Goal: Transaction & Acquisition: Purchase product/service

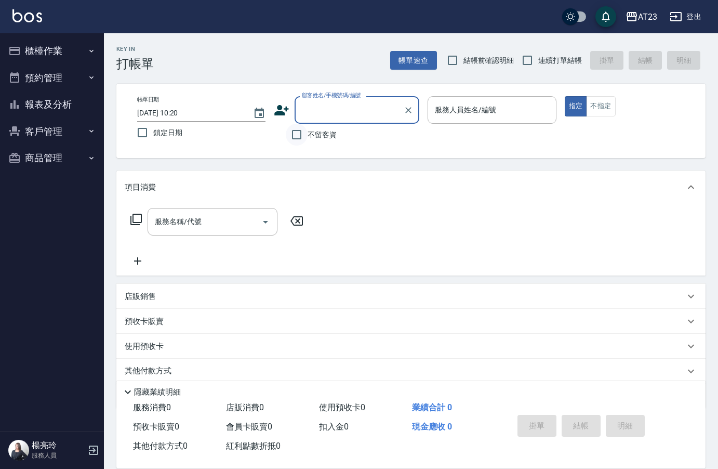
click at [303, 129] on input "不留客資" at bounding box center [297, 135] width 22 height 22
checkbox input "true"
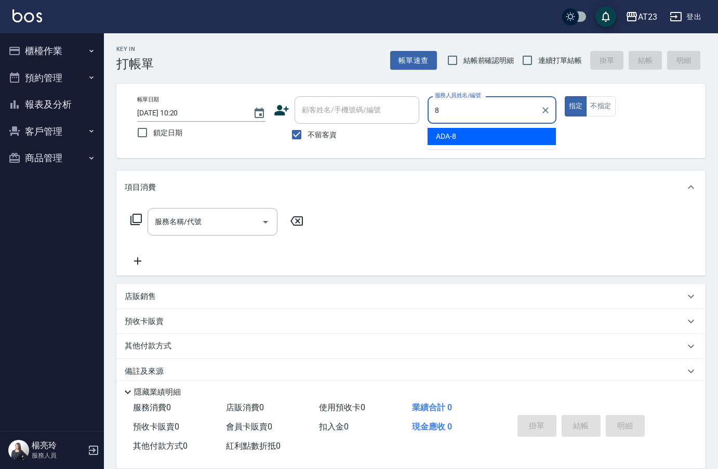
type input "ADA-8"
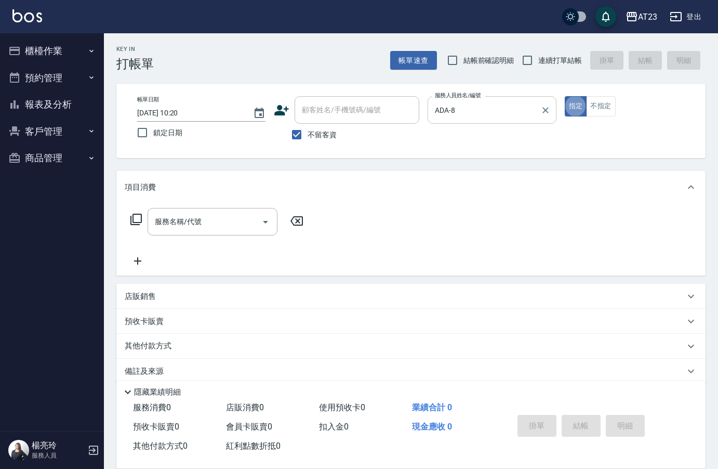
type button "true"
click at [143, 225] on div "服務名稱/代號 服務名稱/代號" at bounding box center [217, 222] width 185 height 28
click at [136, 223] on icon at bounding box center [136, 219] width 12 height 12
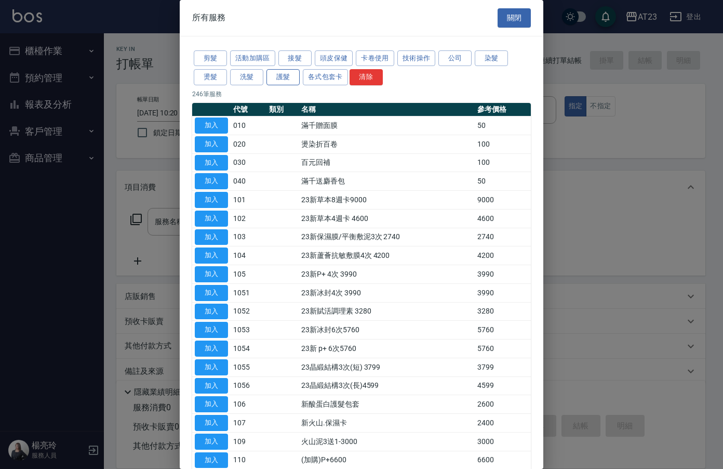
click at [267, 76] on button "護髮" at bounding box center [283, 77] width 33 height 16
click at [255, 79] on button "洗髮" at bounding box center [246, 77] width 33 height 16
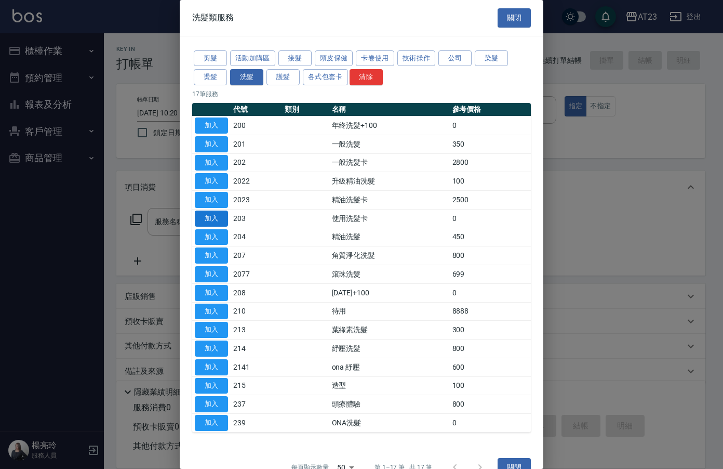
click at [217, 216] on button "加入" at bounding box center [211, 218] width 33 height 16
type input "使用洗髮卡(203)"
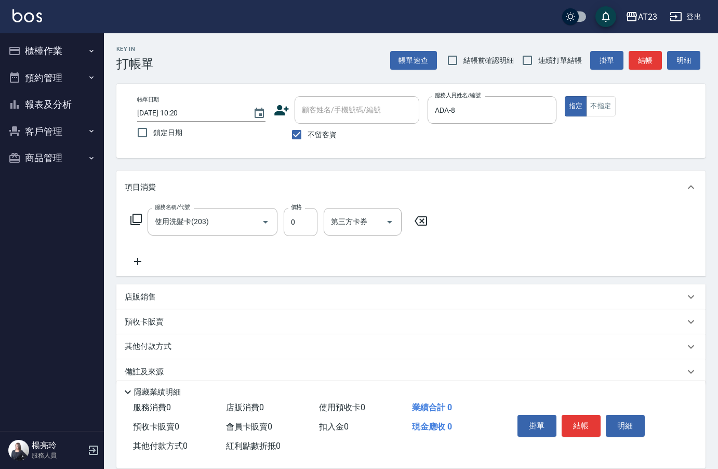
click at [136, 219] on icon at bounding box center [136, 219] width 12 height 12
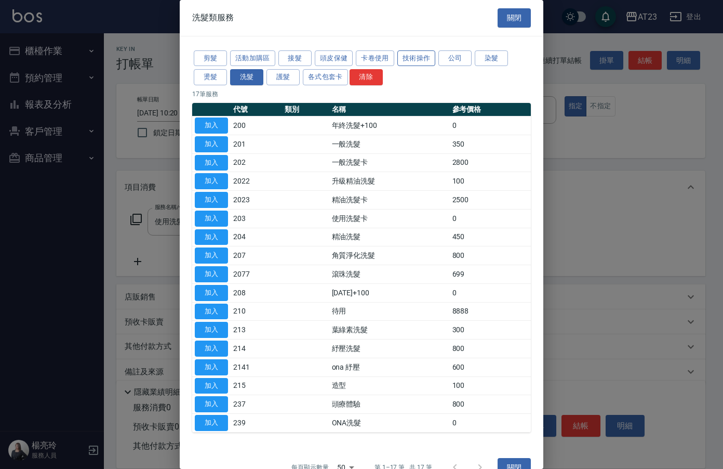
click at [422, 59] on button "技術操作" at bounding box center [416, 58] width 38 height 16
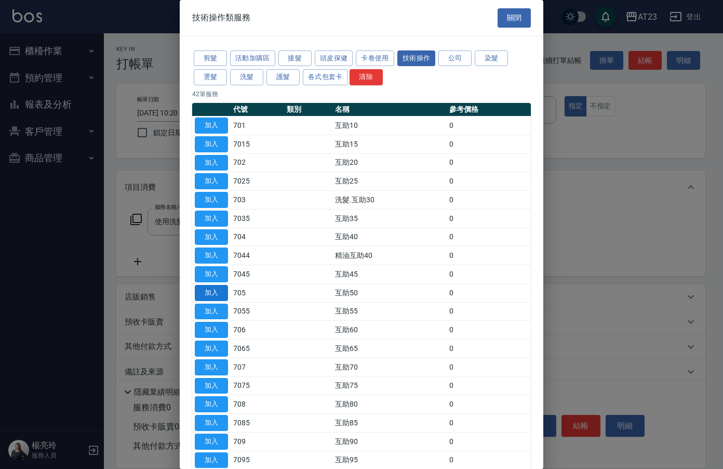
click at [212, 292] on button "加入" at bounding box center [211, 293] width 33 height 16
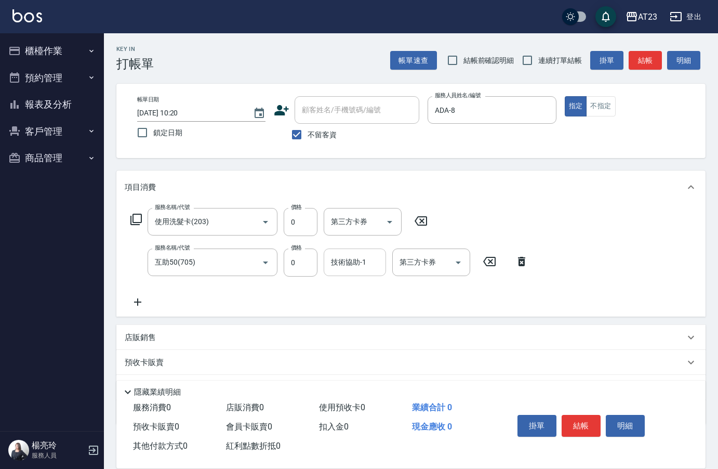
click at [346, 260] on input "技術協助-1" at bounding box center [354, 262] width 53 height 18
type input "[PERSON_NAME]-34"
click at [628, 259] on div "服務名稱/代號 使用洗髮卡(203) 服務名稱/代號 價格 0 價格 第三方卡券 第三方卡券 服務名稱/代號 互助50(705) 服務名稱/代號 價格 0 價…" at bounding box center [410, 260] width 589 height 113
click at [588, 422] on button "結帳" at bounding box center [581, 426] width 39 height 22
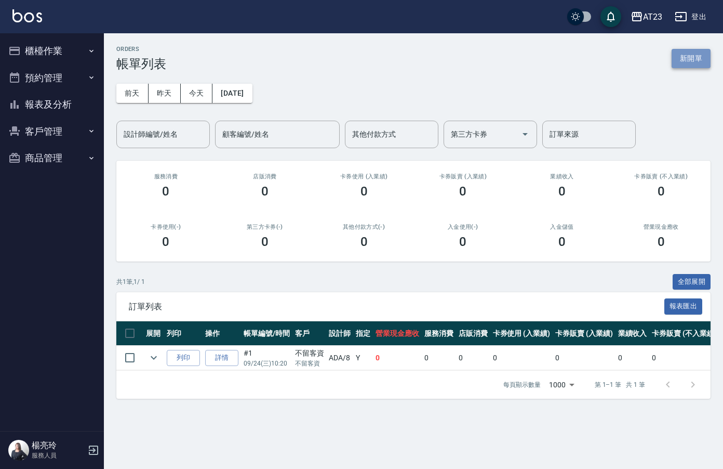
click at [702, 63] on button "新開單" at bounding box center [691, 58] width 39 height 19
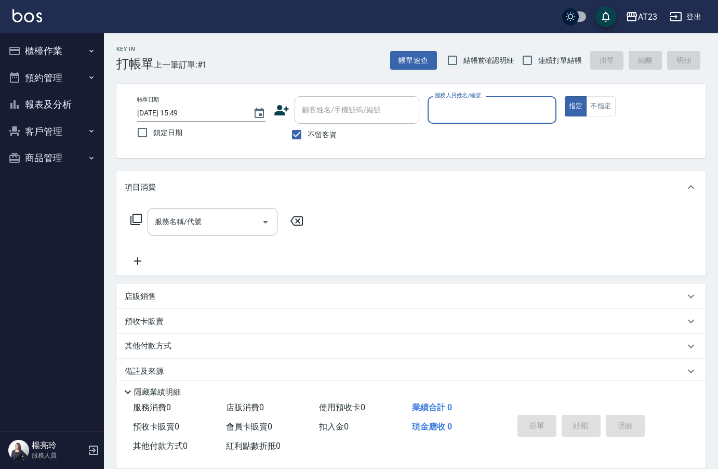
type input "5"
type input "ADA-8"
type button "true"
click at [136, 224] on icon at bounding box center [136, 219] width 12 height 12
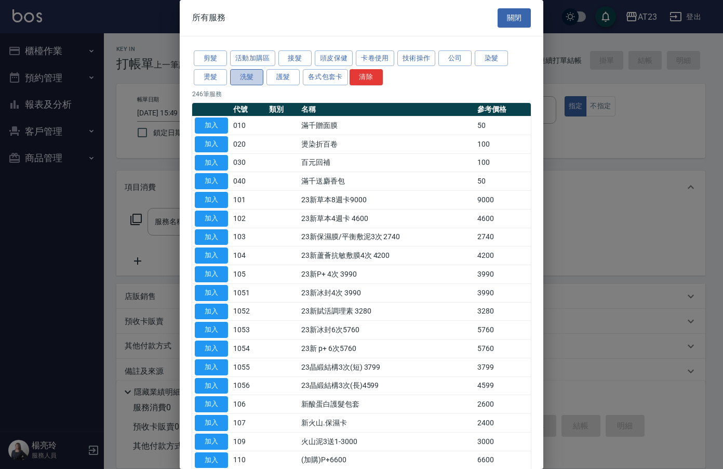
click at [254, 77] on button "洗髮" at bounding box center [246, 77] width 33 height 16
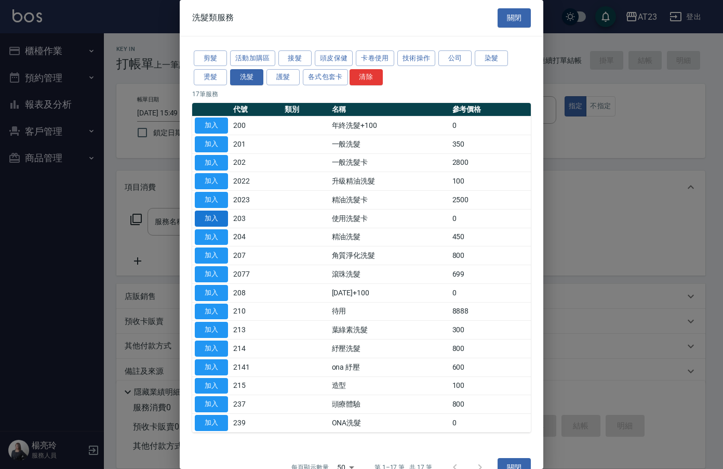
click at [206, 220] on button "加入" at bounding box center [211, 218] width 33 height 16
type input "使用洗髮卡(203)"
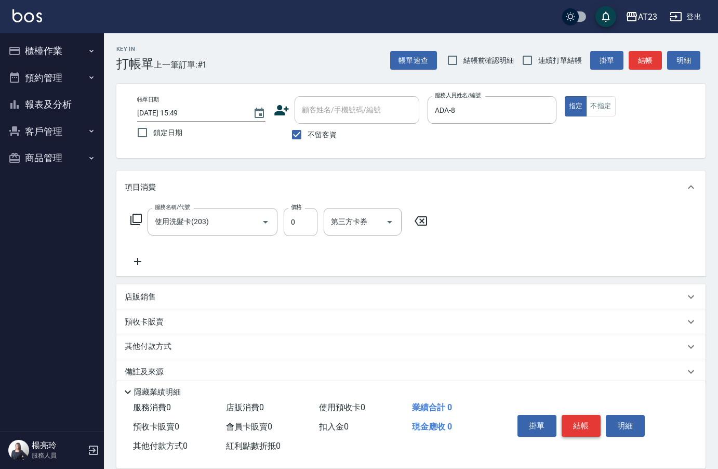
click at [590, 418] on button "結帳" at bounding box center [581, 426] width 39 height 22
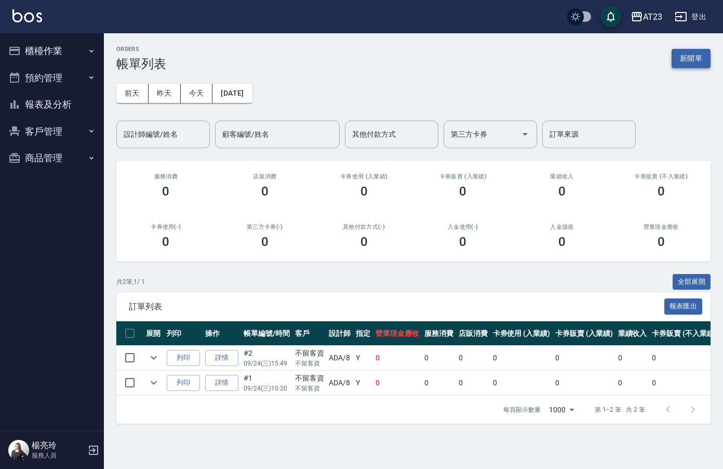
click at [701, 56] on button "新開單" at bounding box center [691, 58] width 39 height 19
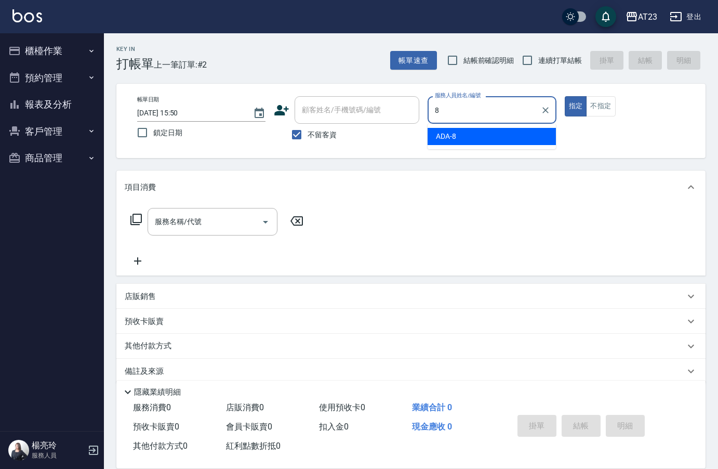
type input "ADA-8"
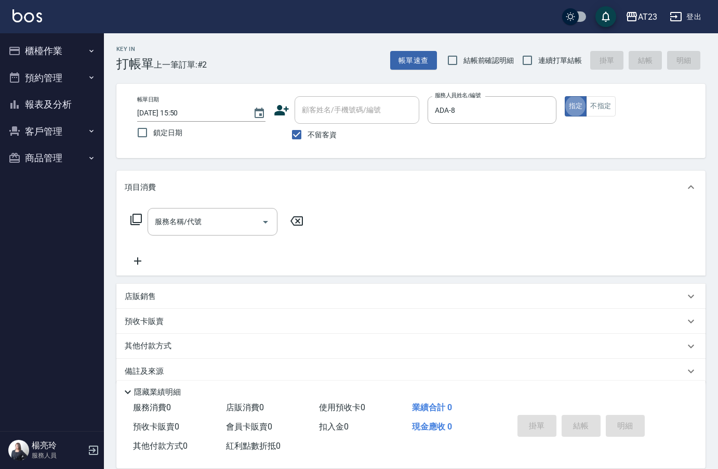
type button "true"
click at [138, 222] on icon at bounding box center [135, 219] width 11 height 11
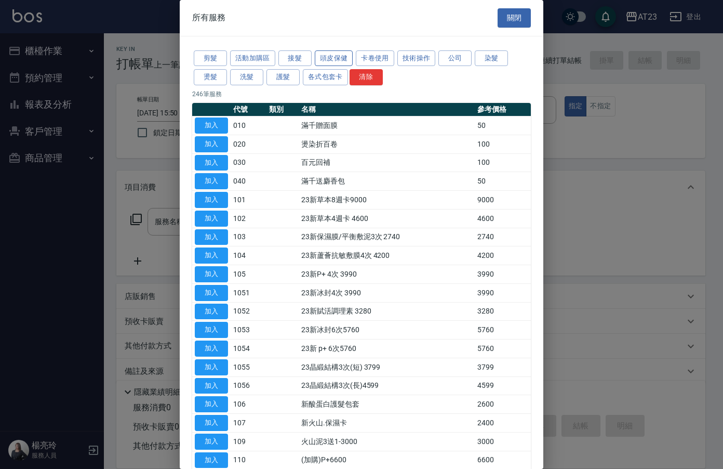
click at [333, 61] on button "頭皮保健" at bounding box center [334, 58] width 38 height 16
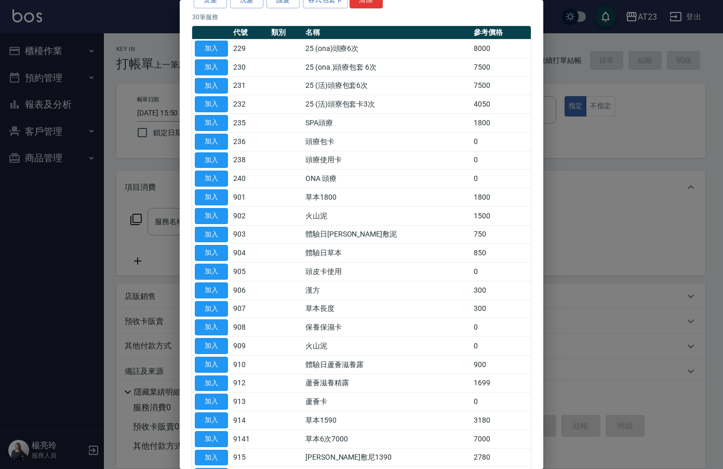
scroll to position [104, 0]
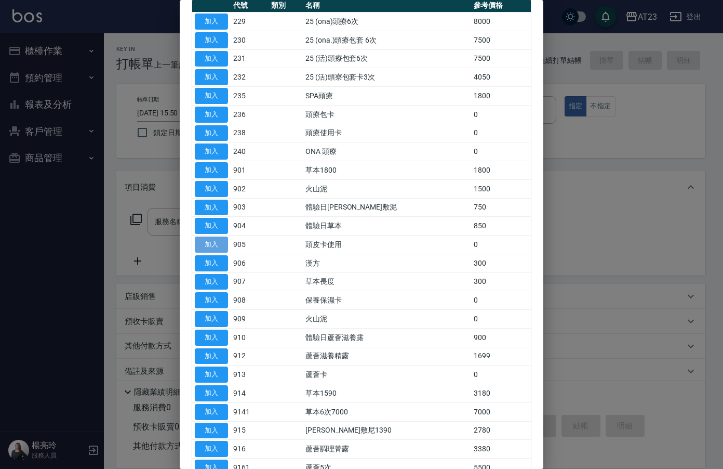
click at [215, 245] on button "加入" at bounding box center [211, 244] width 33 height 16
type input "頭皮卡使用(905)"
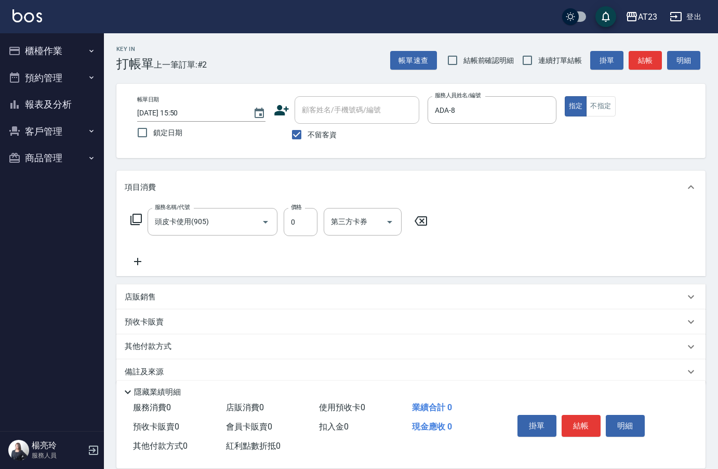
click at [136, 220] on icon at bounding box center [136, 219] width 12 height 12
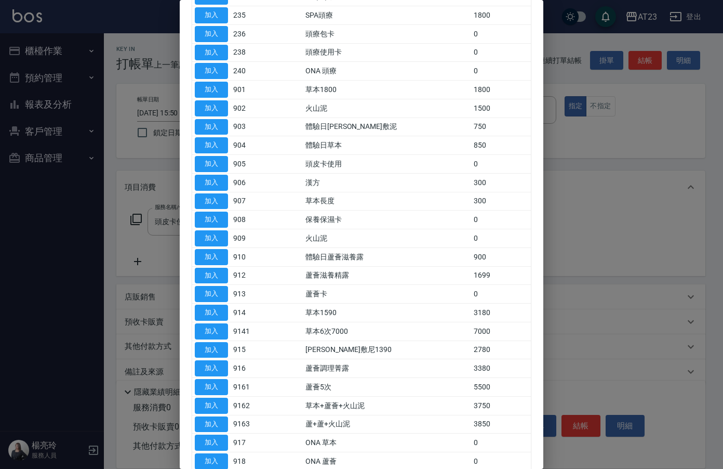
scroll to position [208, 0]
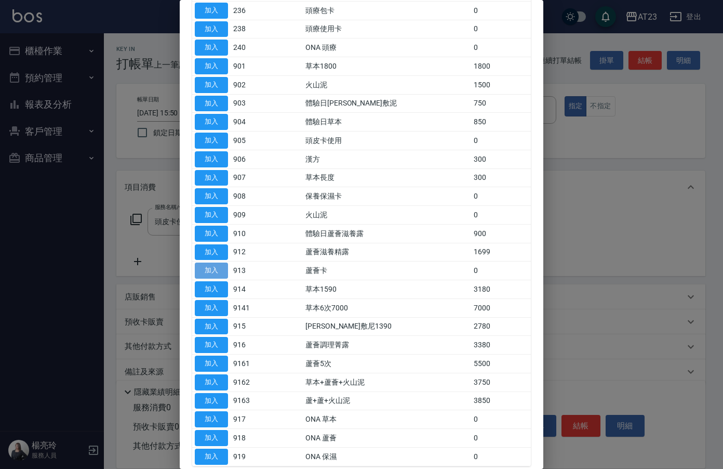
click at [222, 267] on button "加入" at bounding box center [211, 270] width 33 height 16
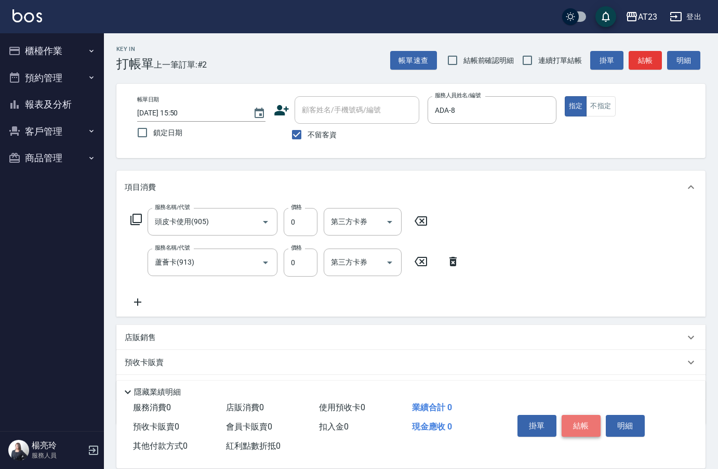
click at [588, 415] on button "結帳" at bounding box center [581, 426] width 39 height 22
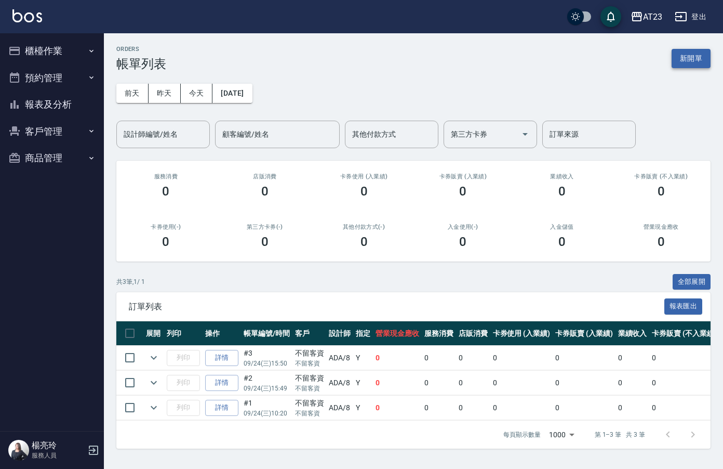
click at [680, 58] on button "新開單" at bounding box center [691, 58] width 39 height 19
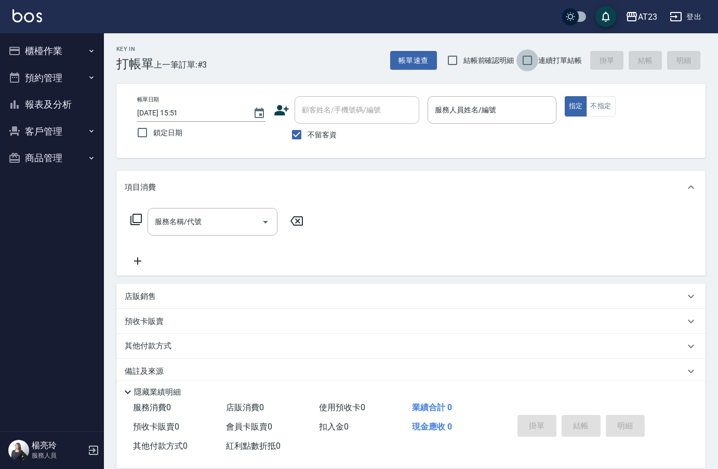
click at [528, 53] on input "連續打單結帳" at bounding box center [527, 60] width 22 height 22
checkbox input "true"
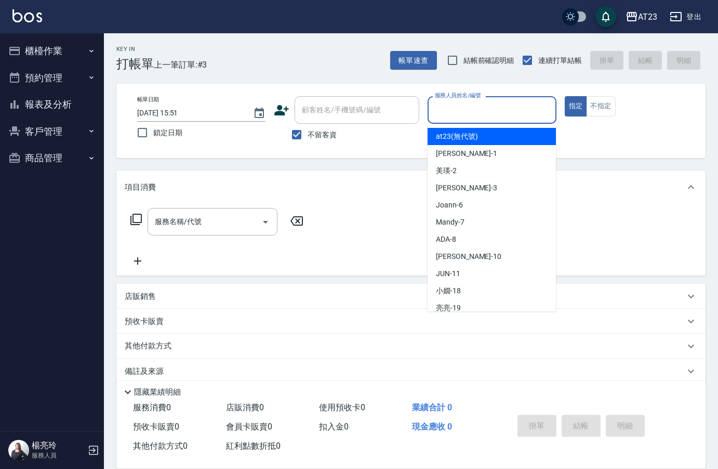
click at [478, 109] on input "服務人員姓名/編號" at bounding box center [491, 110] width 119 height 18
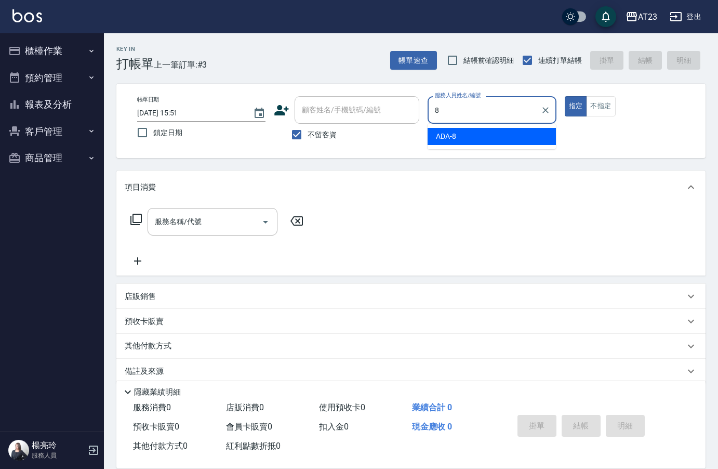
type input "ADA-8"
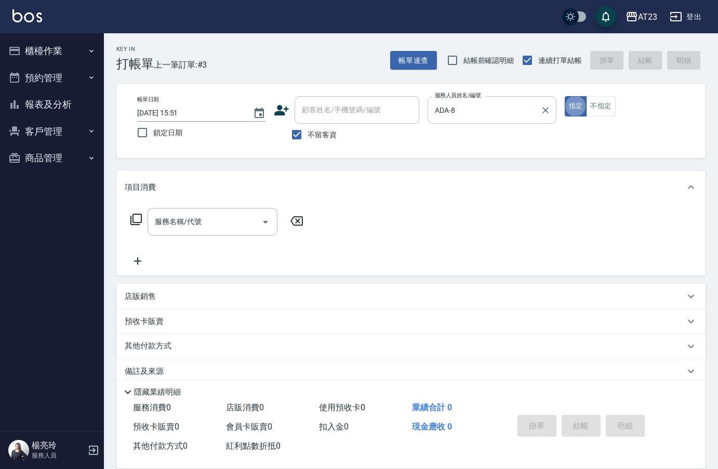
type button "true"
click at [135, 225] on icon at bounding box center [135, 219] width 11 height 11
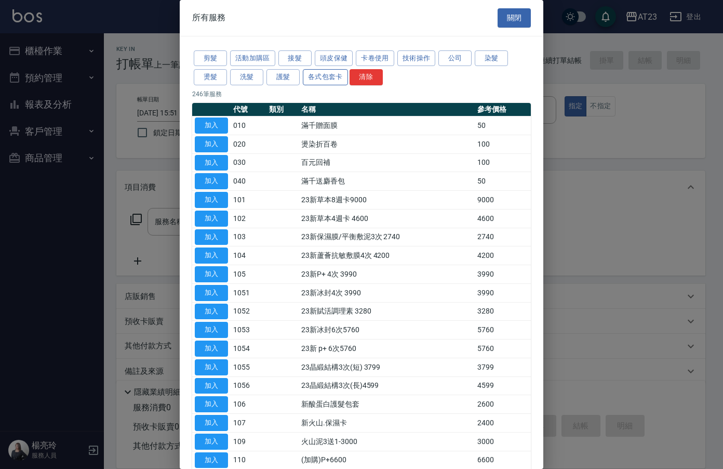
drag, startPoint x: 334, startPoint y: 56, endPoint x: 334, endPoint y: 73, distance: 17.7
click at [333, 56] on button "頭皮保健" at bounding box center [334, 58] width 38 height 16
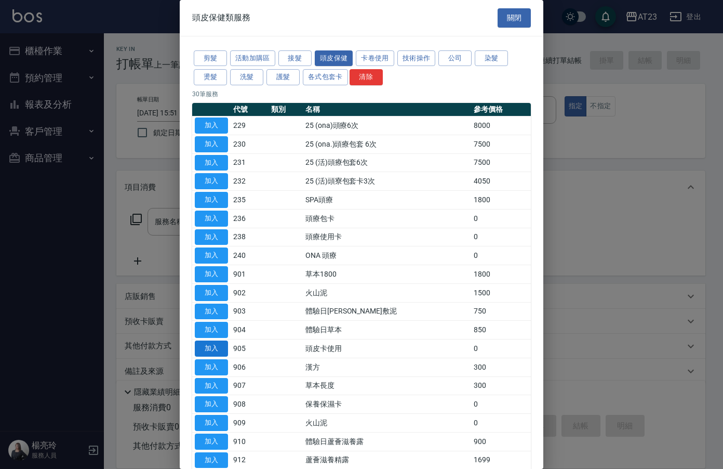
click at [208, 353] on button "加入" at bounding box center [211, 348] width 33 height 16
type input "頭皮卡使用(905)"
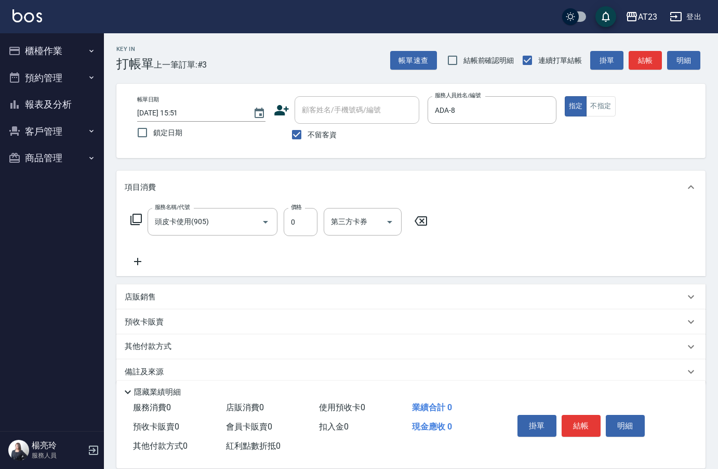
click at [140, 220] on icon at bounding box center [136, 219] width 12 height 12
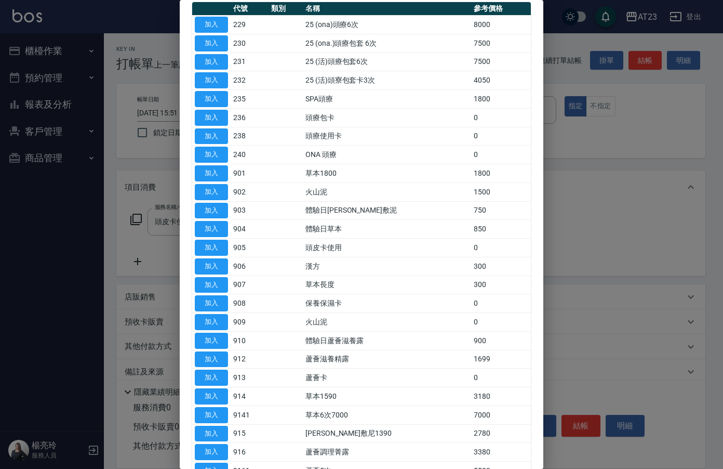
scroll to position [104, 0]
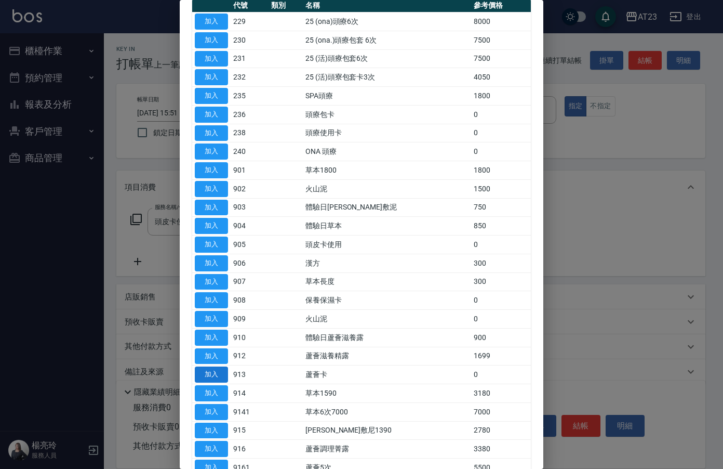
click at [215, 372] on button "加入" at bounding box center [211, 374] width 33 height 16
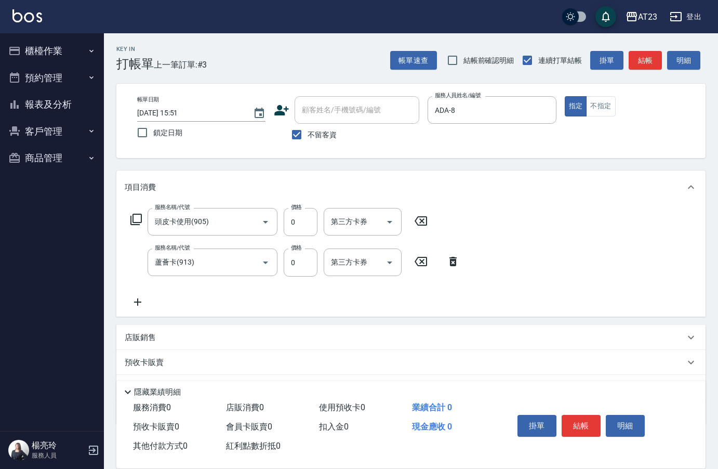
click at [137, 216] on icon at bounding box center [136, 219] width 12 height 12
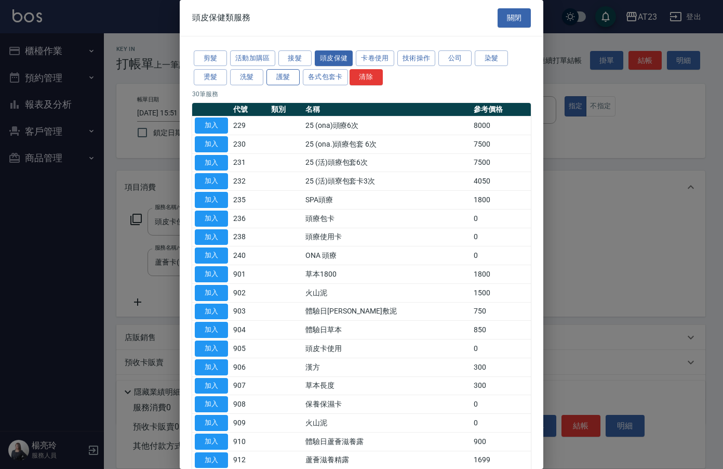
click at [288, 79] on button "護髮" at bounding box center [283, 77] width 33 height 16
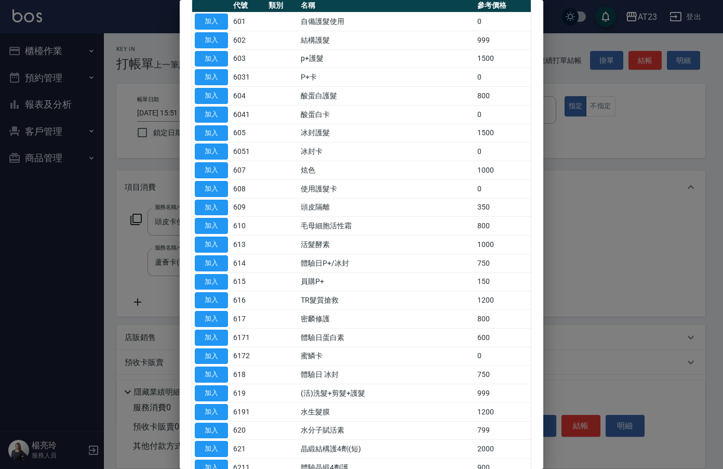
scroll to position [260, 0]
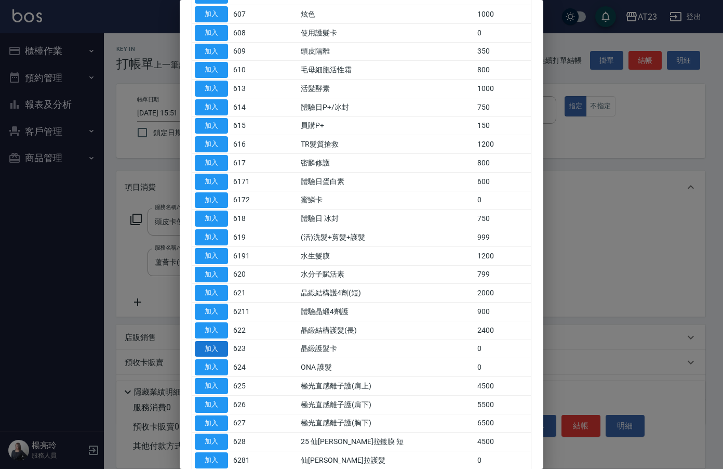
click at [211, 351] on button "加入" at bounding box center [211, 349] width 33 height 16
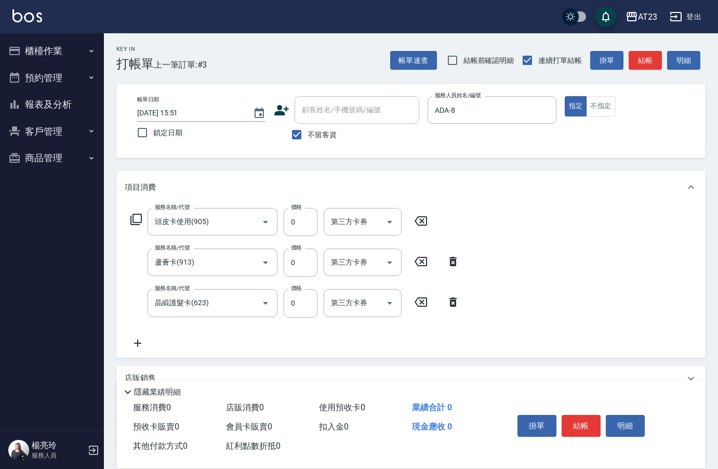
click at [142, 341] on icon at bounding box center [138, 343] width 26 height 12
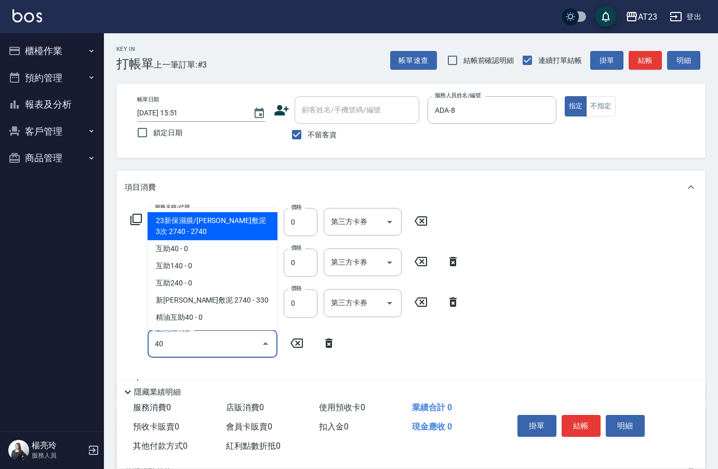
type input "4"
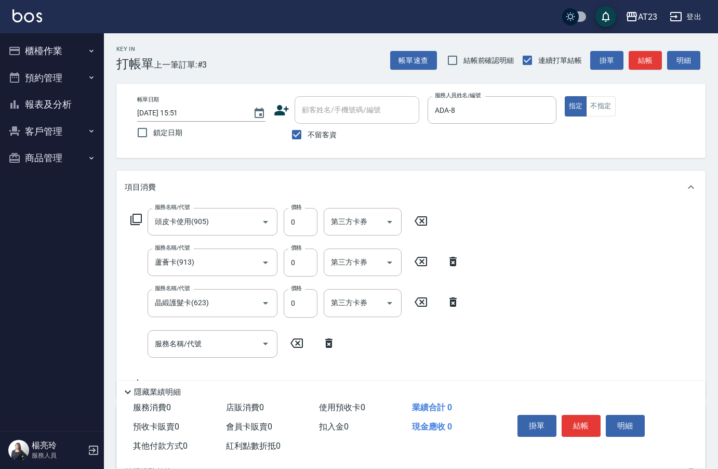
click at [324, 342] on icon at bounding box center [329, 343] width 26 height 12
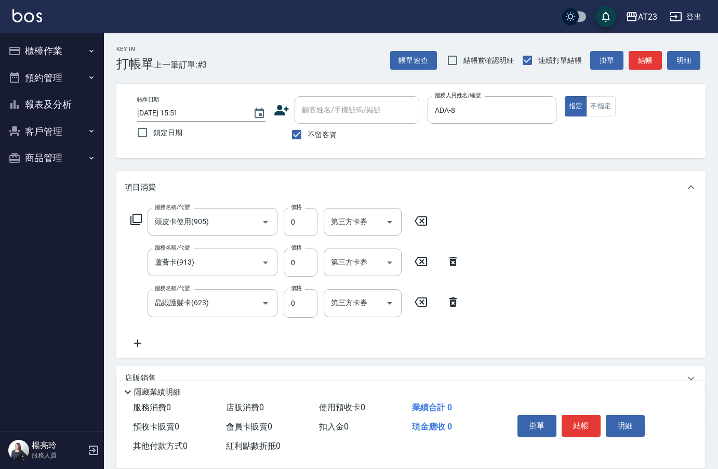
click at [141, 210] on div "服務名稱/代號 頭皮卡使用(905) 服務名稱/代號 價格 0 價格 第三方卡券 第三方卡券" at bounding box center [279, 222] width 309 height 28
click at [135, 217] on icon at bounding box center [136, 219] width 12 height 12
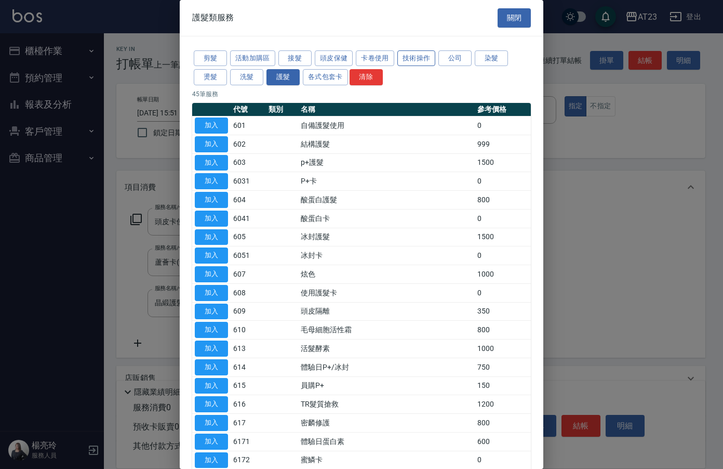
click at [417, 54] on button "技術操作" at bounding box center [416, 58] width 38 height 16
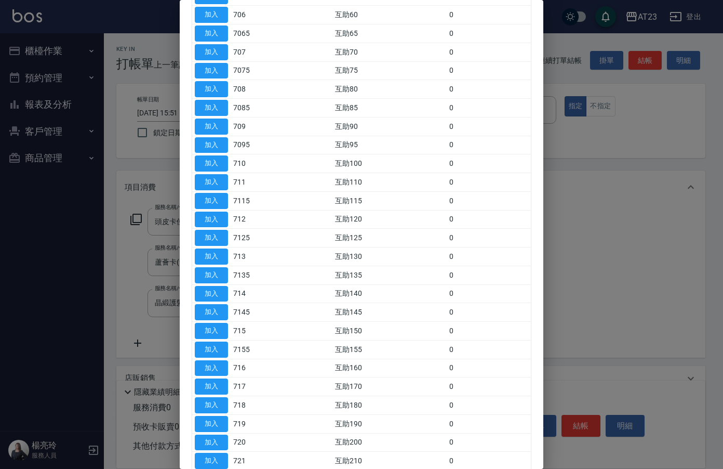
scroll to position [468, 0]
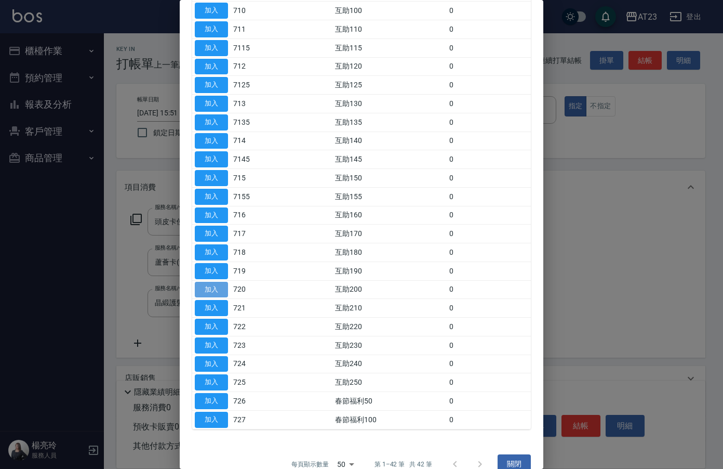
click at [211, 283] on button "加入" at bounding box center [211, 290] width 33 height 16
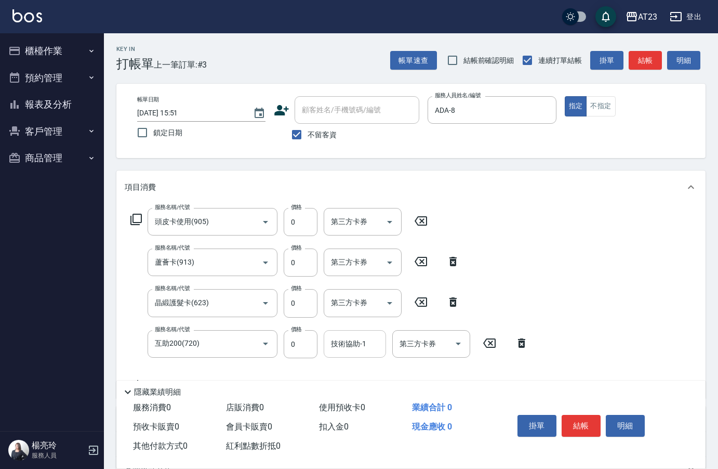
click at [361, 351] on input "技術協助-1" at bounding box center [354, 344] width 53 height 18
type input "[PERSON_NAME]-34"
click at [136, 219] on icon at bounding box center [136, 219] width 12 height 12
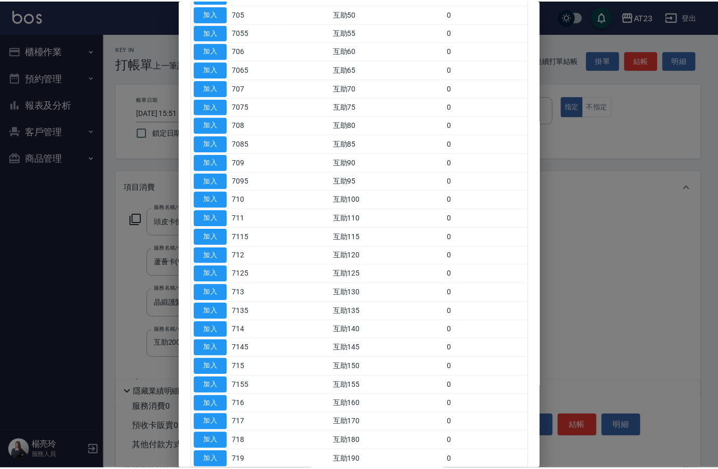
scroll to position [364, 0]
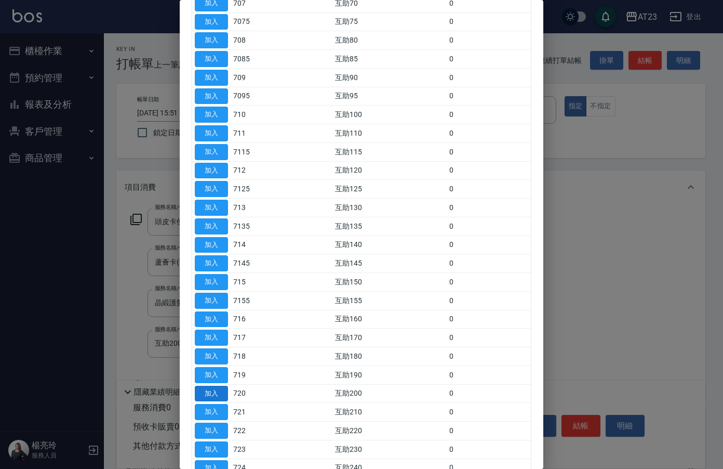
click at [211, 389] on button "加入" at bounding box center [211, 393] width 33 height 16
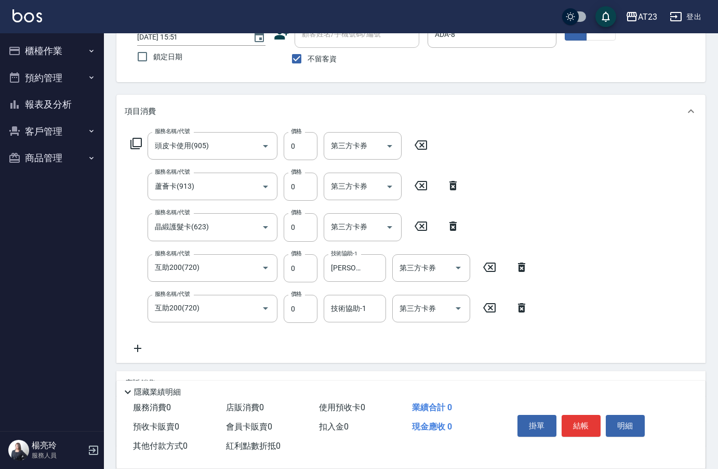
scroll to position [156, 0]
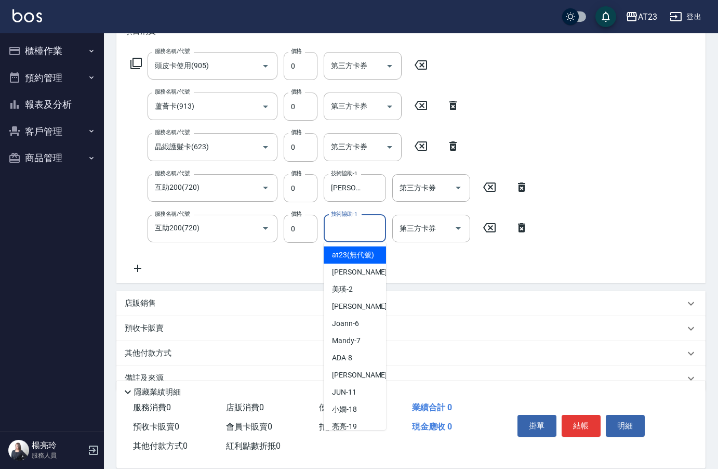
click at [362, 234] on input "技術協助-1" at bounding box center [354, 228] width 53 height 18
type input "[PERSON_NAME]-34"
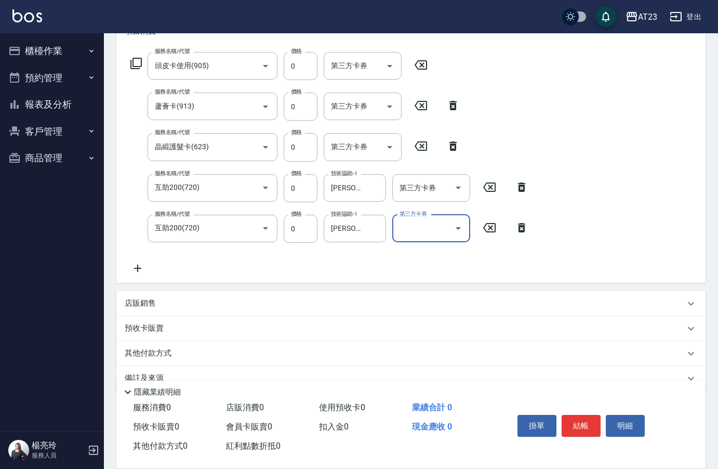
click at [642, 227] on div "服務名稱/代號 頭皮卡使用(905) 服務名稱/代號 價格 0 價格 第三方卡券 第三方卡券 服務名稱/代號 蘆薈卡(913) 服務名稱/代號 價格 0 價格…" at bounding box center [410, 165] width 589 height 235
click at [574, 426] on button "結帳" at bounding box center [581, 426] width 39 height 22
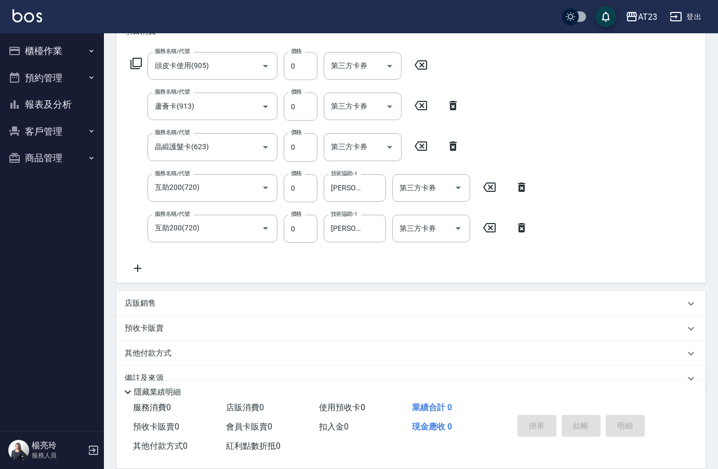
type input "[DATE] 15:54"
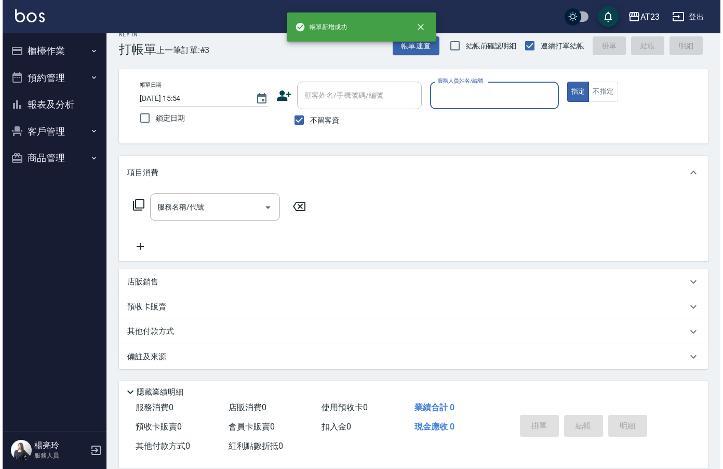
scroll to position [15, 0]
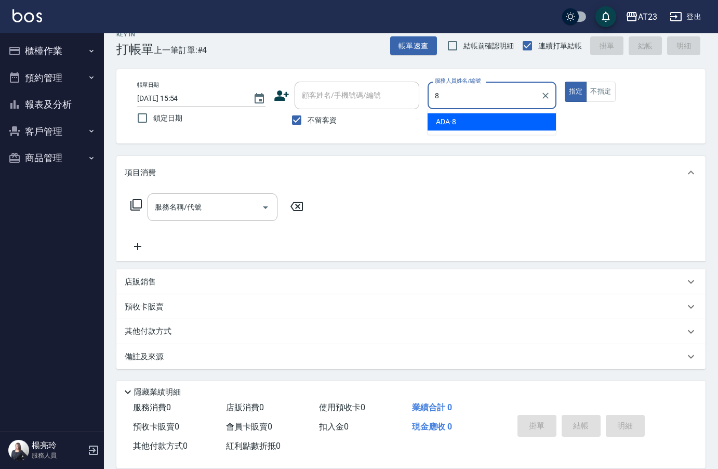
type input "ADA-8"
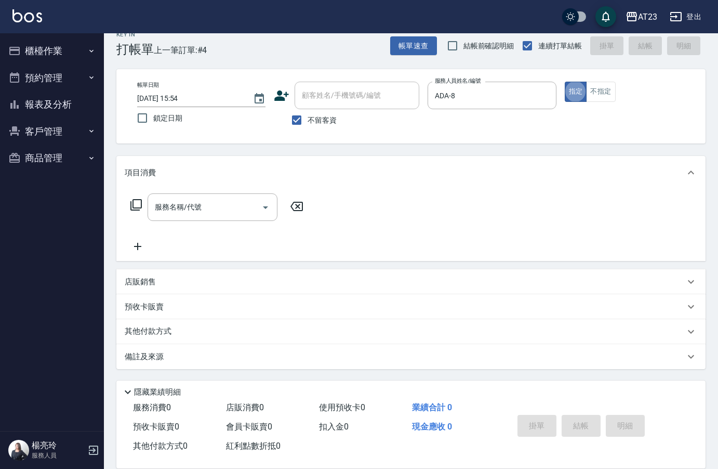
click at [132, 204] on icon at bounding box center [136, 204] width 12 height 12
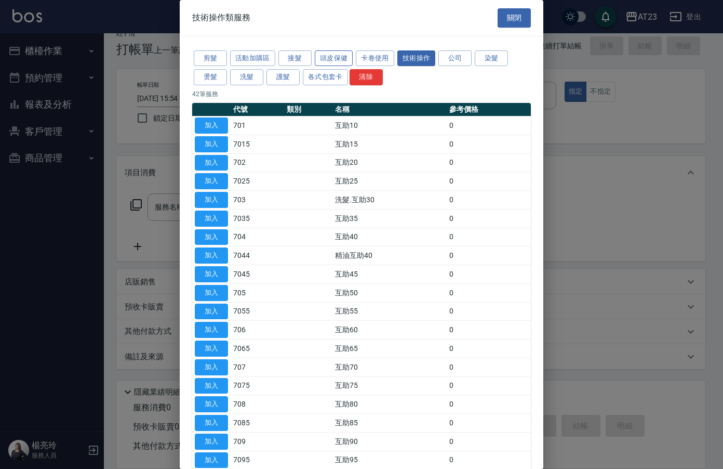
click at [338, 60] on button "頭皮保健" at bounding box center [334, 58] width 38 height 16
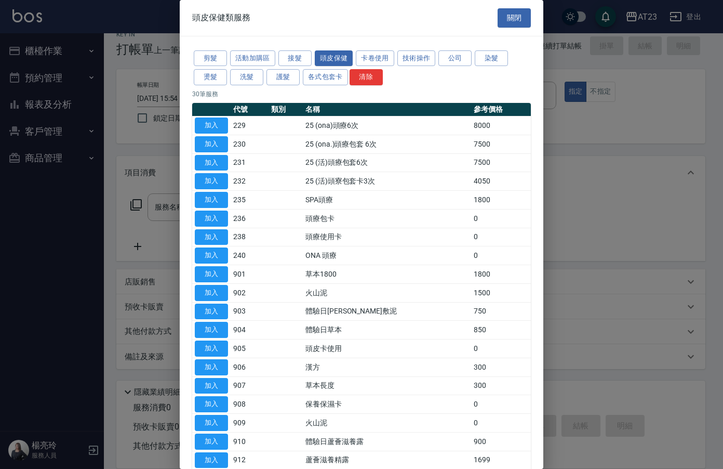
drag, startPoint x: 214, startPoint y: 345, endPoint x: 214, endPoint y: 324, distance: 20.8
click at [212, 345] on button "加入" at bounding box center [211, 348] width 33 height 16
type input "頭皮卡使用(905)"
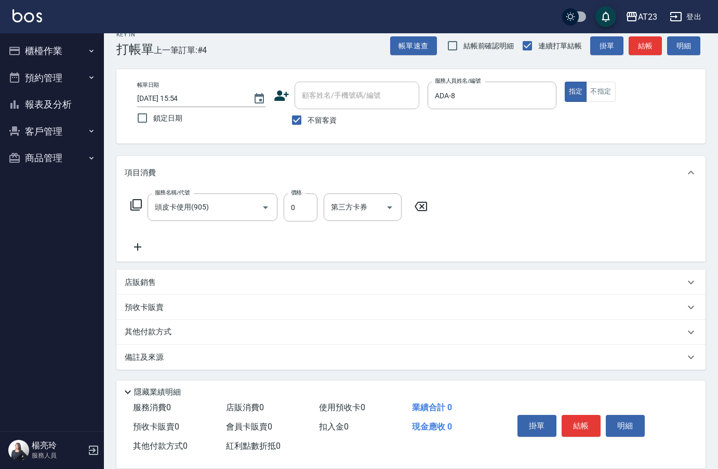
click at [137, 203] on icon at bounding box center [136, 204] width 12 height 12
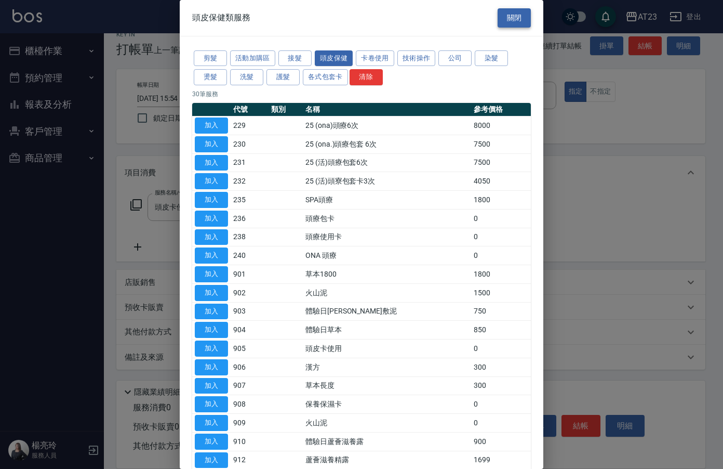
click at [517, 21] on button "關閉" at bounding box center [514, 17] width 33 height 19
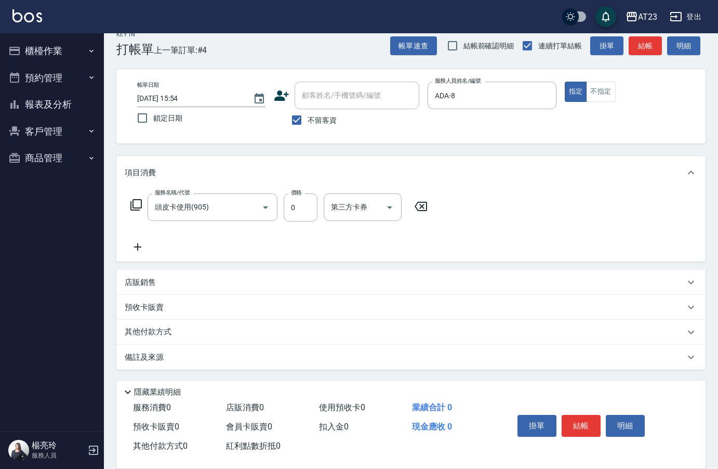
click at [140, 245] on icon at bounding box center [138, 247] width 26 height 12
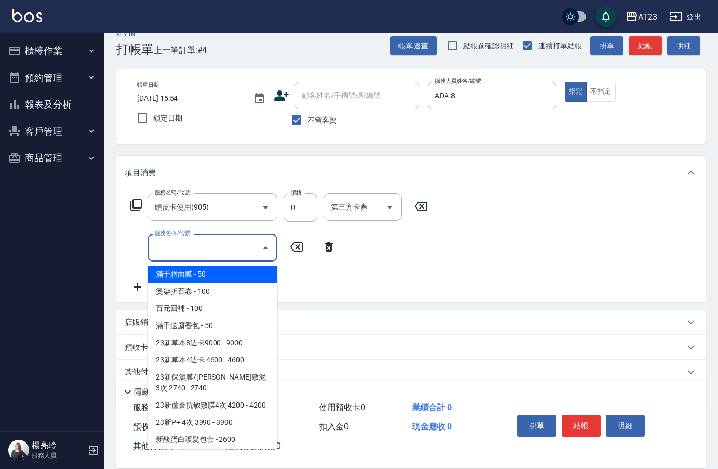
click at [198, 250] on input "服務名稱/代號" at bounding box center [204, 247] width 105 height 18
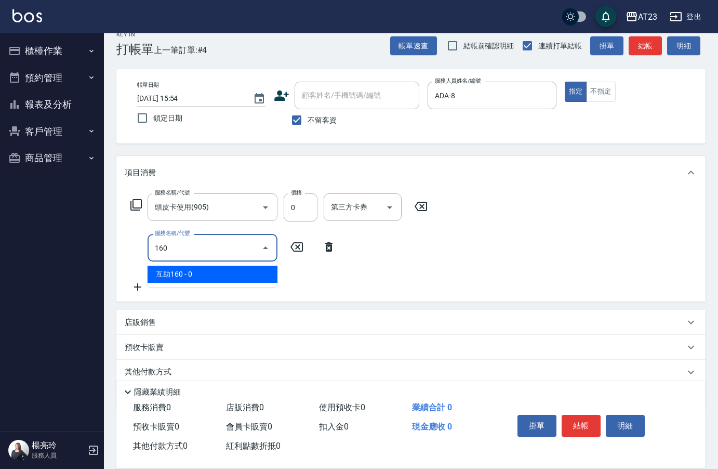
click at [191, 272] on span "互助160 - 0" at bounding box center [213, 273] width 130 height 17
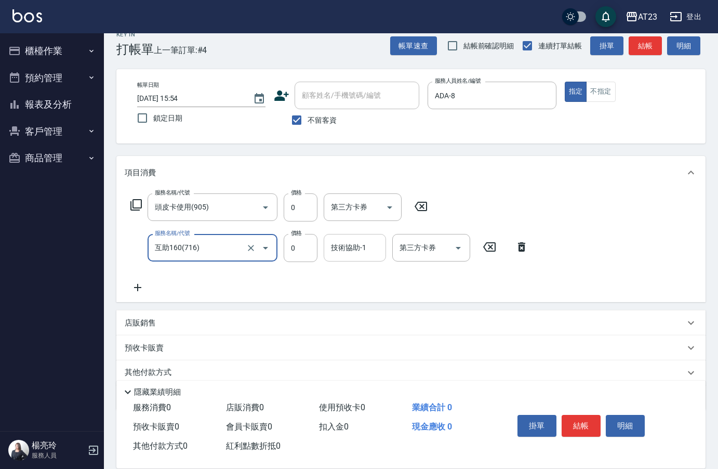
type input "互助160(716)"
click at [350, 247] on div "技術協助-1 技術協助-1" at bounding box center [355, 248] width 62 height 28
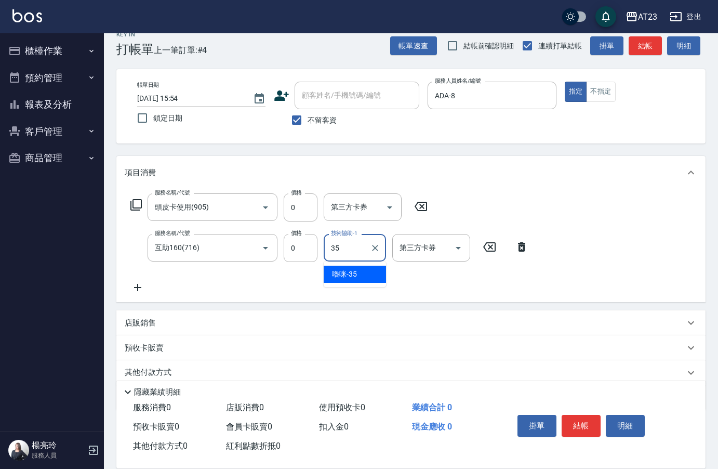
type input "嚕咪-35"
click at [585, 420] on button "結帳" at bounding box center [581, 426] width 39 height 22
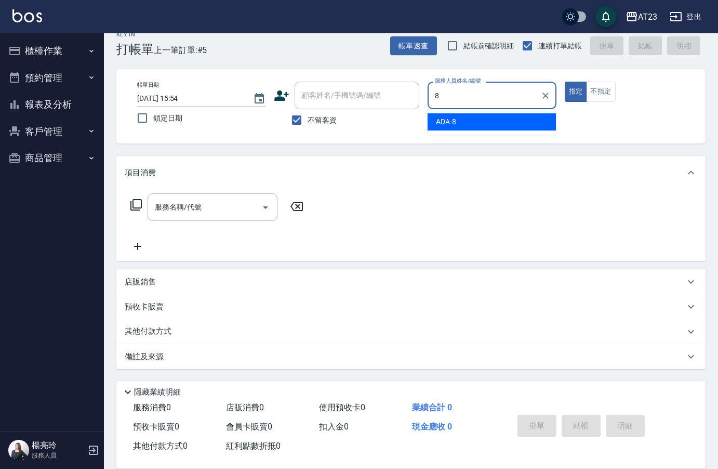
type input "ADA-8"
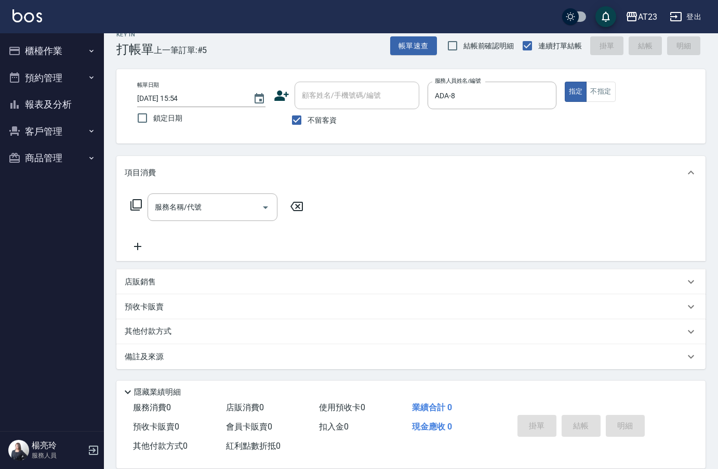
click at [135, 205] on icon at bounding box center [136, 204] width 12 height 12
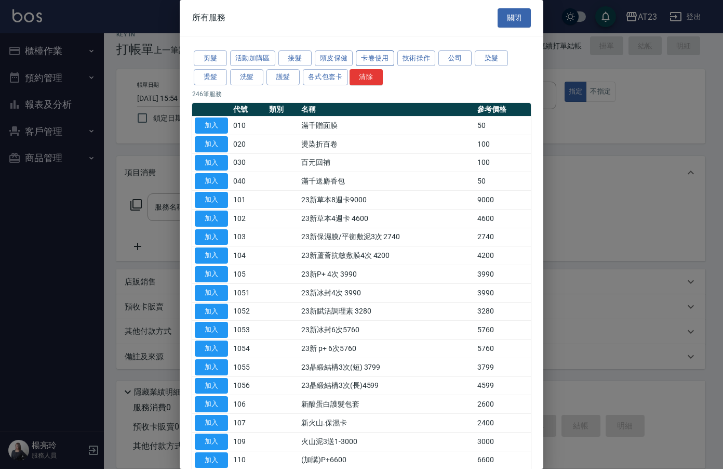
click at [381, 54] on button "卡卷使用" at bounding box center [375, 58] width 38 height 16
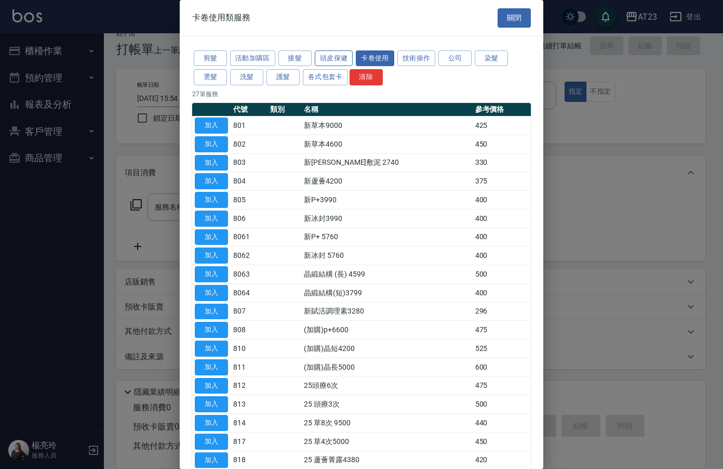
click at [331, 54] on button "頭皮保健" at bounding box center [334, 58] width 38 height 16
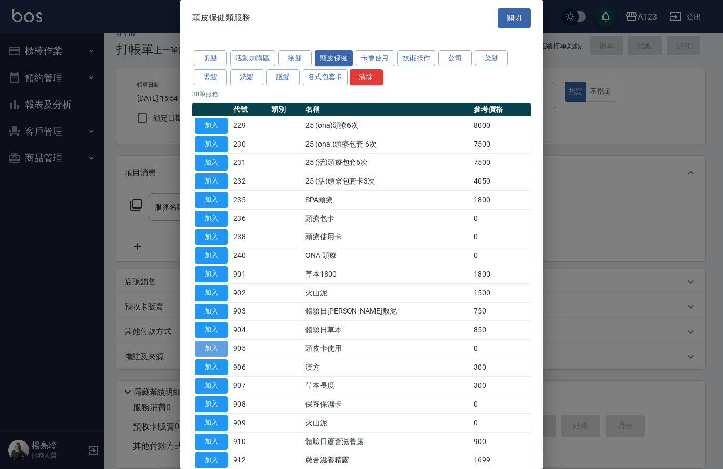
click at [212, 348] on button "加入" at bounding box center [211, 348] width 33 height 16
type input "頭皮卡使用(905)"
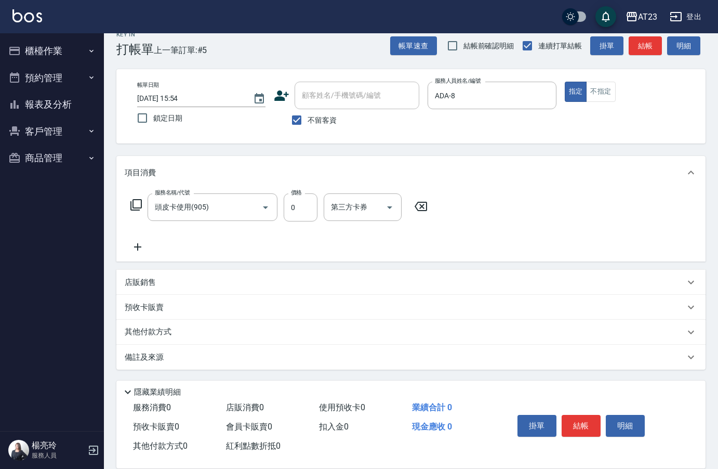
click at [138, 207] on icon at bounding box center [136, 204] width 12 height 12
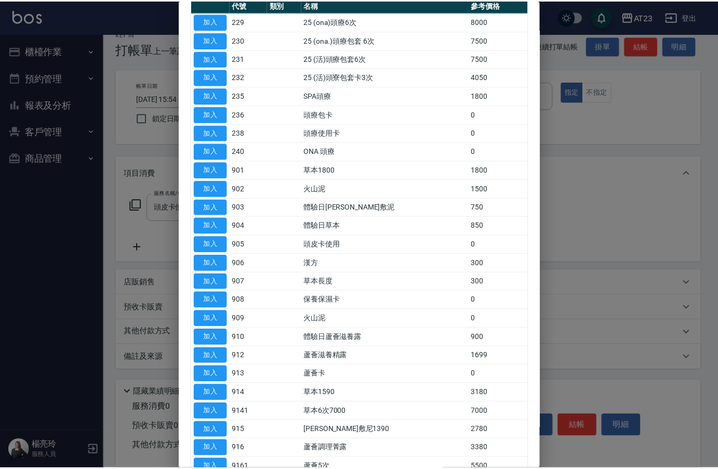
scroll to position [156, 0]
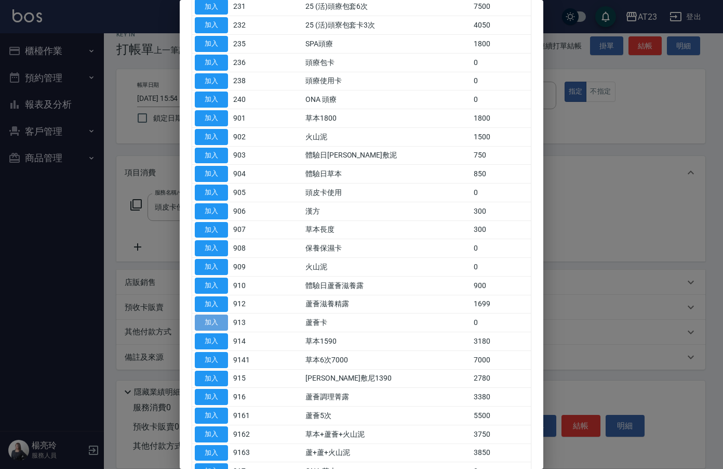
click at [208, 322] on button "加入" at bounding box center [211, 322] width 33 height 16
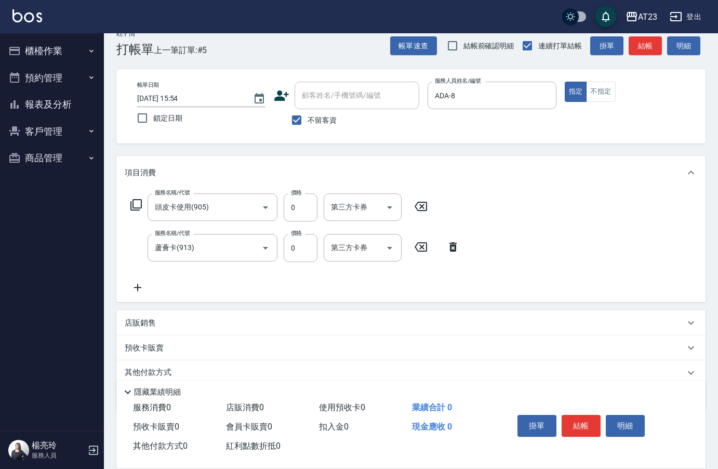
click at [136, 206] on icon at bounding box center [136, 204] width 12 height 12
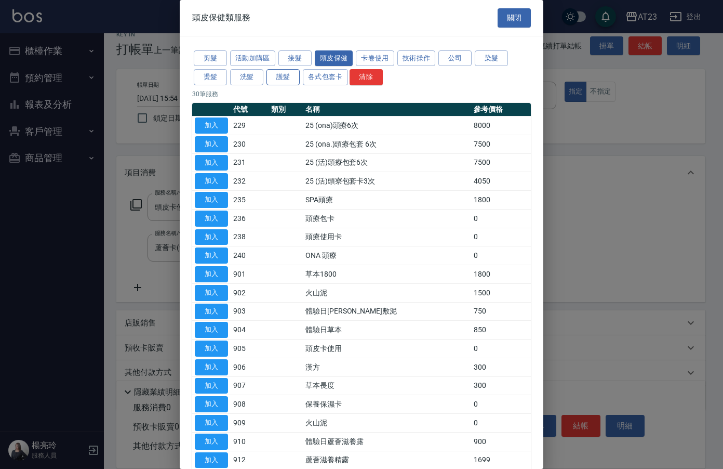
click at [277, 75] on button "護髮" at bounding box center [283, 77] width 33 height 16
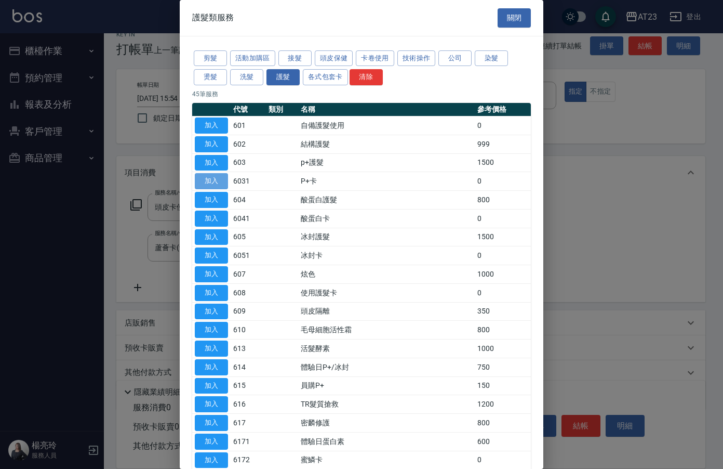
click at [203, 179] on button "加入" at bounding box center [211, 181] width 33 height 16
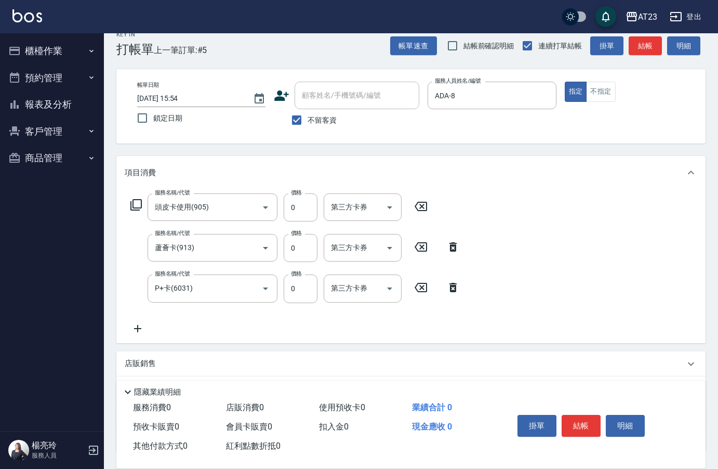
click at [137, 332] on icon at bounding box center [138, 328] width 26 height 12
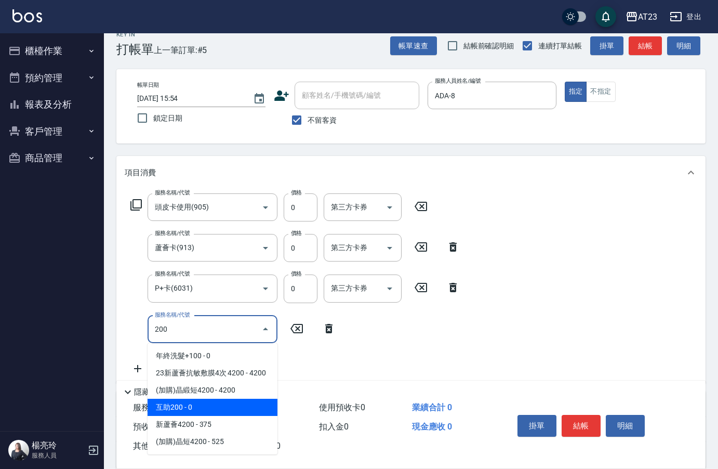
click at [187, 403] on span "互助200 - 0" at bounding box center [213, 406] width 130 height 17
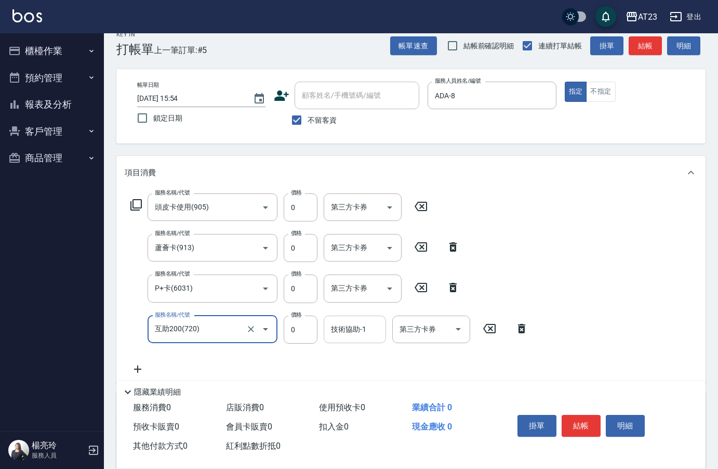
type input "互助200(720)"
click at [367, 332] on input "技術協助-1" at bounding box center [354, 329] width 53 height 18
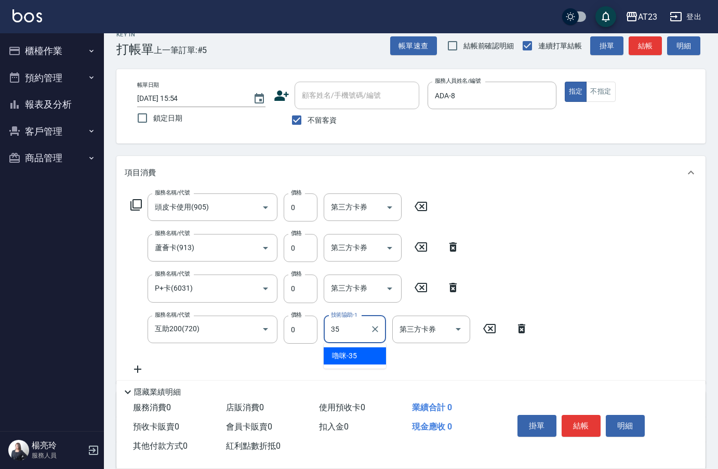
type input "嚕咪-35"
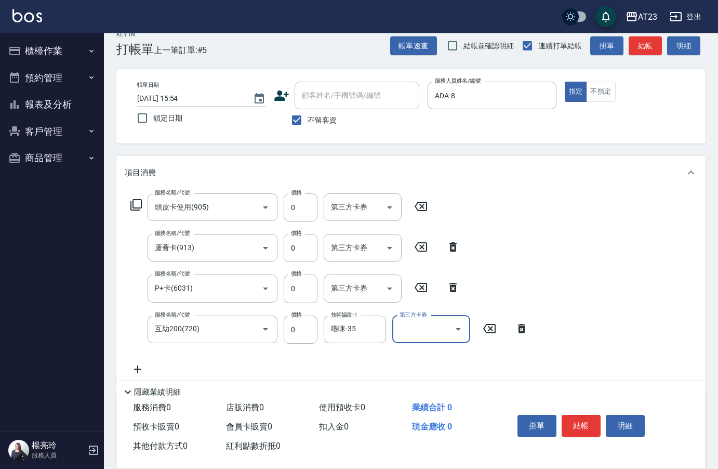
scroll to position [137, 0]
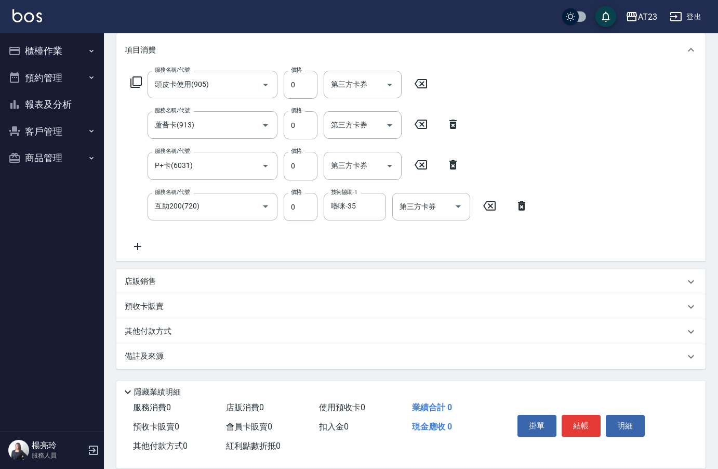
click at [141, 245] on icon at bounding box center [138, 246] width 26 height 12
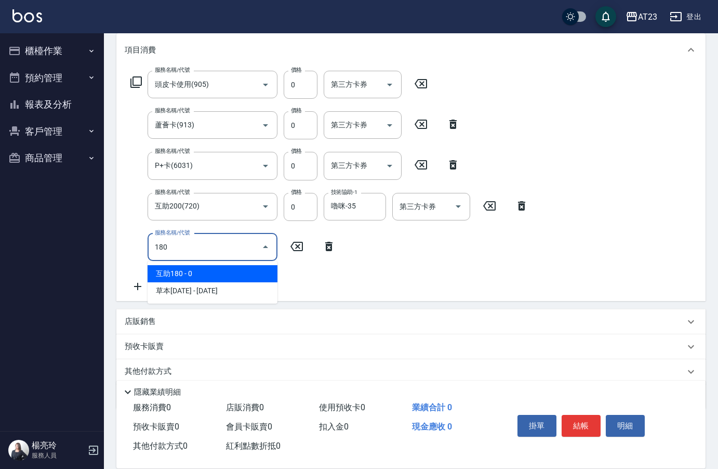
click at [183, 270] on span "互助180 - 0" at bounding box center [213, 273] width 130 height 17
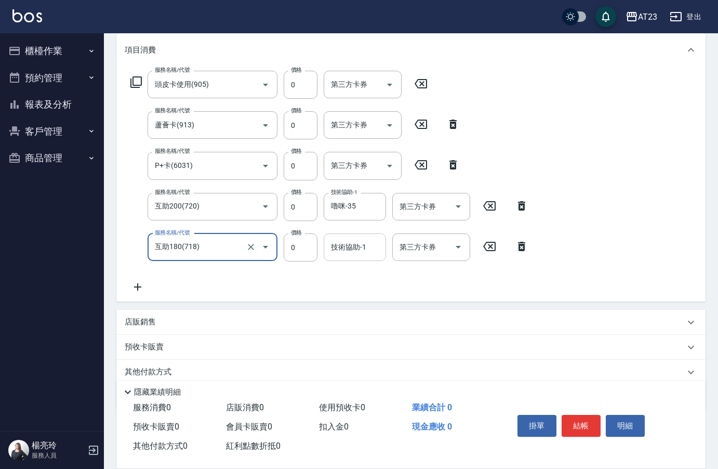
type input "互助180(718)"
click at [345, 248] on div "技術協助-1 技術協助-1" at bounding box center [355, 247] width 62 height 28
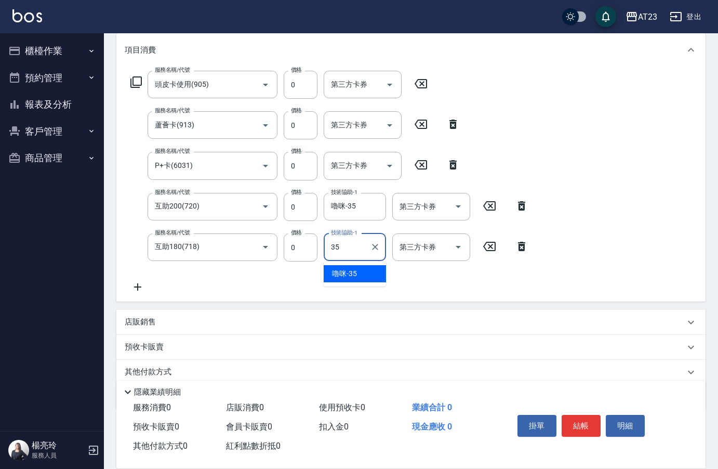
type input "嚕咪-35"
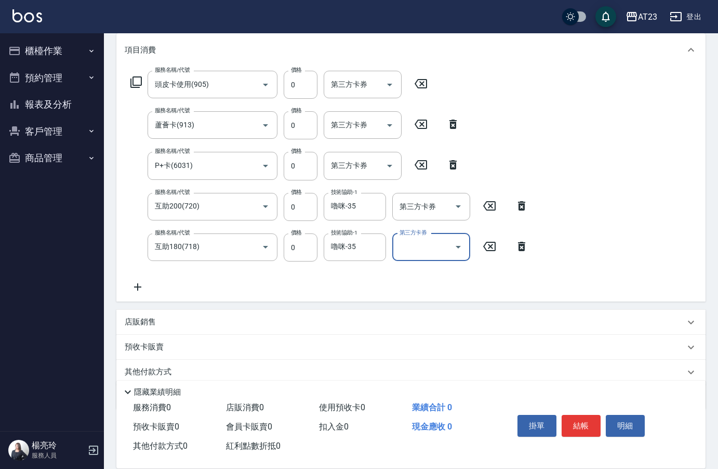
click at [565, 234] on div "服務名稱/代號 頭皮卡使用(905) 服務名稱/代號 價格 0 價格 第三方卡券 第三方卡券 服務名稱/代號 蘆薈卡(913) 服務名稱/代號 價格 0 價格…" at bounding box center [410, 183] width 589 height 235
click at [578, 425] on button "結帳" at bounding box center [581, 426] width 39 height 22
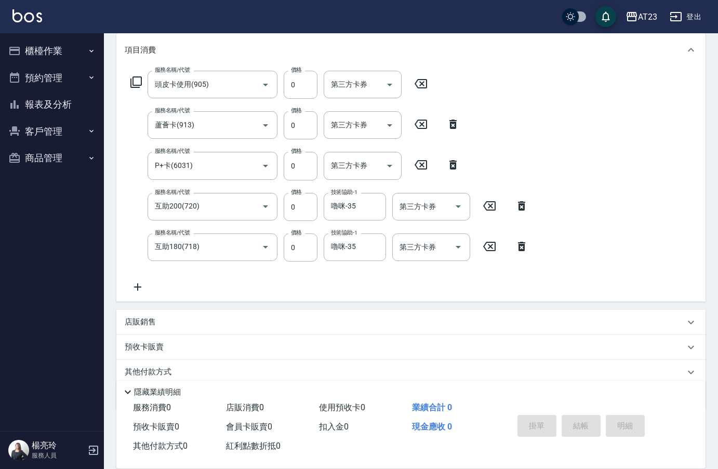
type input "[DATE] 15:55"
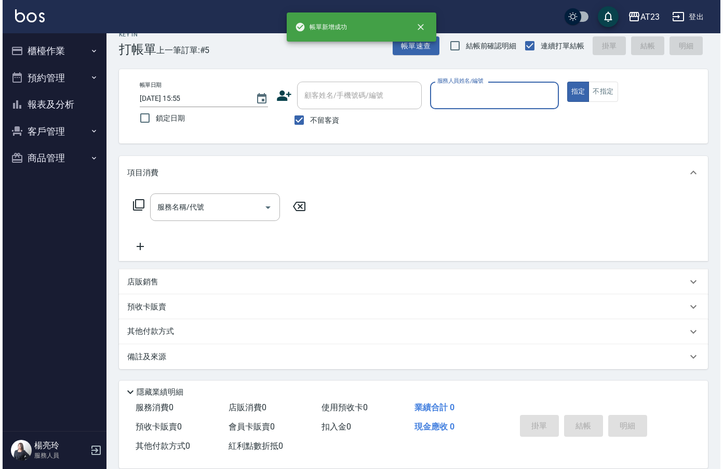
scroll to position [15, 0]
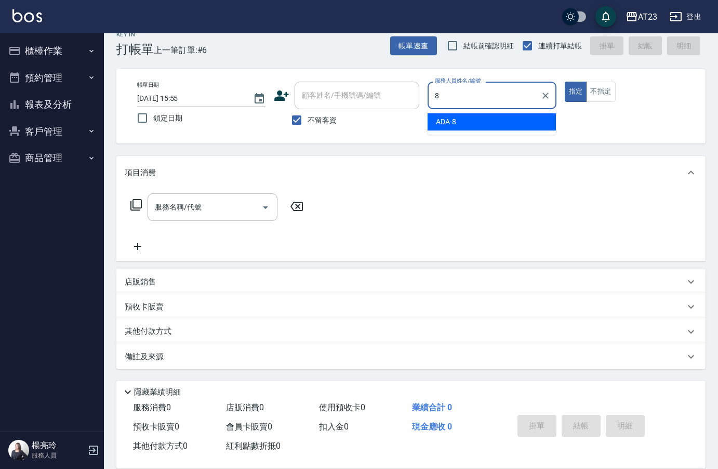
type input "ADA-8"
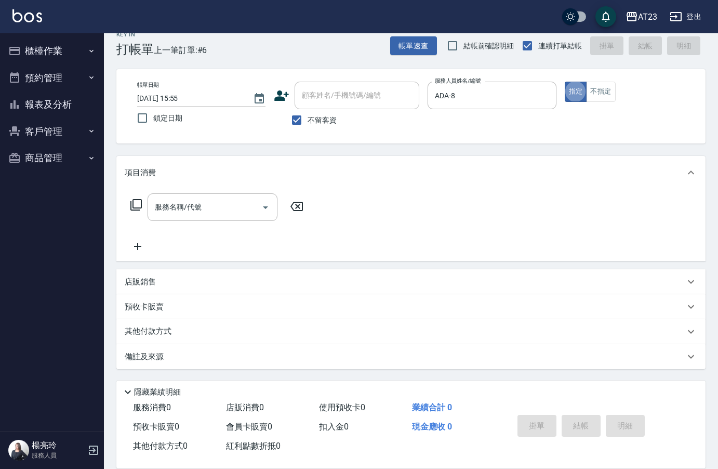
click at [142, 201] on icon at bounding box center [135, 204] width 11 height 11
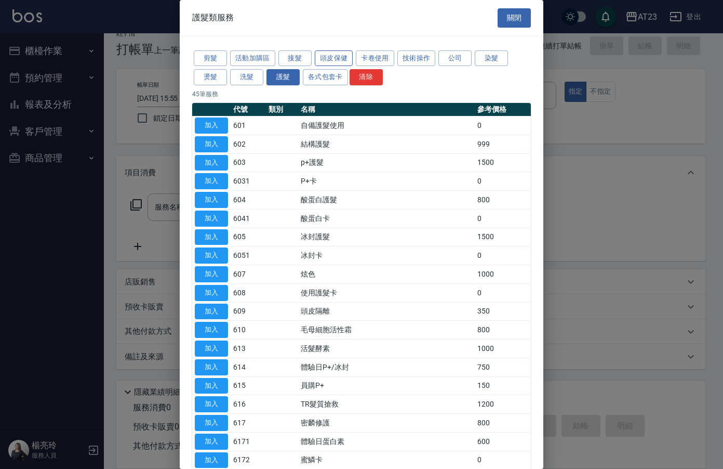
click at [347, 56] on button "頭皮保健" at bounding box center [334, 58] width 38 height 16
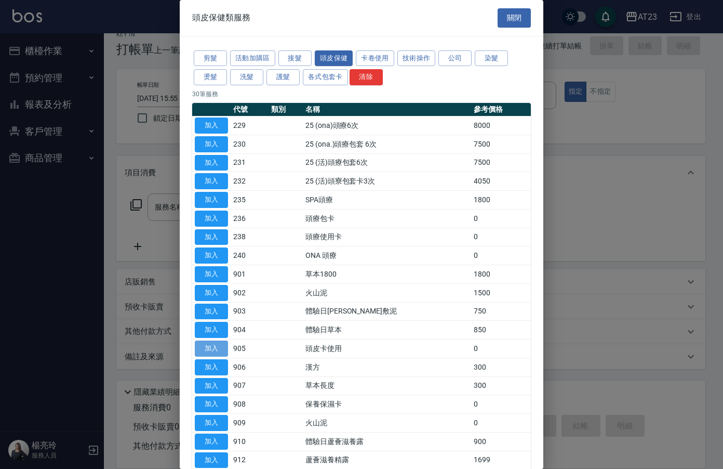
click at [211, 349] on button "加入" at bounding box center [211, 348] width 33 height 16
type input "頭皮卡使用(905)"
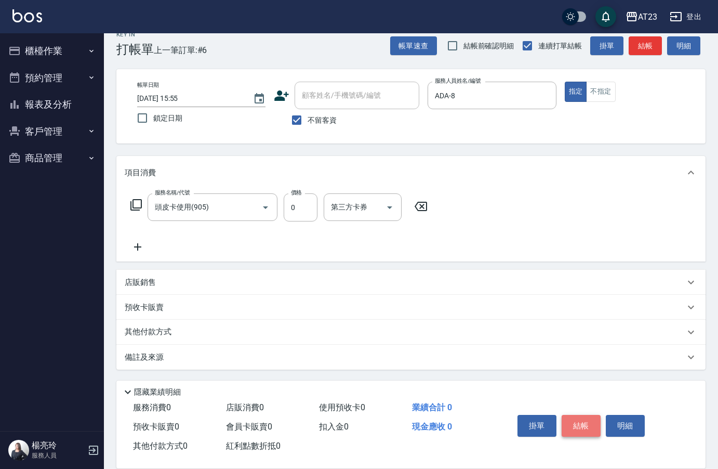
click at [579, 420] on button "結帳" at bounding box center [581, 426] width 39 height 22
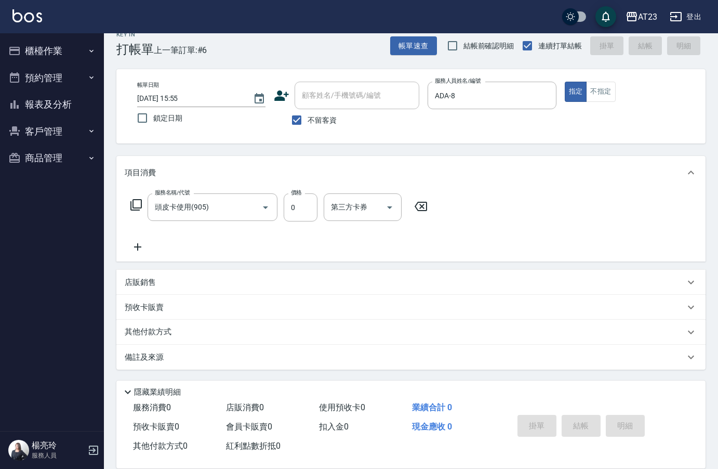
type input "[DATE] 15:56"
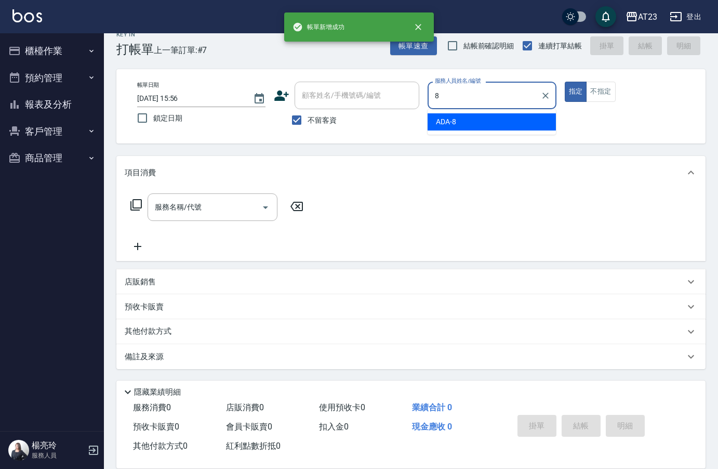
type input "ADA-8"
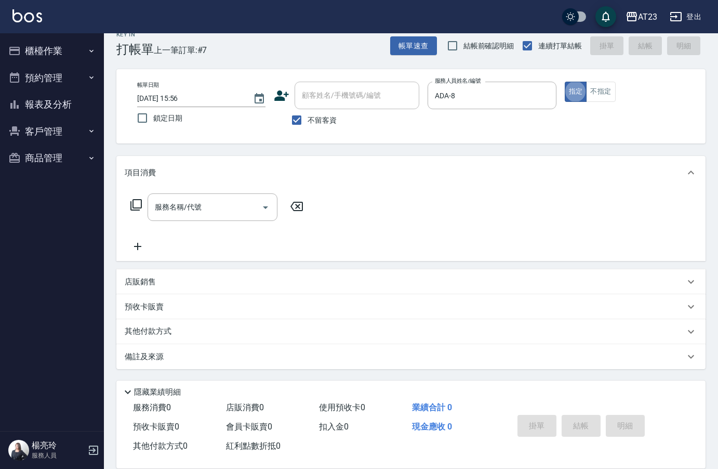
click at [140, 208] on icon at bounding box center [135, 204] width 11 height 11
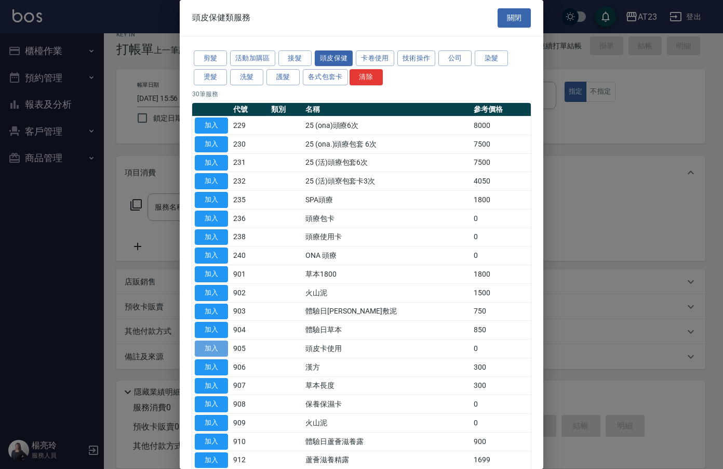
click at [202, 344] on button "加入" at bounding box center [211, 348] width 33 height 16
type input "頭皮卡使用(905)"
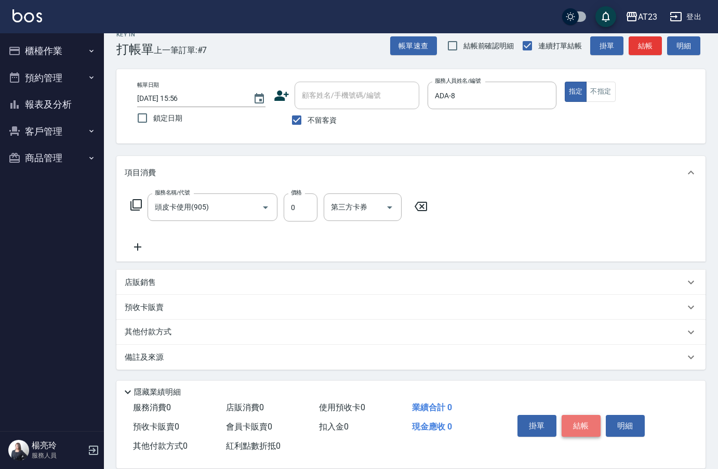
click at [589, 422] on button "結帳" at bounding box center [581, 426] width 39 height 22
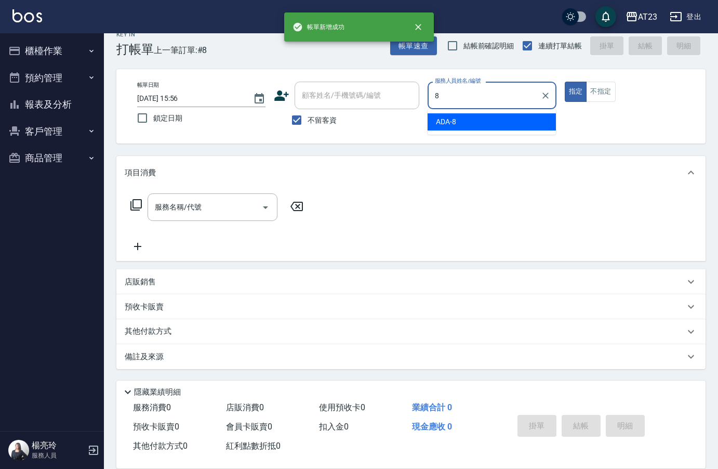
type input "ADA-8"
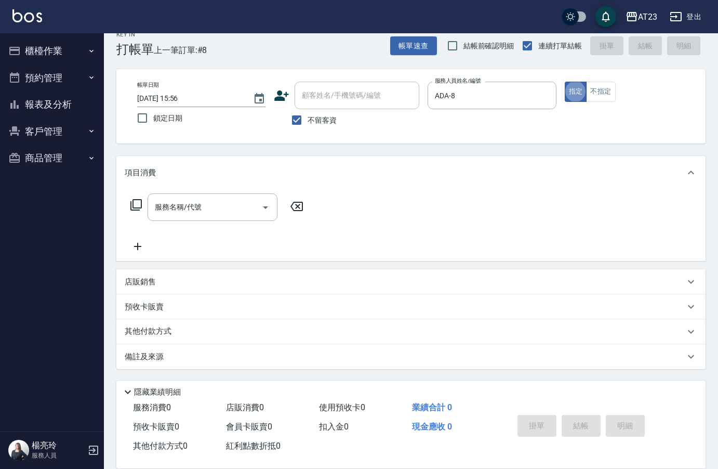
click at [135, 204] on icon at bounding box center [136, 204] width 12 height 12
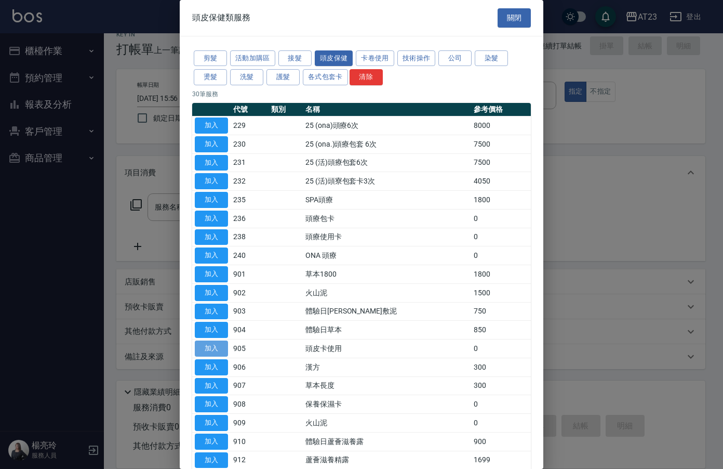
click at [211, 349] on button "加入" at bounding box center [211, 348] width 33 height 16
type input "頭皮卡使用(905)"
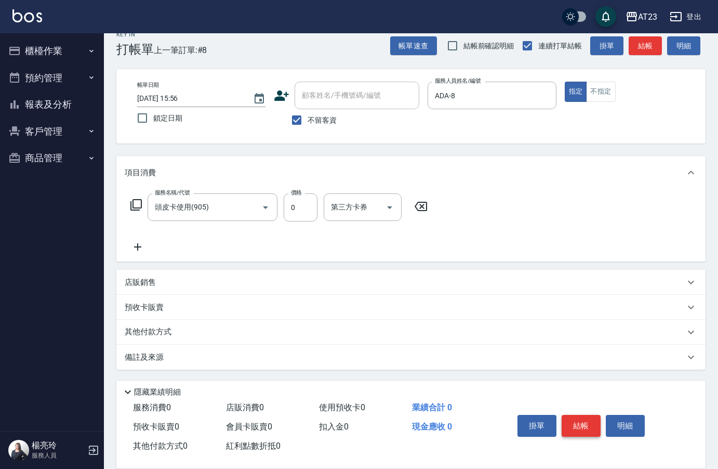
click at [588, 418] on button "結帳" at bounding box center [581, 426] width 39 height 22
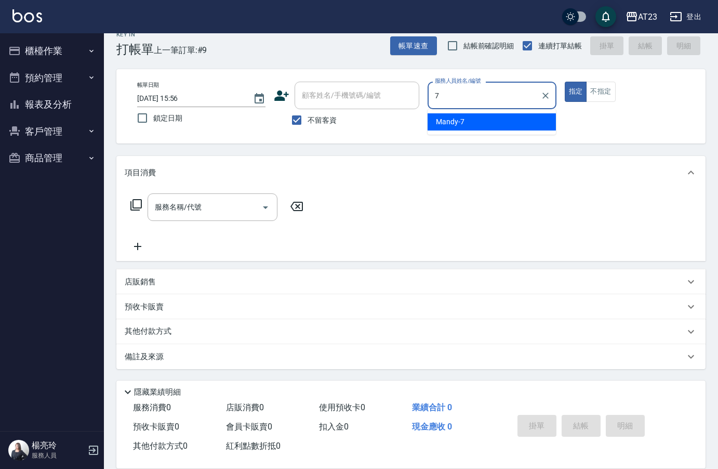
type input "Mandy-7"
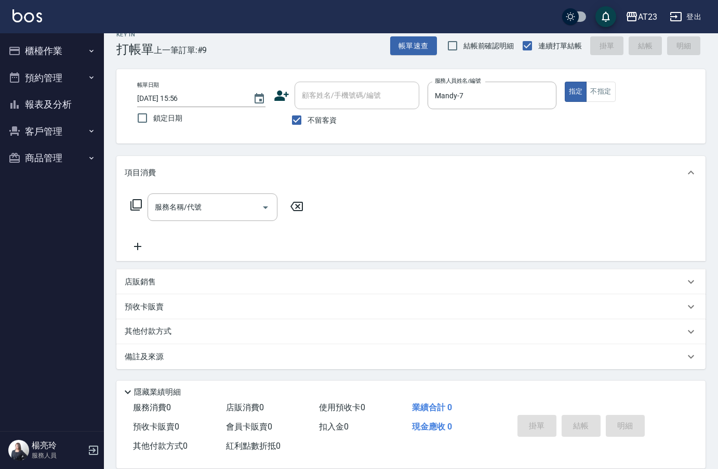
click at [134, 204] on icon at bounding box center [135, 204] width 11 height 11
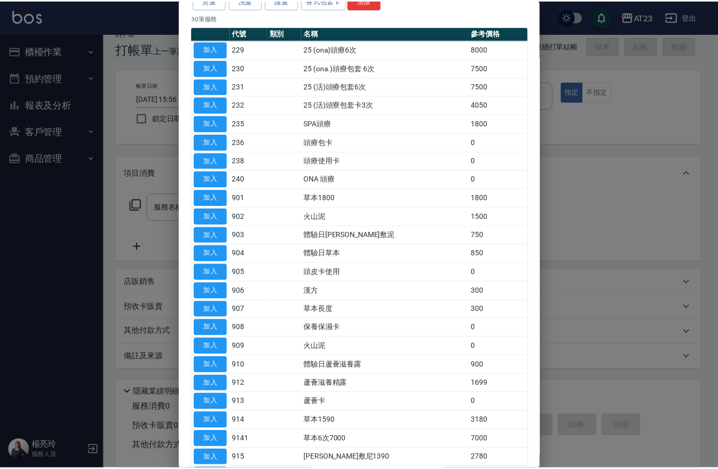
scroll to position [104, 0]
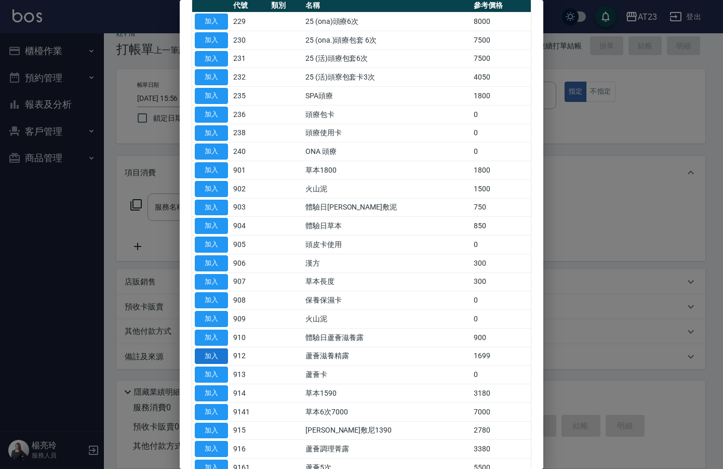
click at [220, 355] on button "加入" at bounding box center [211, 356] width 33 height 16
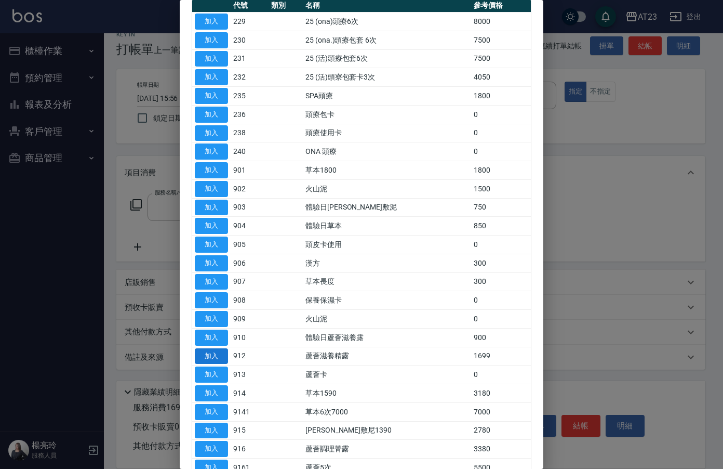
type input "蘆薈滋養精露(912)"
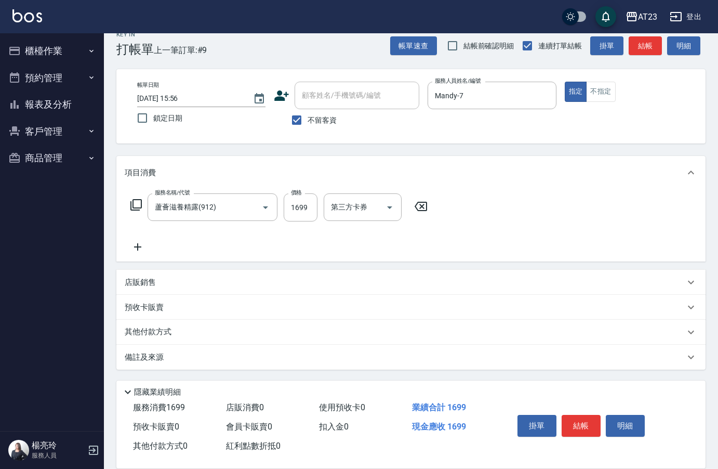
click at [143, 250] on icon at bounding box center [138, 247] width 26 height 12
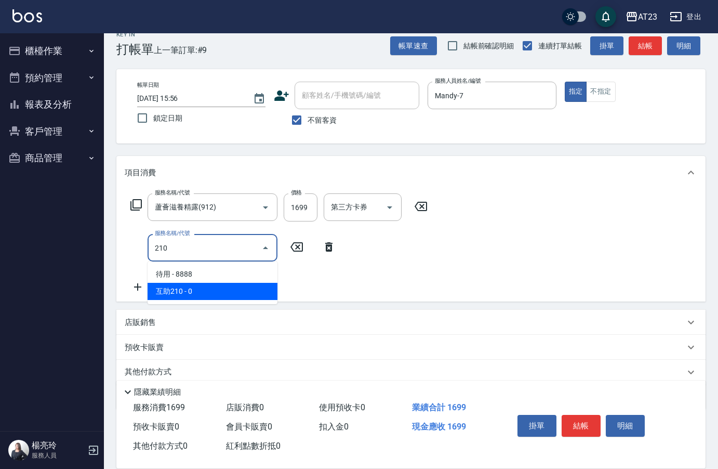
click at [188, 295] on span "互助210 - 0" at bounding box center [213, 291] width 130 height 17
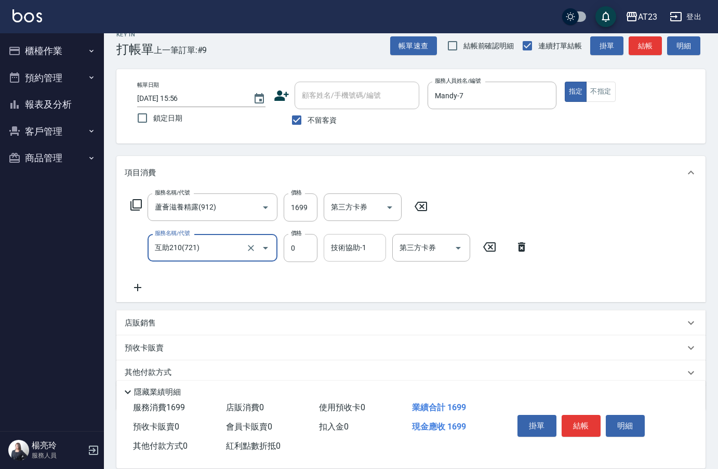
type input "互助210(721)"
click at [347, 245] on div "技術協助-1 技術協助-1" at bounding box center [355, 248] width 62 height 28
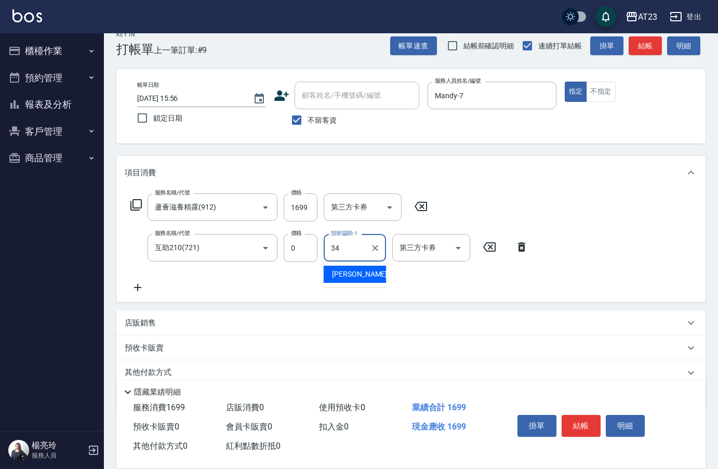
type input "[PERSON_NAME]-34"
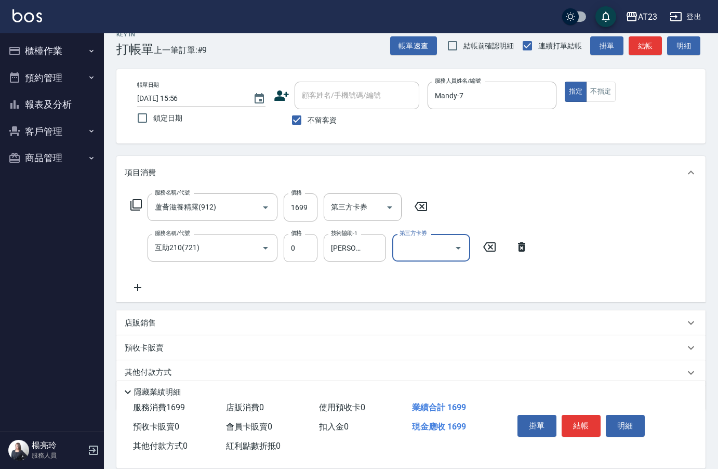
click at [519, 181] on div "項目消費" at bounding box center [410, 172] width 589 height 33
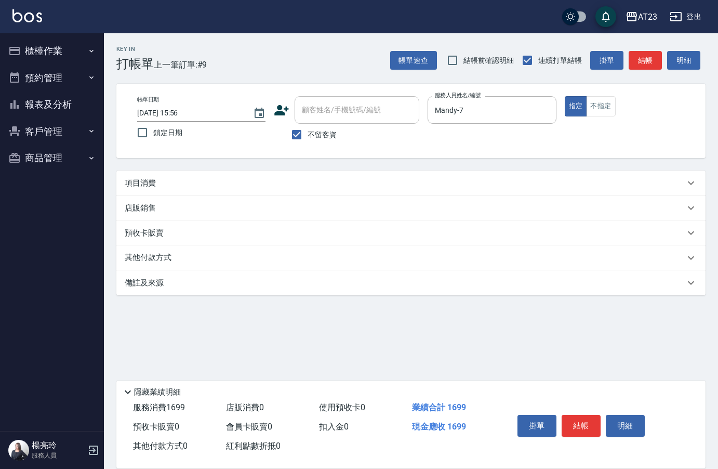
scroll to position [0, 0]
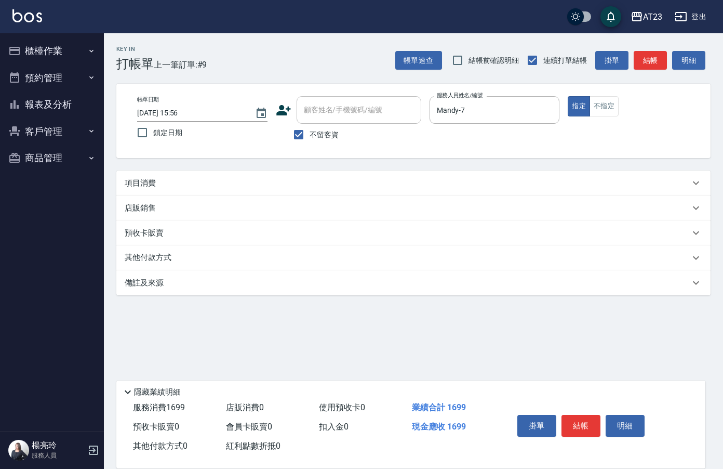
click at [188, 185] on div "項目消費" at bounding box center [407, 183] width 565 height 11
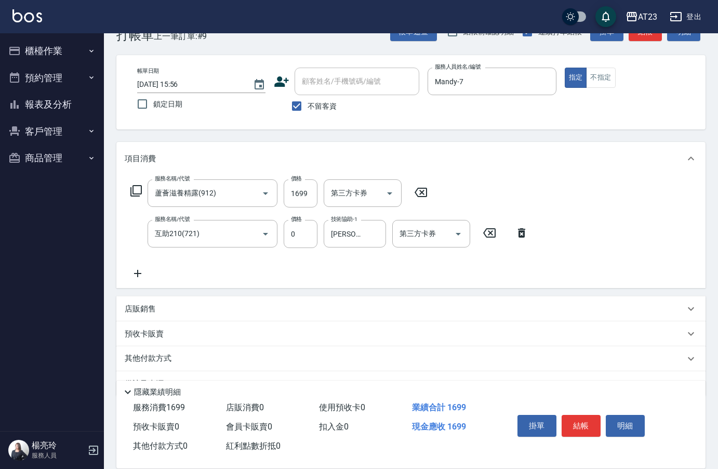
scroll to position [56, 0]
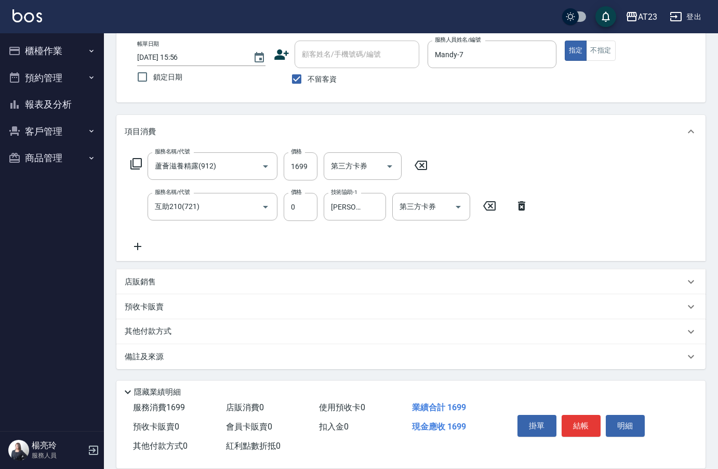
click at [151, 336] on p "其他付款方式" at bounding box center [151, 331] width 52 height 11
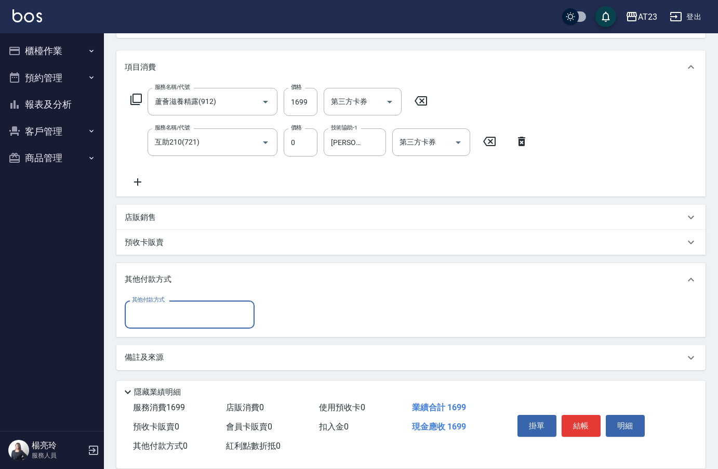
scroll to position [121, 0]
click at [164, 315] on input "其他付款方式" at bounding box center [189, 313] width 121 height 18
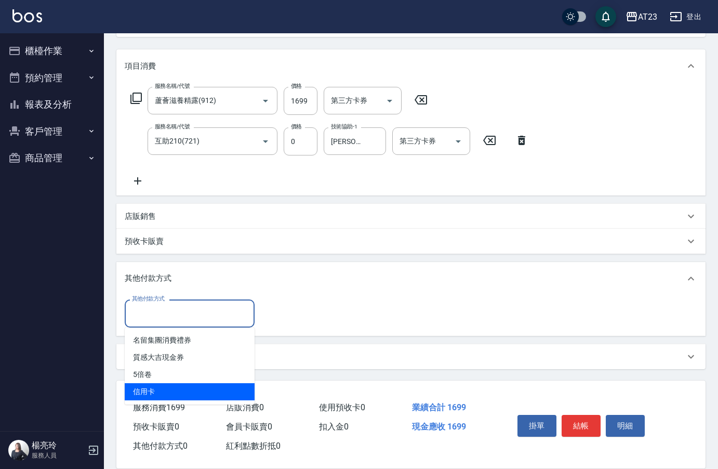
click at [162, 388] on span "信用卡" at bounding box center [190, 391] width 130 height 17
type input "信用卡"
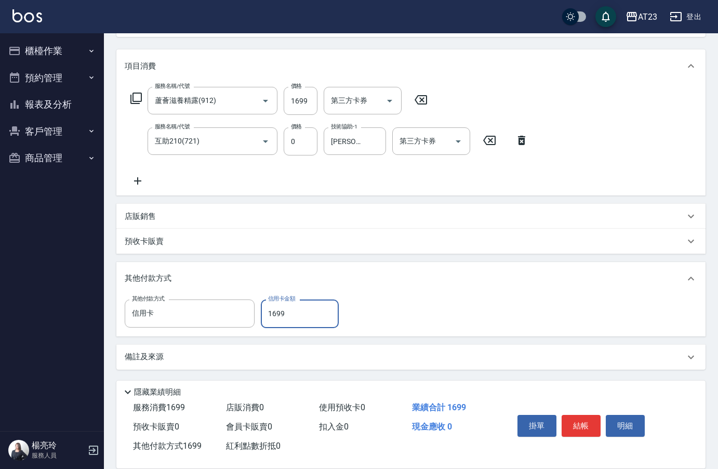
type input "1699"
click at [397, 303] on div "其他付款方式 信用卡 其他付款方式 信用卡金額 1699 信用卡金額" at bounding box center [411, 313] width 573 height 28
click at [571, 421] on button "結帳" at bounding box center [581, 426] width 39 height 22
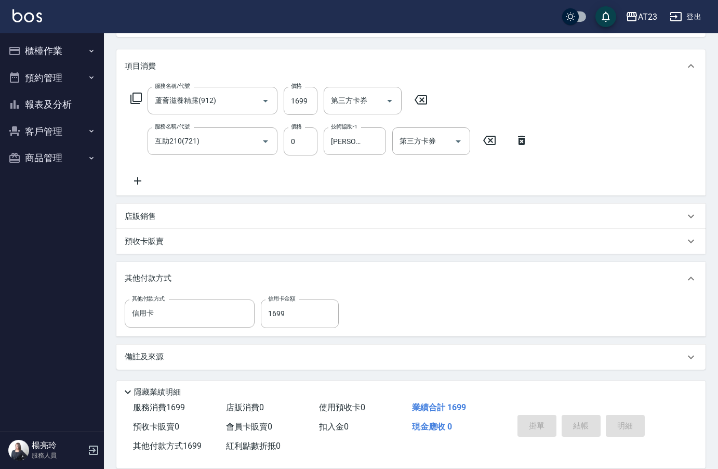
type input "[DATE] 15:57"
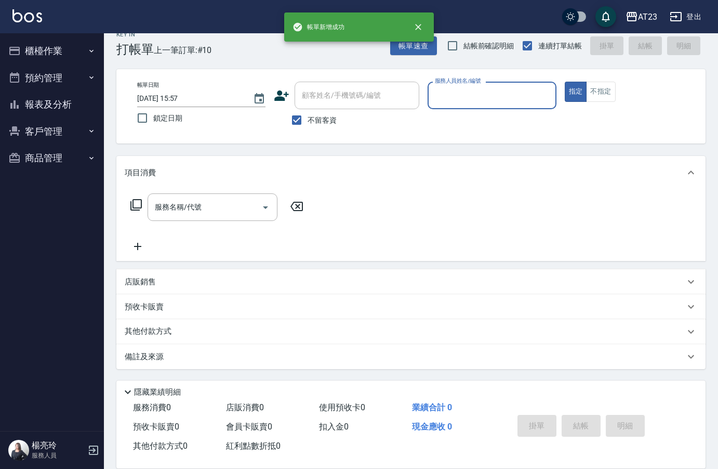
scroll to position [15, 0]
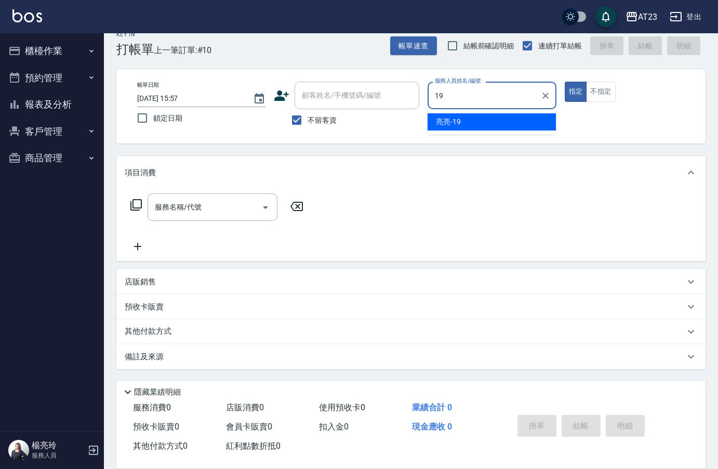
type input "[PERSON_NAME]-19"
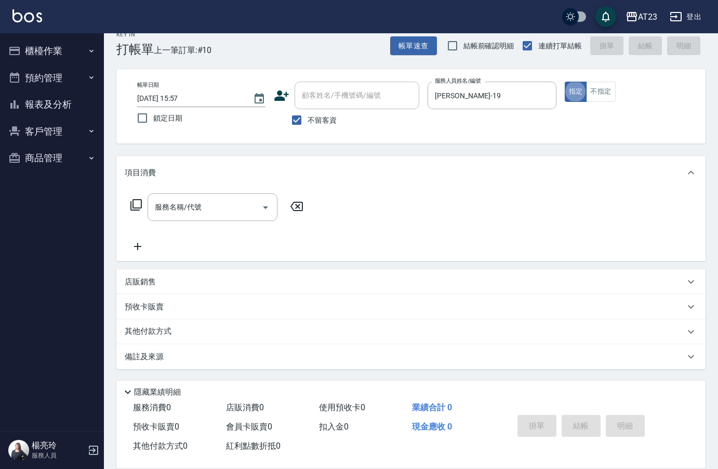
click at [135, 205] on icon at bounding box center [136, 204] width 12 height 12
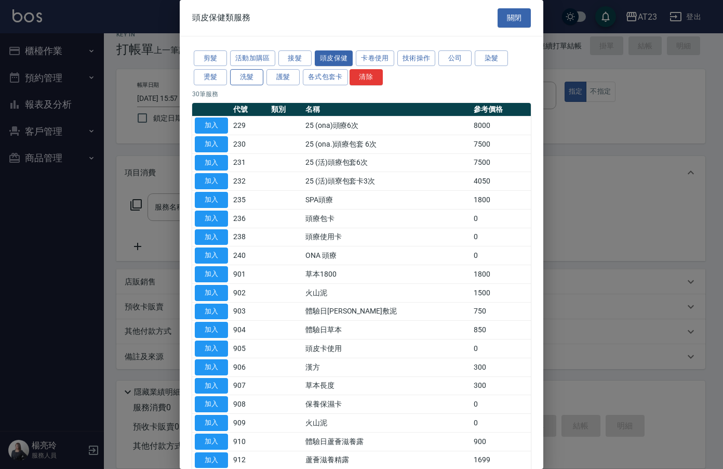
click at [250, 71] on button "洗髮" at bounding box center [246, 77] width 33 height 16
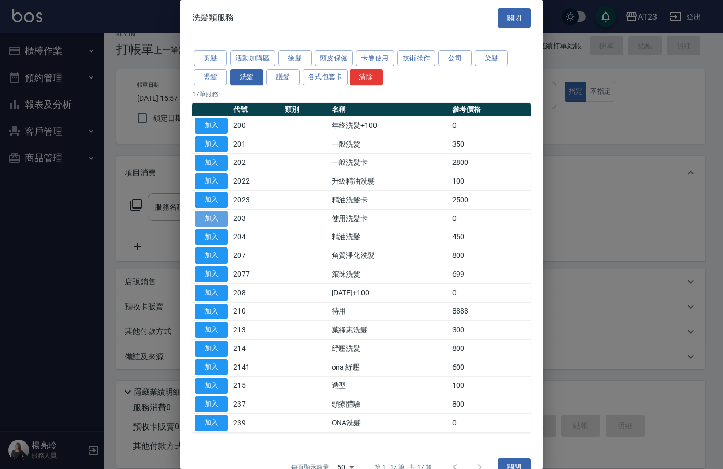
click at [214, 212] on button "加入" at bounding box center [211, 218] width 33 height 16
type input "使用洗髮卡(203)"
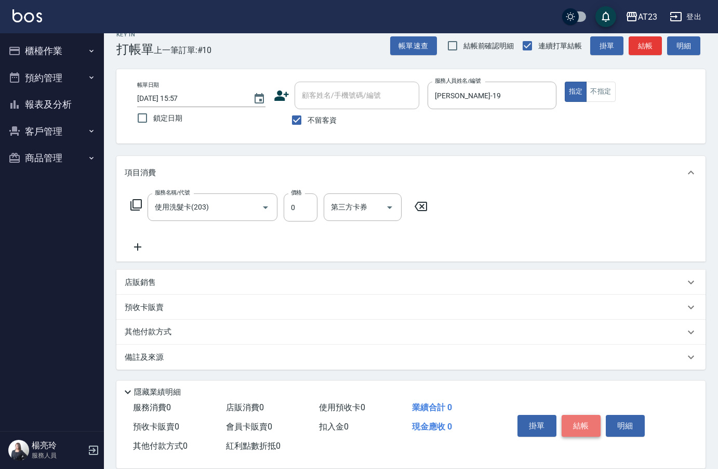
click at [572, 419] on button "結帳" at bounding box center [581, 426] width 39 height 22
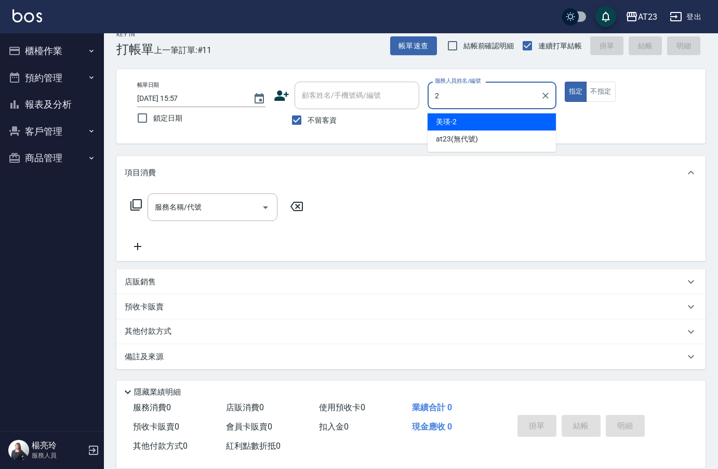
type input "美瑛-2"
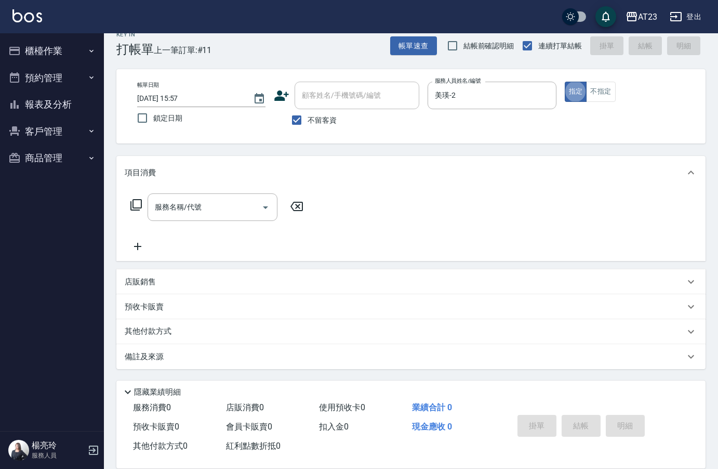
click at [140, 206] on icon at bounding box center [136, 204] width 12 height 12
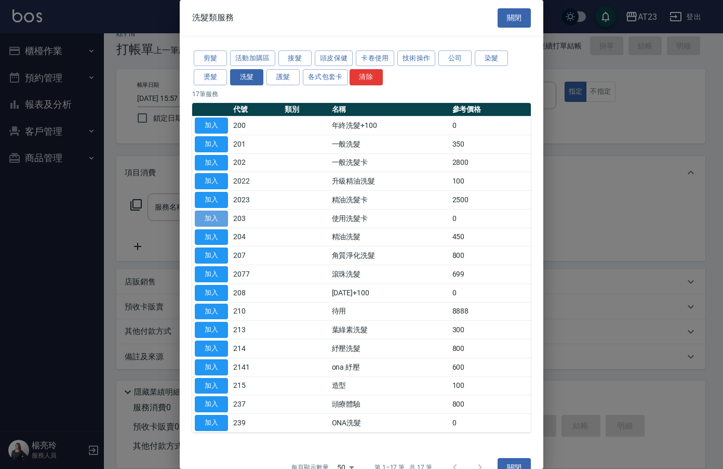
click at [207, 222] on button "加入" at bounding box center [211, 218] width 33 height 16
type input "使用洗髮卡(203)"
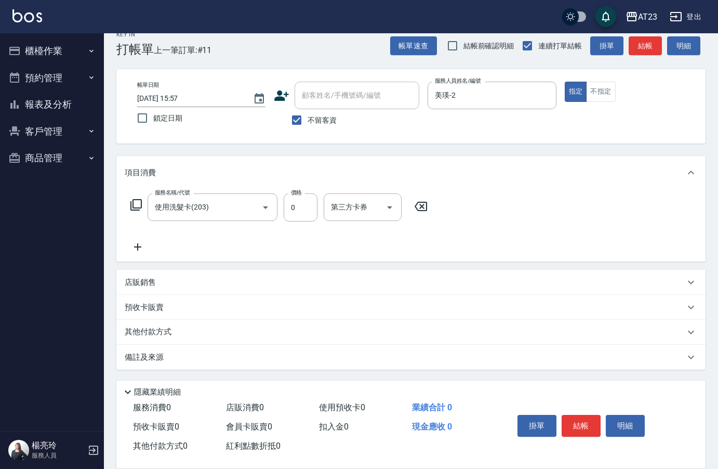
click at [135, 244] on icon at bounding box center [138, 247] width 26 height 12
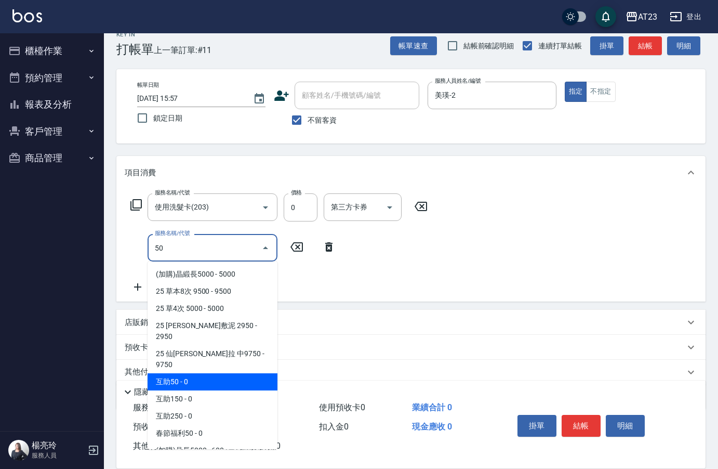
click at [202, 373] on span "互助50 - 0" at bounding box center [213, 381] width 130 height 17
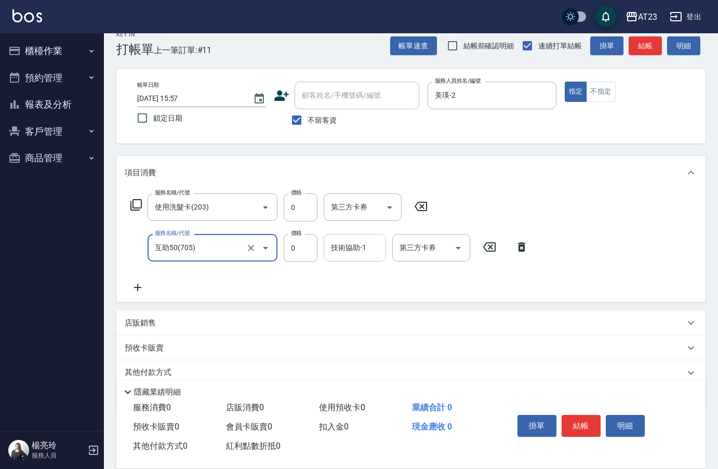
type input "互助50(705)"
click at [350, 249] on div "技術協助-1 技術協助-1" at bounding box center [355, 248] width 62 height 28
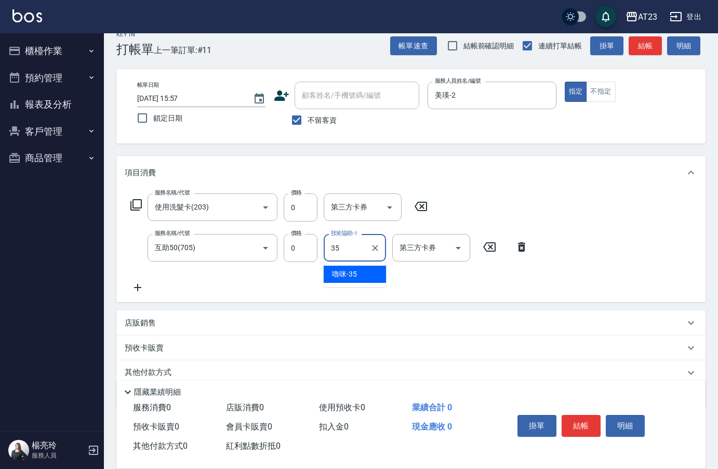
type input "嚕咪-35"
click at [591, 237] on div "服務名稱/代號 使用洗髮卡(203) 服務名稱/代號 價格 0 價格 第三方卡券 第三方卡券 服務名稱/代號 互助50(705) 服務名稱/代號 價格 0 價…" at bounding box center [410, 245] width 589 height 113
click at [587, 425] on button "結帳" at bounding box center [581, 426] width 39 height 22
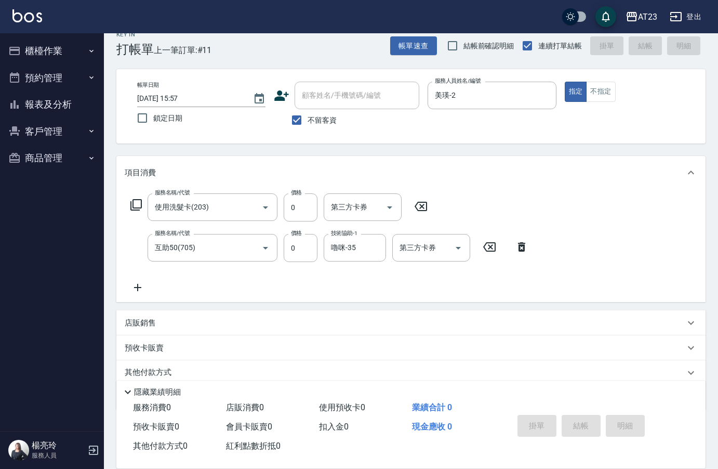
type input "[DATE] 15:59"
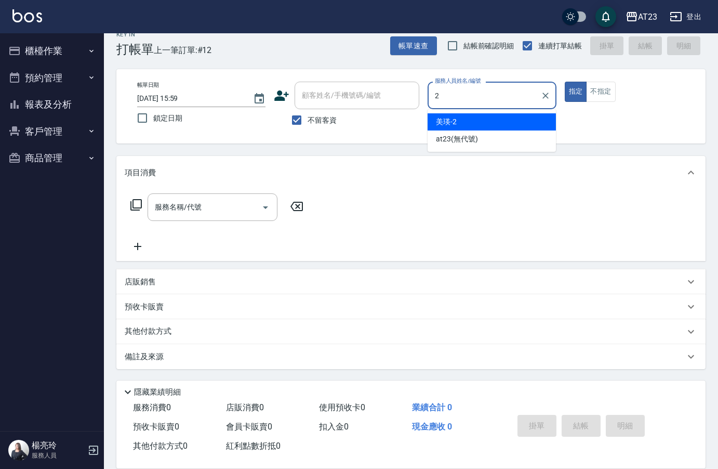
type input "美瑛-2"
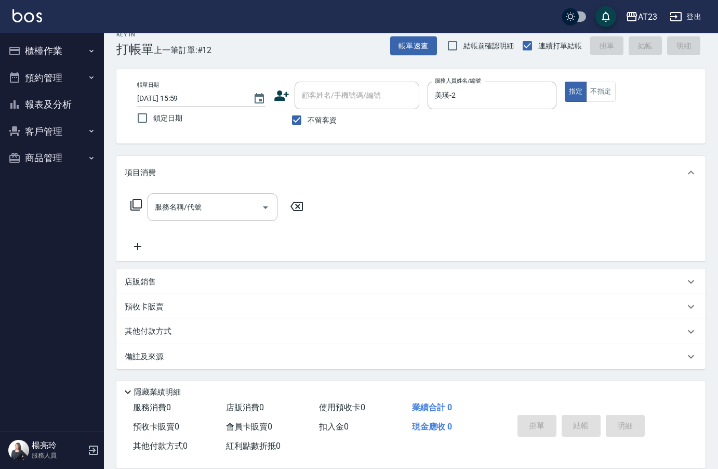
click at [135, 203] on icon at bounding box center [136, 204] width 12 height 12
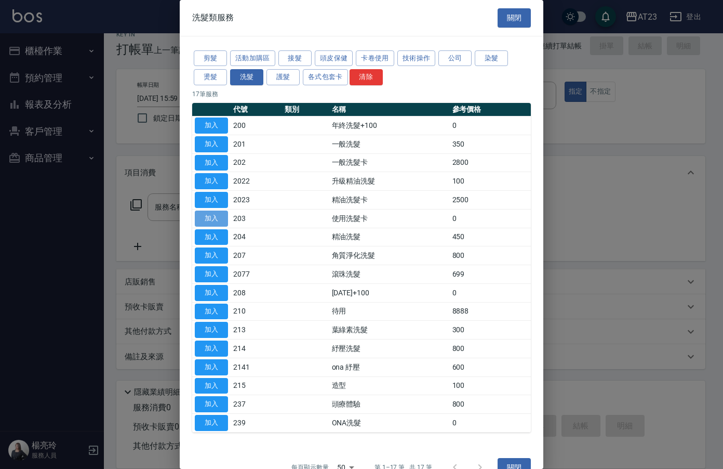
click at [207, 218] on button "加入" at bounding box center [211, 218] width 33 height 16
type input "使用洗髮卡(203)"
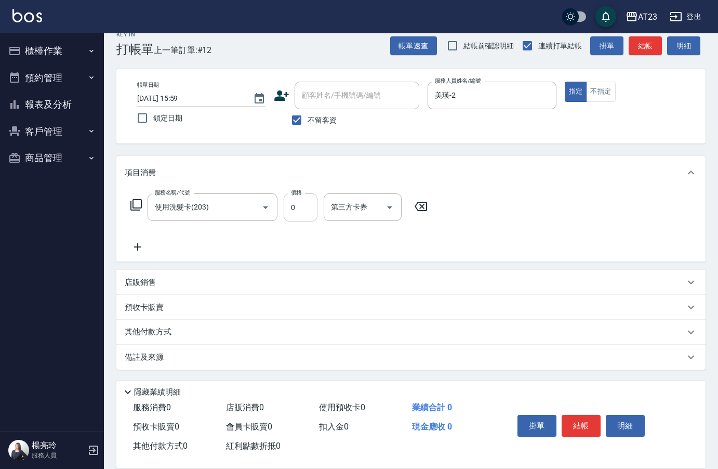
click at [306, 213] on input "0" at bounding box center [301, 207] width 34 height 28
type input "200"
click at [489, 173] on div "項目消費" at bounding box center [405, 172] width 560 height 11
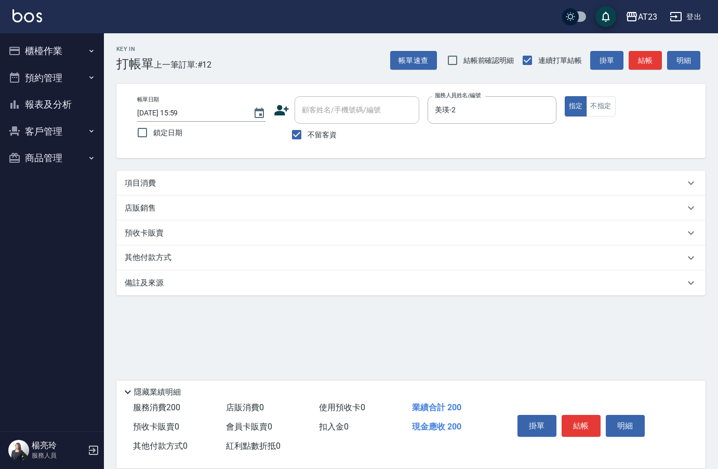
scroll to position [0, 0]
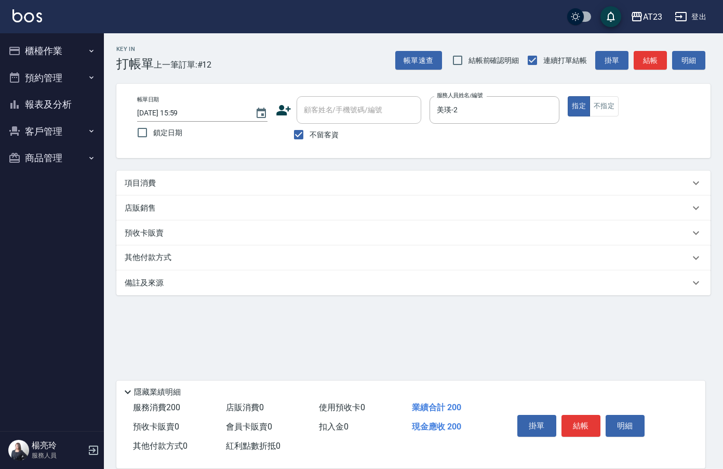
click at [244, 182] on div "項目消費" at bounding box center [407, 183] width 565 height 11
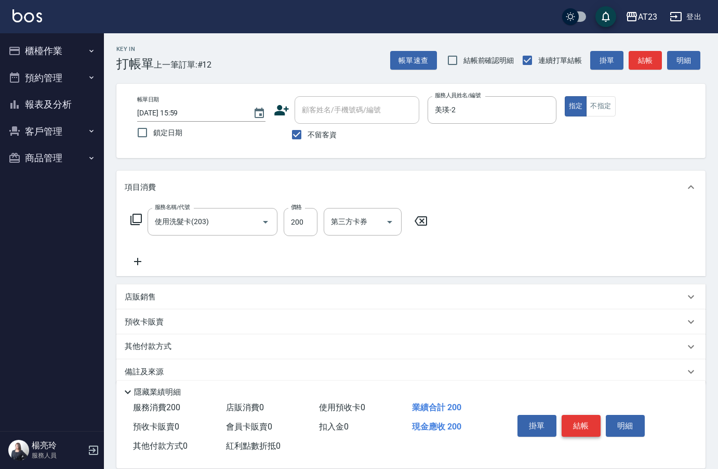
click at [585, 423] on button "結帳" at bounding box center [581, 426] width 39 height 22
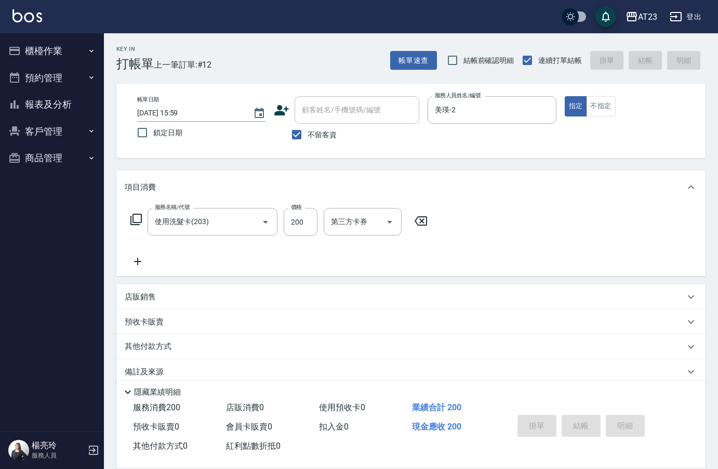
type input "[DATE] 16:01"
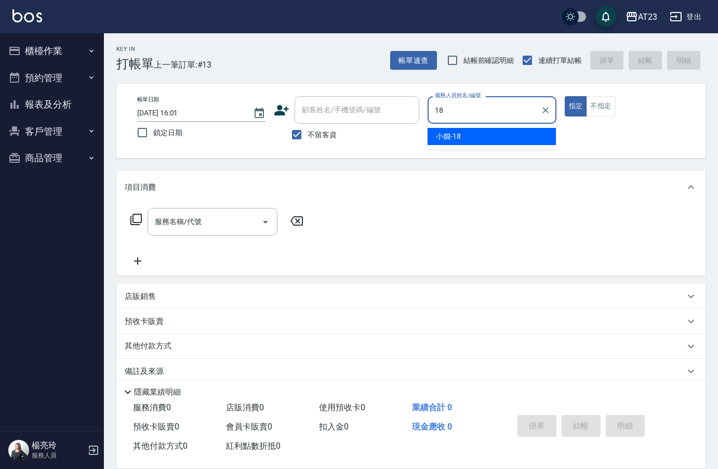
type input "[PERSON_NAME]-18"
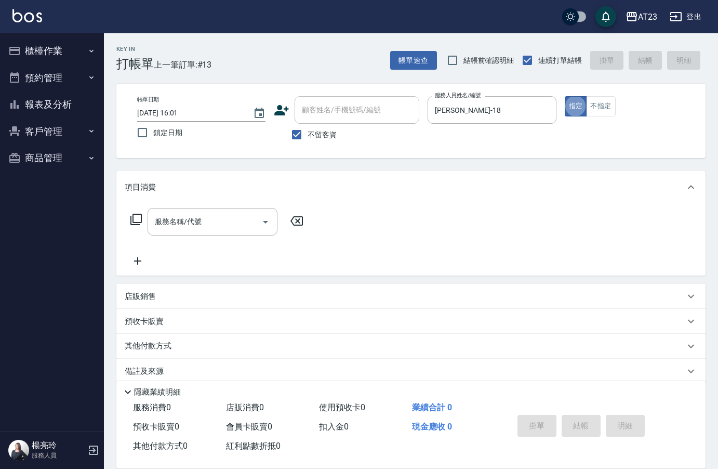
click at [139, 220] on icon at bounding box center [136, 219] width 12 height 12
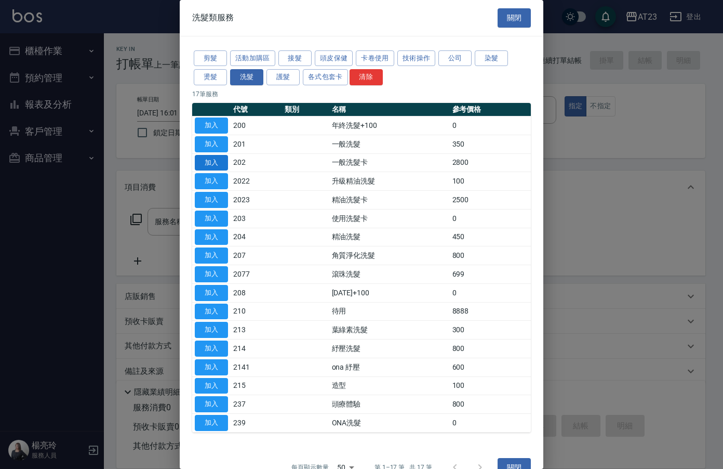
click at [207, 163] on button "加入" at bounding box center [211, 163] width 33 height 16
type input "一般洗髮卡(202)"
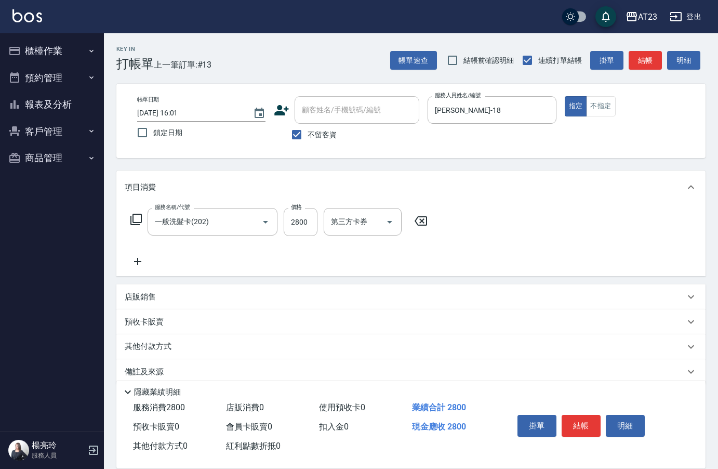
click at [134, 220] on icon at bounding box center [135, 219] width 11 height 11
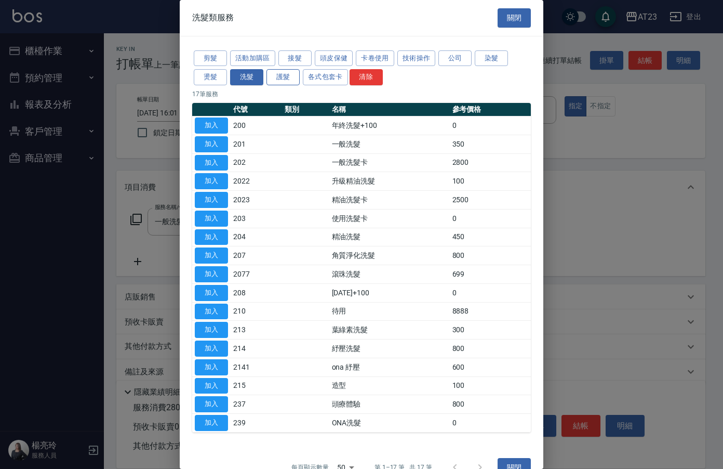
click at [276, 76] on button "護髮" at bounding box center [283, 77] width 33 height 16
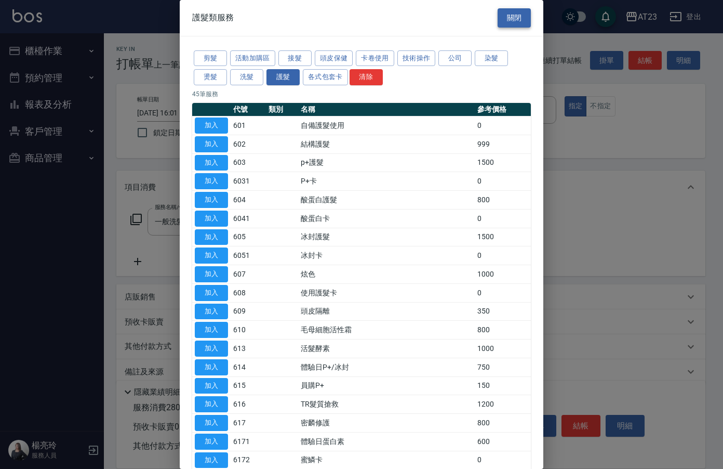
click at [500, 17] on button "關閉" at bounding box center [514, 17] width 33 height 19
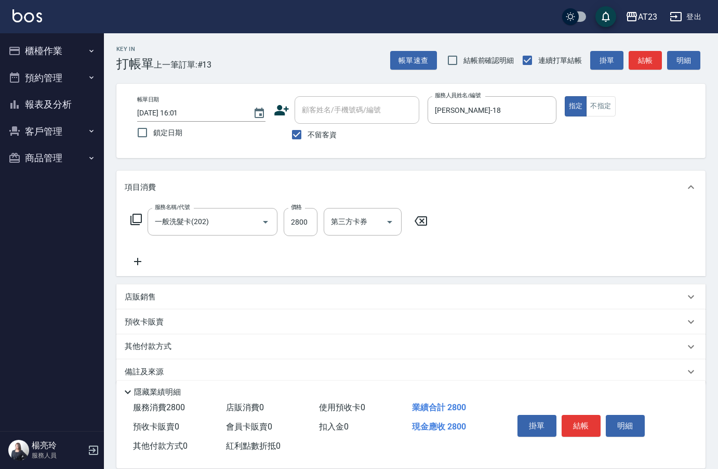
click at [136, 258] on icon at bounding box center [138, 261] width 26 height 12
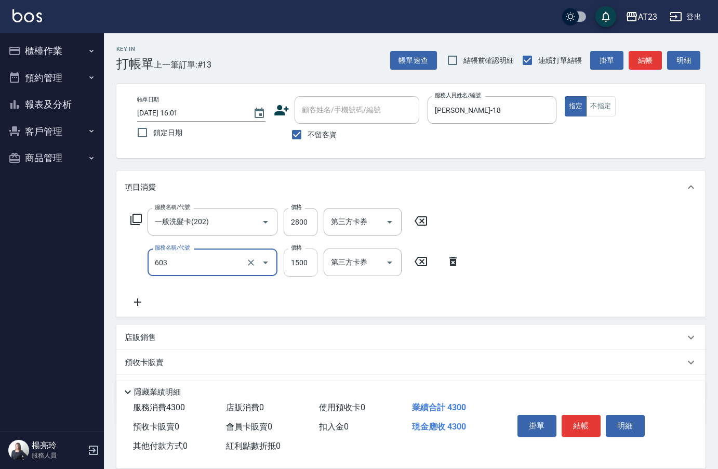
type input "p+護髮(603)"
click at [310, 266] on input "1500" at bounding box center [301, 262] width 34 height 28
type input "1150"
click at [135, 302] on icon at bounding box center [137, 301] width 7 height 7
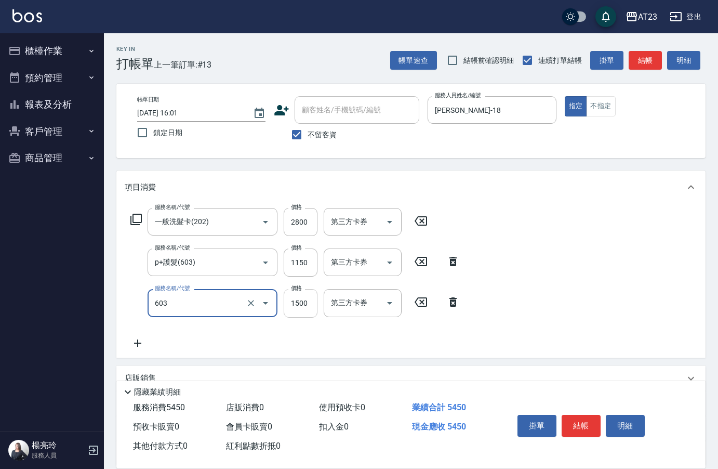
type input "p+護髮(603)"
click at [301, 304] on input "1500" at bounding box center [301, 303] width 34 height 28
type input "1150"
click at [141, 340] on icon at bounding box center [138, 343] width 26 height 12
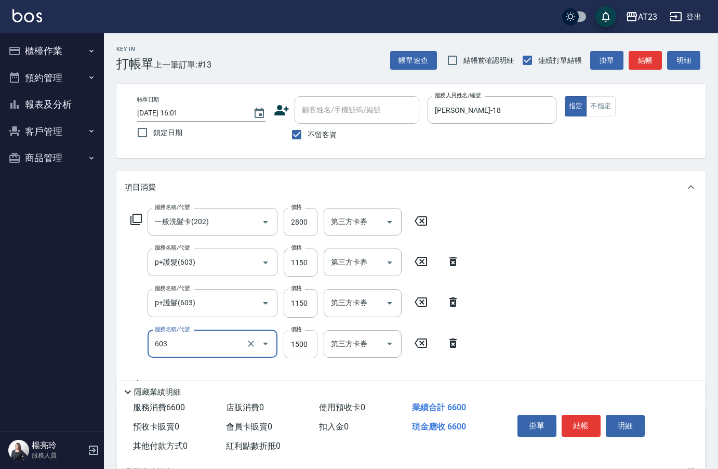
click at [303, 341] on input "1500" at bounding box center [301, 344] width 34 height 28
type input "p+護髮(603)"
type input "1150"
click at [524, 312] on div "服務名稱/代號 一般洗髮卡(202) 服務名稱/代號 價格 2800 價格 第三方卡券 第三方卡券 服務名稱/代號 p+護髮(603) 服務名稱/代號 價格 …" at bounding box center [410, 301] width 589 height 194
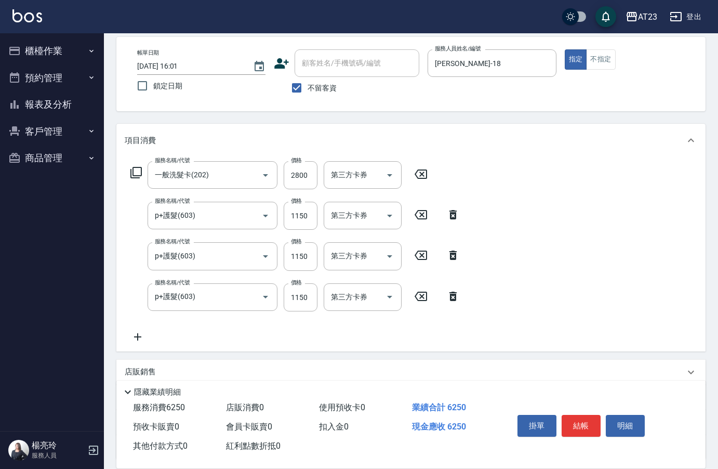
scroll to position [104, 0]
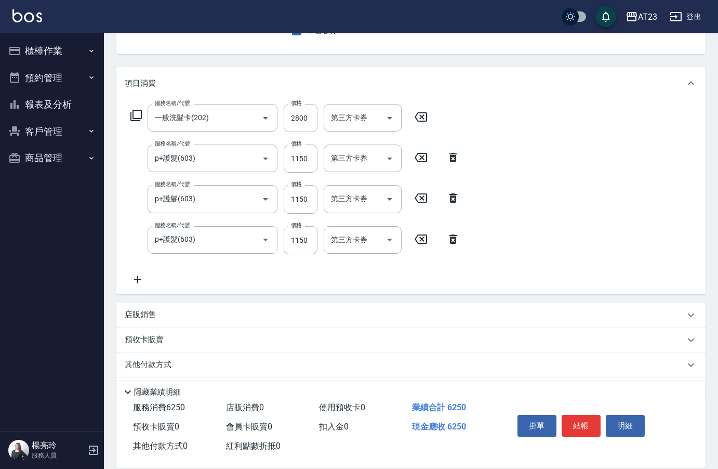
click at [135, 284] on icon at bounding box center [138, 279] width 26 height 12
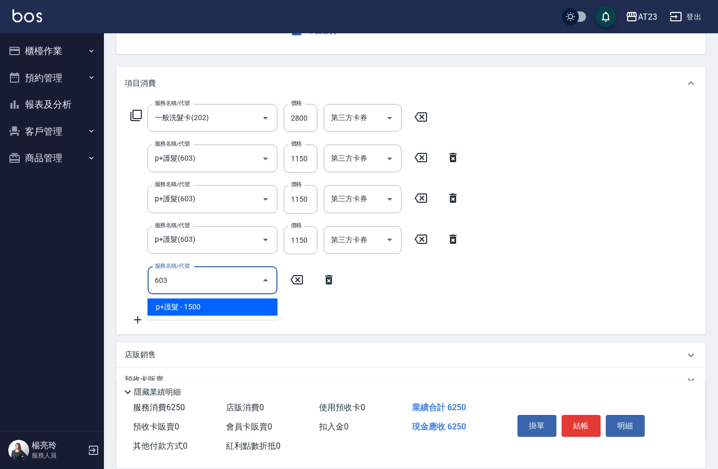
click at [203, 306] on span "p+護髮 - 1500" at bounding box center [213, 306] width 130 height 17
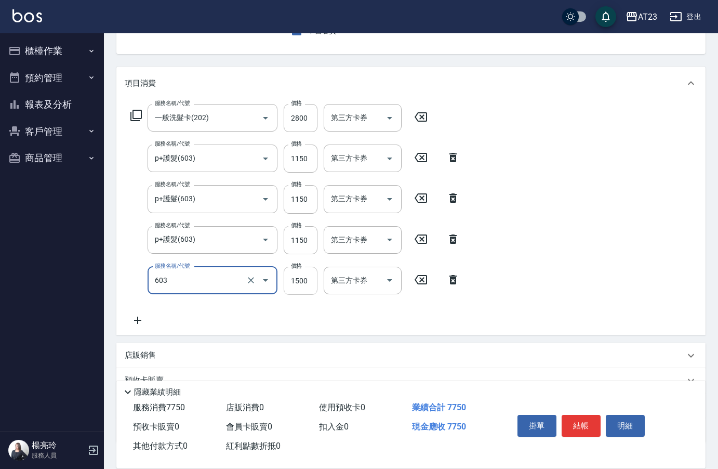
click at [308, 282] on input "1500" at bounding box center [301, 281] width 34 height 28
type input "p+護髮(603)"
type input "1150"
click at [565, 275] on div "服務名稱/代號 一般洗髮卡(202) 服務名稱/代號 價格 2800 價格 第三方卡券 第三方卡券 服務名稱/代號 p+護髮(603) 服務名稱/代號 價格 …" at bounding box center [410, 217] width 589 height 235
click at [137, 324] on icon at bounding box center [138, 320] width 26 height 12
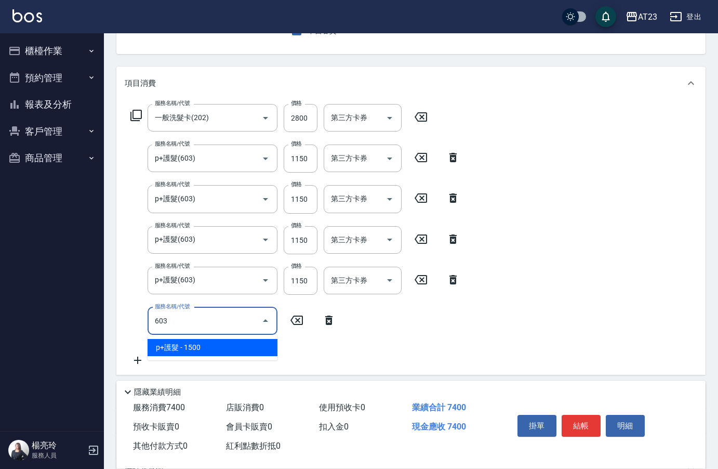
click at [199, 342] on span "p+護髮 - 1500" at bounding box center [213, 347] width 130 height 17
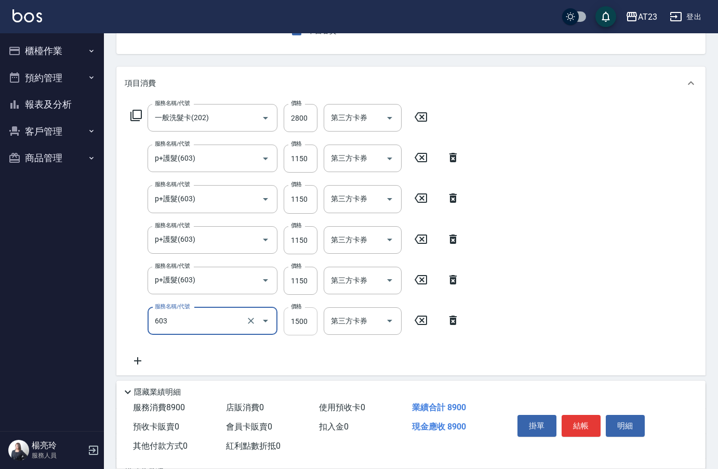
click at [301, 321] on input "1500" at bounding box center [301, 321] width 34 height 28
type input "p+護髮(603)"
type input "1150"
click at [552, 233] on div "服務名稱/代號 一般洗髮卡(202) 服務名稱/代號 價格 2800 價格 第三方卡券 第三方卡券 服務名稱/代號 p+護髮(603) 服務名稱/代號 價格 …" at bounding box center [410, 237] width 589 height 275
click at [136, 116] on icon at bounding box center [136, 115] width 12 height 12
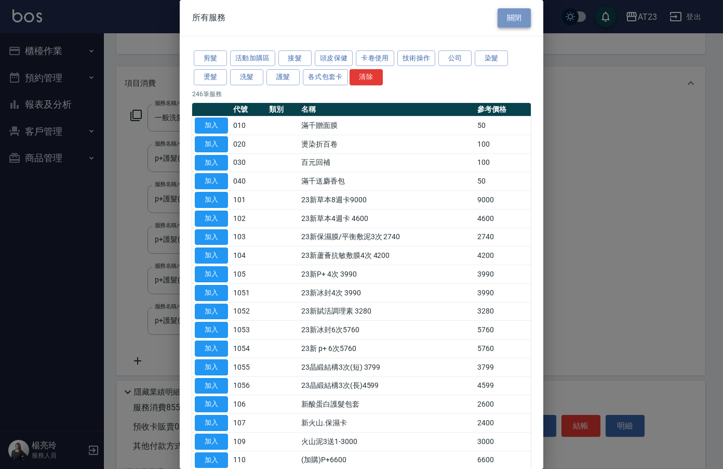
click at [520, 15] on button "關閉" at bounding box center [514, 17] width 33 height 19
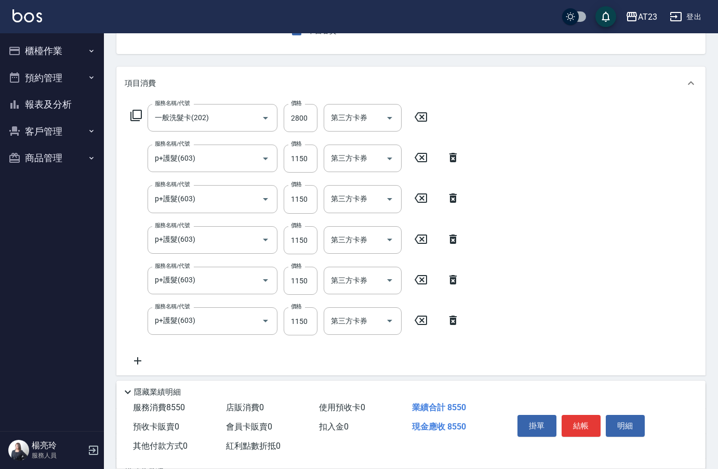
click at [140, 363] on icon at bounding box center [138, 360] width 26 height 12
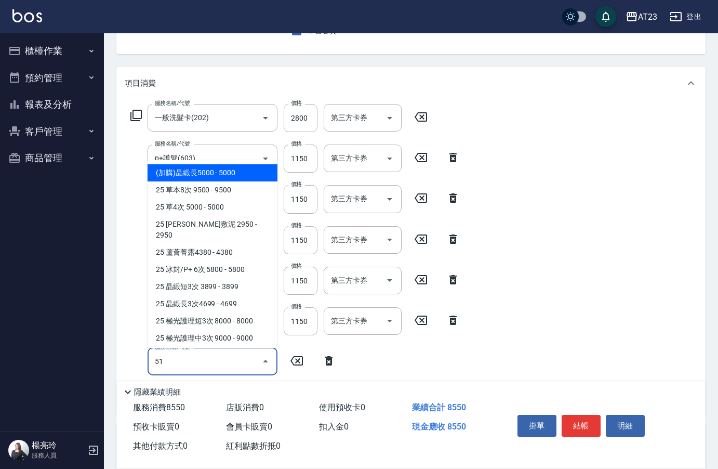
type input "511"
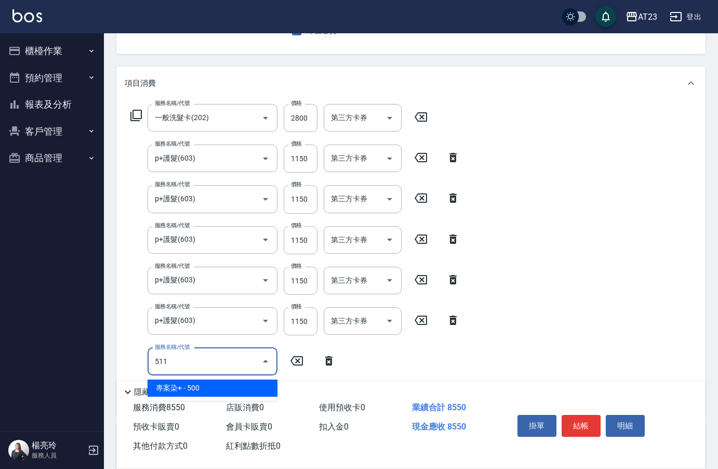
click at [198, 390] on span "專案染+ - 500" at bounding box center [213, 387] width 130 height 17
click at [202, 383] on span "補染 - 0" at bounding box center [213, 387] width 130 height 17
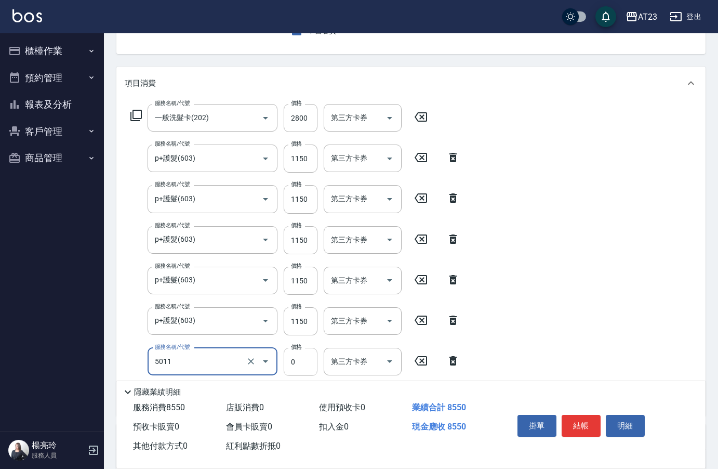
click at [300, 365] on input "0" at bounding box center [301, 362] width 34 height 28
type input "補染(5011)"
type input "600"
click at [528, 327] on div "服務名稱/代號 一般洗髮卡(202) 服務名稱/代號 價格 2800 價格 第三方卡券 第三方卡券 服務名稱/代號 p+護髮(603) 服務名稱/代號 價格 …" at bounding box center [410, 258] width 589 height 316
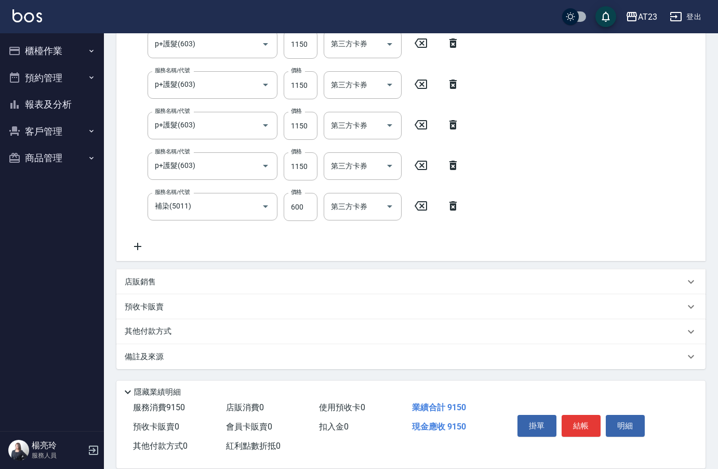
click at [137, 244] on icon at bounding box center [137, 246] width 7 height 7
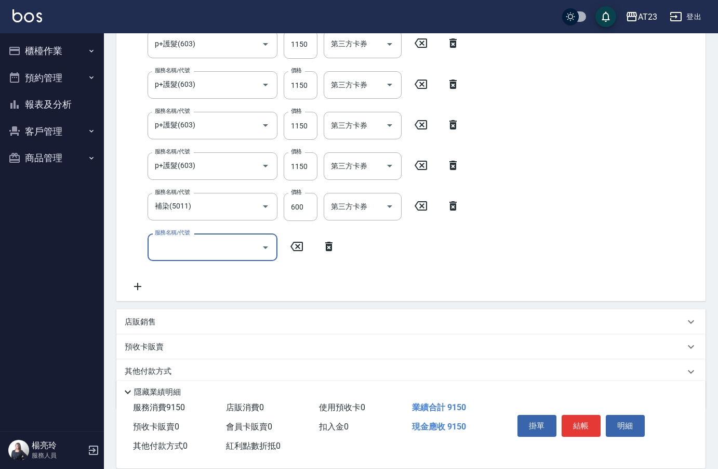
scroll to position [272, 0]
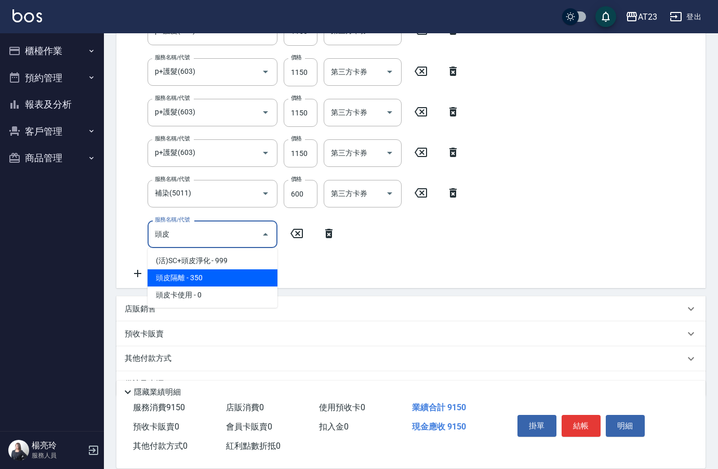
click at [198, 279] on span "頭皮隔離 - 350" at bounding box center [213, 277] width 130 height 17
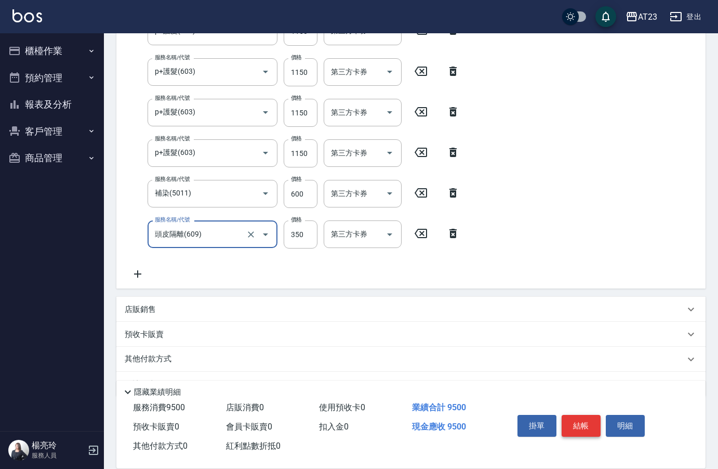
type input "頭皮隔離(609)"
click at [575, 423] on button "結帳" at bounding box center [581, 426] width 39 height 22
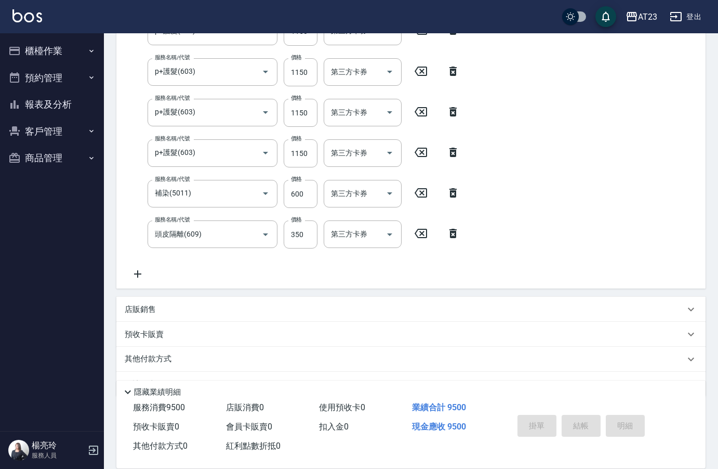
type input "[DATE] 16:04"
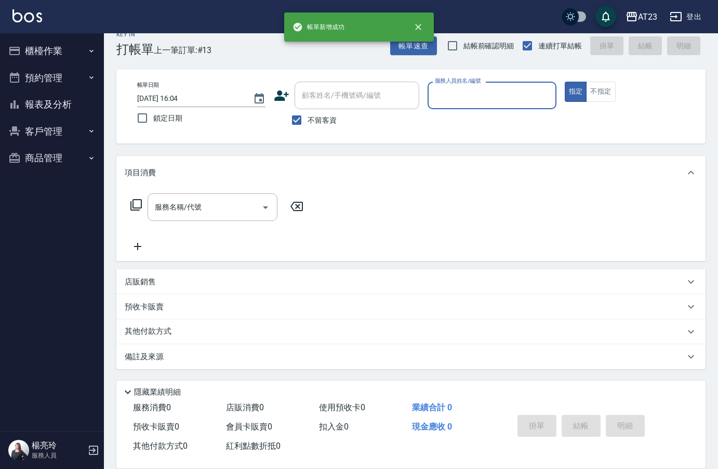
scroll to position [15, 0]
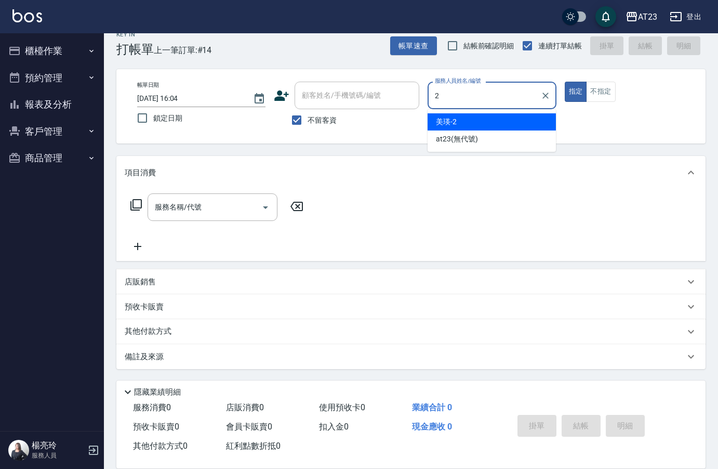
type input "美瑛-2"
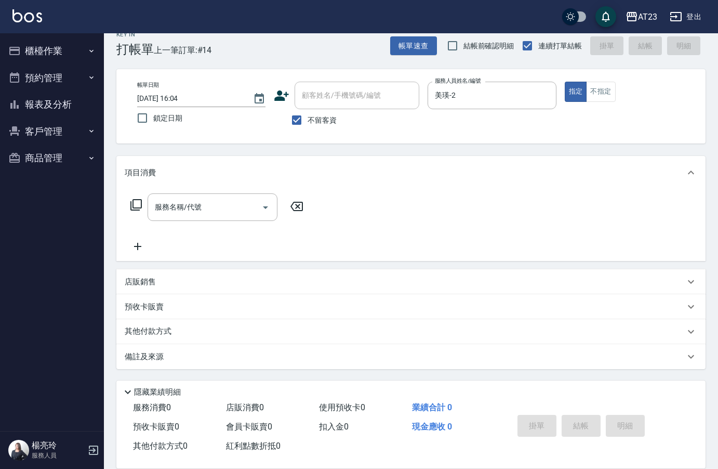
click at [137, 211] on icon at bounding box center [136, 204] width 12 height 12
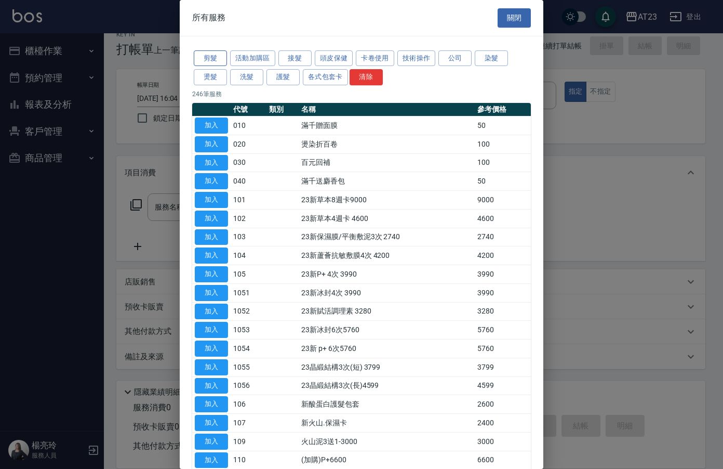
click at [214, 58] on button "剪髮" at bounding box center [210, 58] width 33 height 16
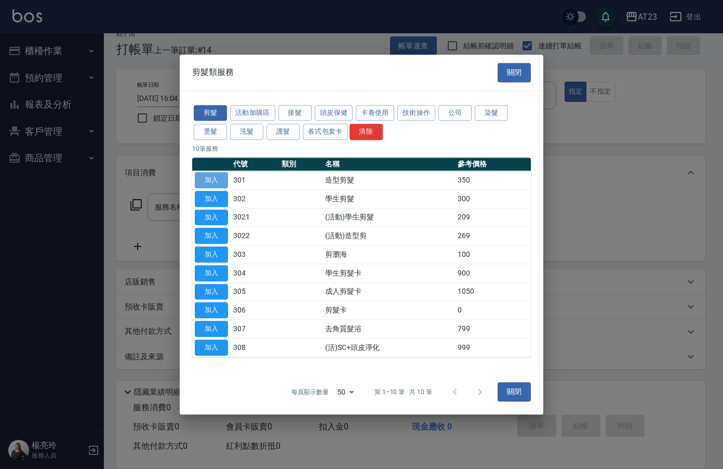
click at [197, 176] on button "加入" at bounding box center [211, 180] width 33 height 16
type input "造型剪髮(301)"
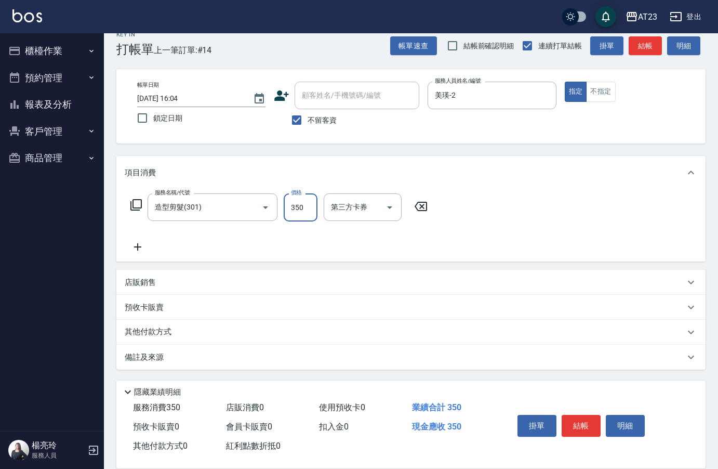
click at [301, 213] on input "350" at bounding box center [301, 207] width 34 height 28
type input "500"
click at [547, 219] on div "服務名稱/代號 造型剪髮(301) 服務名稱/代號 價格 500 價格 第三方卡券 第三方卡券" at bounding box center [410, 225] width 589 height 72
click at [571, 418] on button "結帳" at bounding box center [581, 426] width 39 height 22
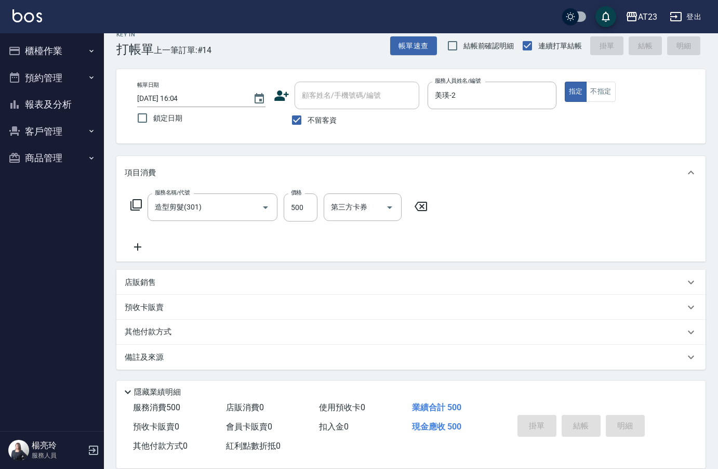
type input "[DATE] 16:05"
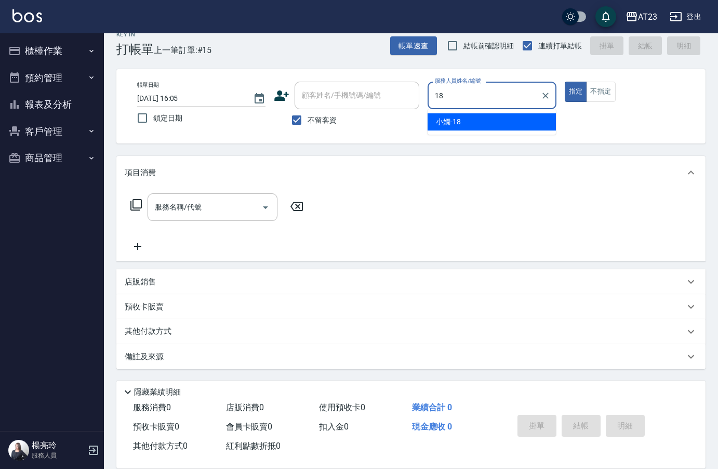
type input "[PERSON_NAME]-18"
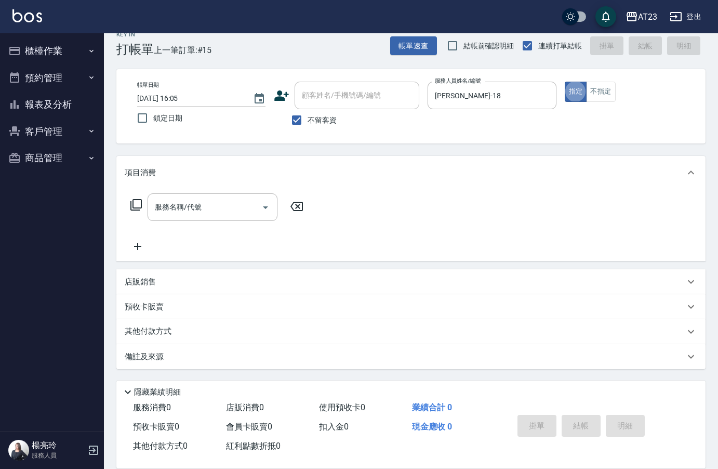
click at [139, 203] on icon at bounding box center [136, 204] width 12 height 12
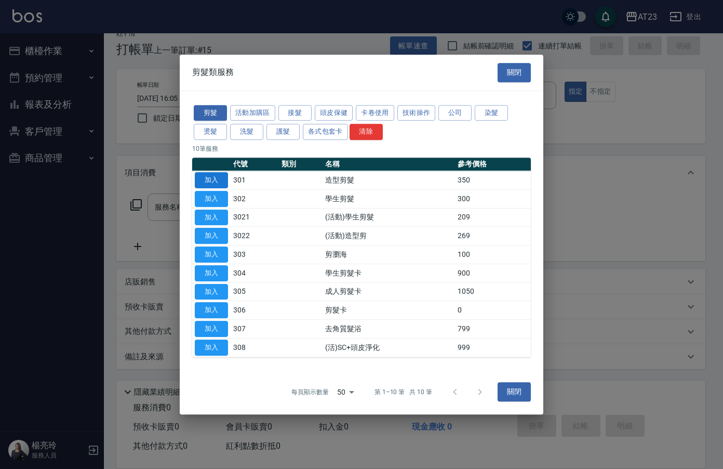
click at [218, 184] on button "加入" at bounding box center [211, 180] width 33 height 16
type input "造型剪髮(301)"
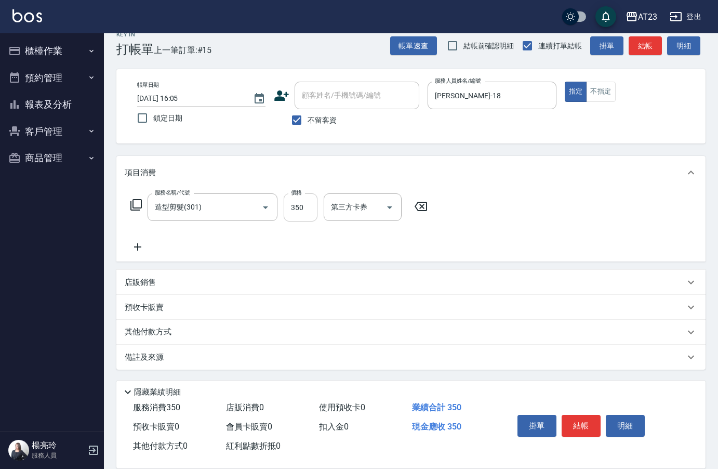
click at [295, 214] on input "350" at bounding box center [301, 207] width 34 height 28
type input "500"
click at [438, 171] on div "項目消費" at bounding box center [405, 172] width 560 height 11
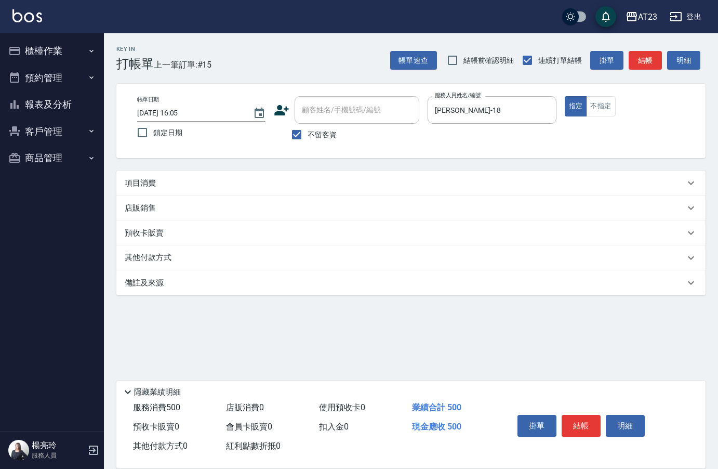
scroll to position [0, 0]
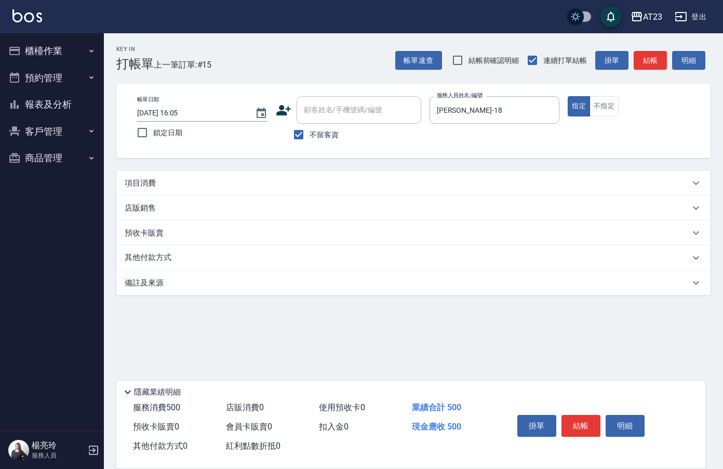
click at [418, 189] on div "項目消費" at bounding box center [413, 182] width 594 height 25
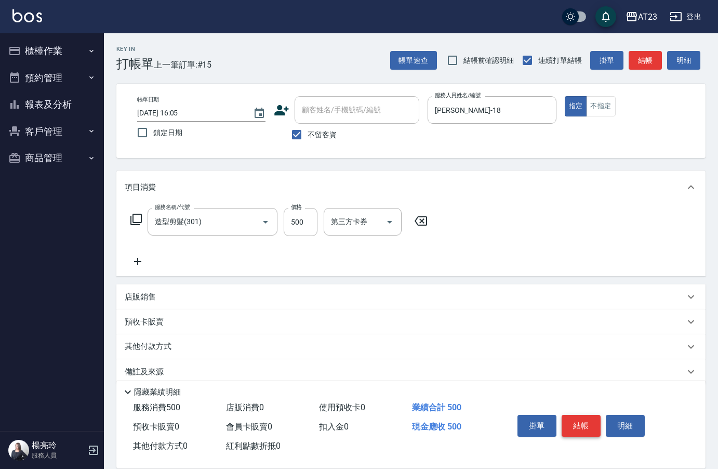
click at [578, 416] on button "結帳" at bounding box center [581, 426] width 39 height 22
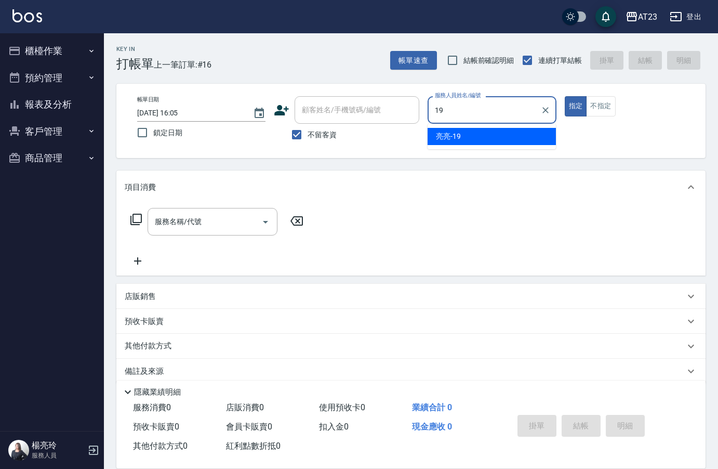
type input "[PERSON_NAME]-19"
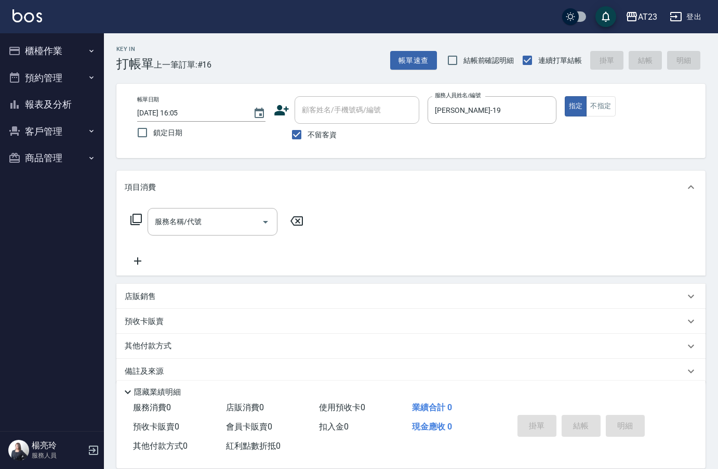
click at [139, 218] on icon at bounding box center [136, 219] width 12 height 12
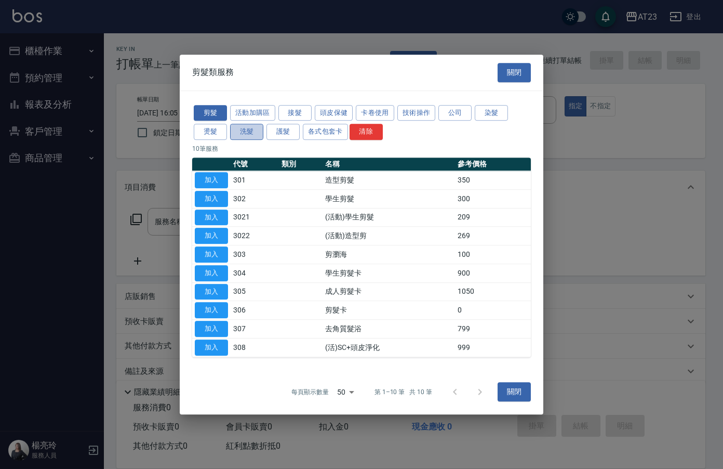
click at [251, 127] on button "洗髮" at bounding box center [246, 132] width 33 height 16
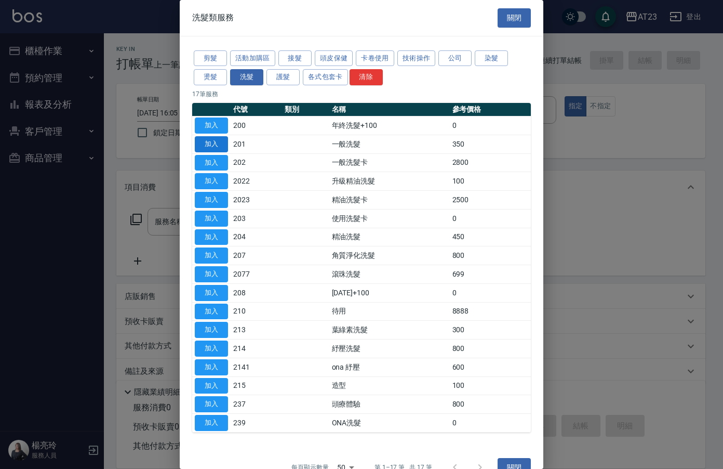
click at [219, 145] on button "加入" at bounding box center [211, 144] width 33 height 16
type input "一般洗髮(201)"
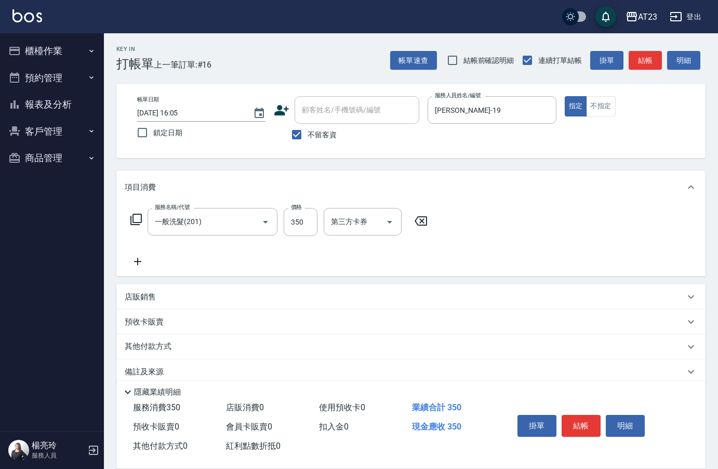
click at [298, 210] on label "價格" at bounding box center [296, 207] width 11 height 8
click at [298, 210] on input "350" at bounding box center [301, 222] width 34 height 28
type input "300"
click at [543, 216] on div "服務名稱/代號 一般洗髮(201) 服務名稱/代號 價格 300 價格 第三方卡券 第三方卡券" at bounding box center [410, 240] width 589 height 72
click at [579, 417] on button "結帳" at bounding box center [581, 426] width 39 height 22
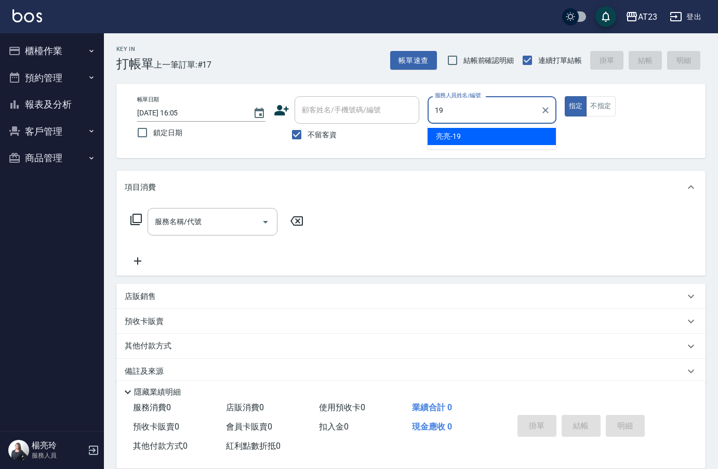
type input "[PERSON_NAME]-19"
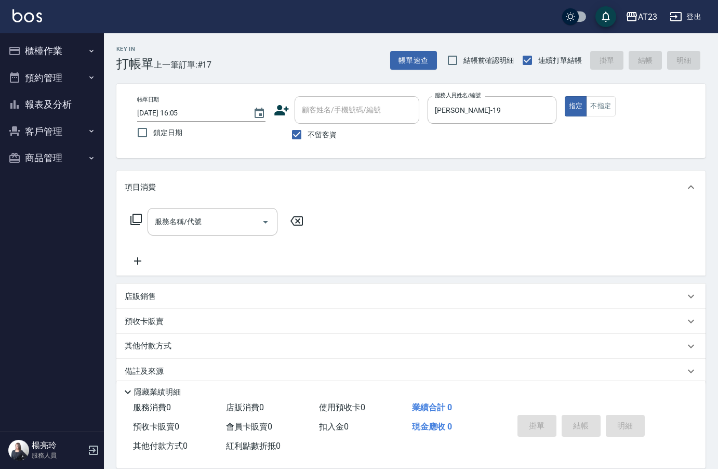
click at [137, 214] on icon at bounding box center [135, 219] width 11 height 11
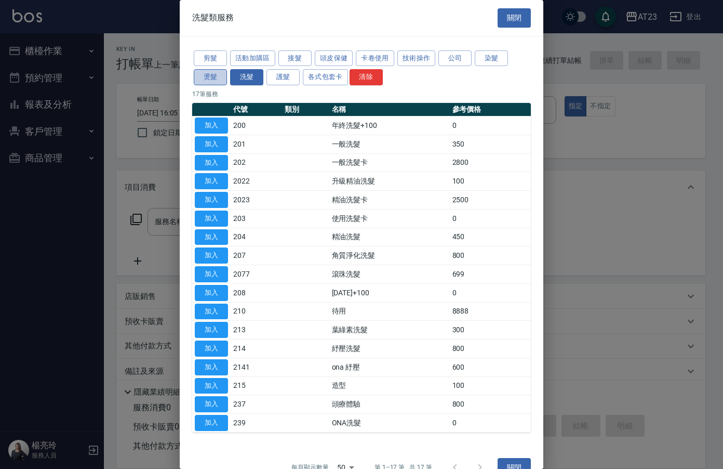
click at [197, 79] on button "燙髮" at bounding box center [210, 77] width 33 height 16
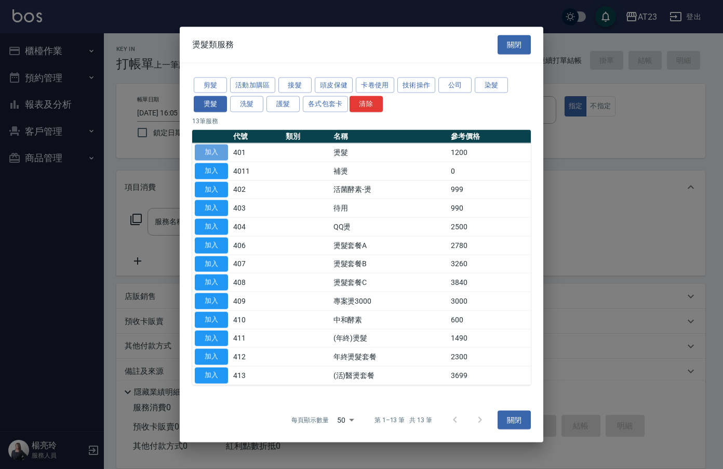
click at [204, 147] on button "加入" at bounding box center [211, 152] width 33 height 16
type input "燙髮(401)"
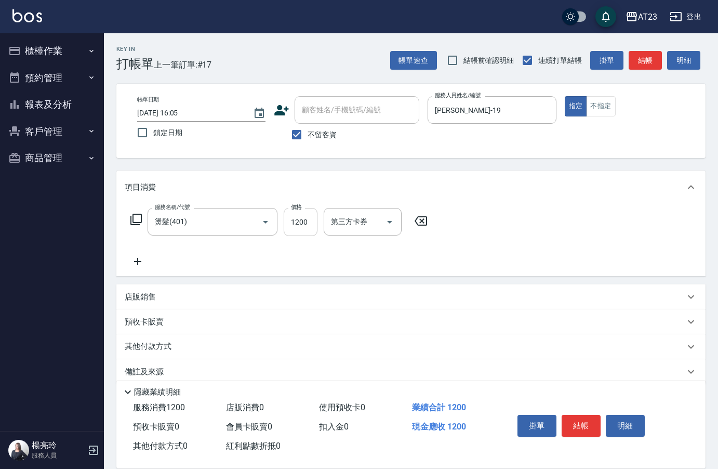
click at [303, 226] on input "1200" at bounding box center [301, 222] width 34 height 28
type input "2500"
click at [463, 213] on div "服務名稱/代號 燙髮(401) 服務名稱/代號 價格 2500 價格 第三方卡券 第三方卡券" at bounding box center [410, 240] width 589 height 72
click at [139, 265] on icon at bounding box center [138, 261] width 26 height 12
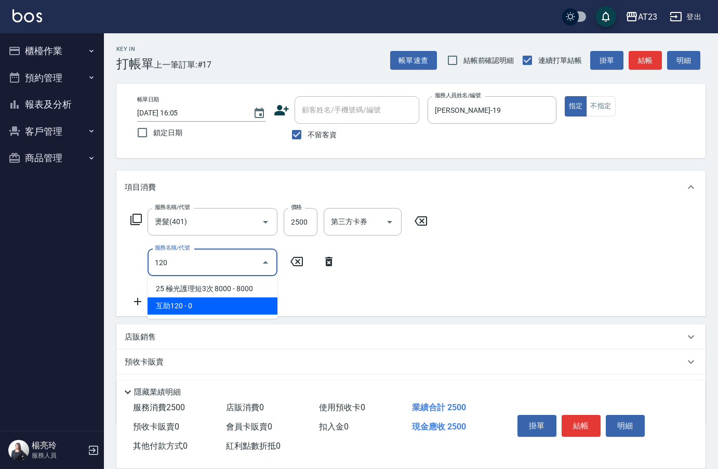
click at [201, 300] on span "互助120 - 0" at bounding box center [213, 305] width 130 height 17
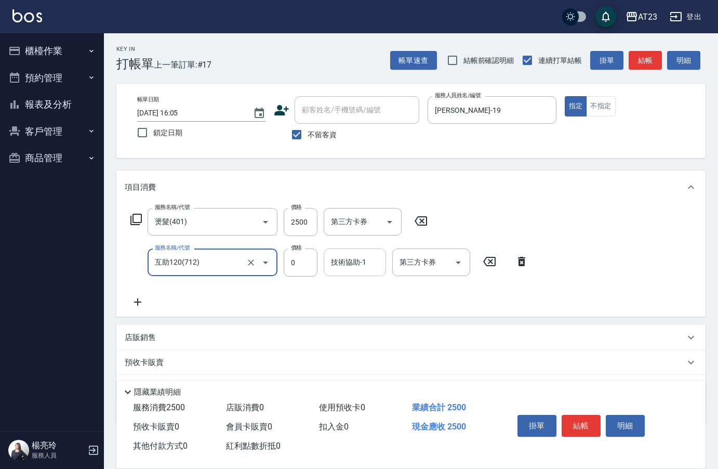
type input "互助120(712)"
click at [348, 258] on div "技術協助-1 技術協助-1" at bounding box center [355, 262] width 62 height 28
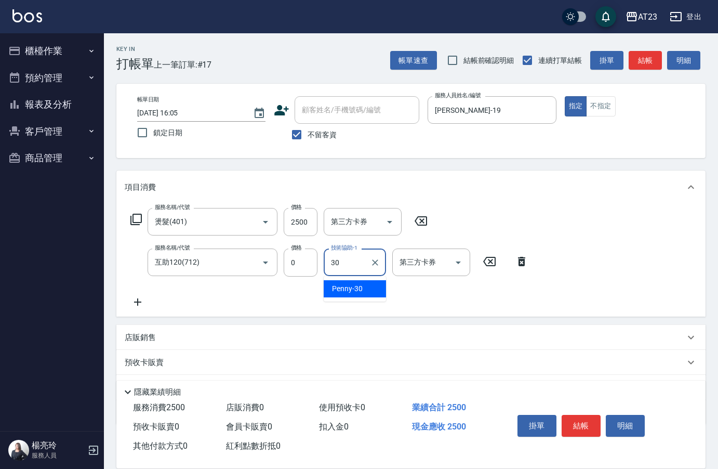
type input "Penny-30"
click at [568, 208] on div "服務名稱/代號 燙髮(401) 服務名稱/代號 價格 2500 價格 第三方卡券 第三方卡券 服務名稱/代號 互助120(712) 服務名稱/代號 價格 0 …" at bounding box center [410, 260] width 589 height 113
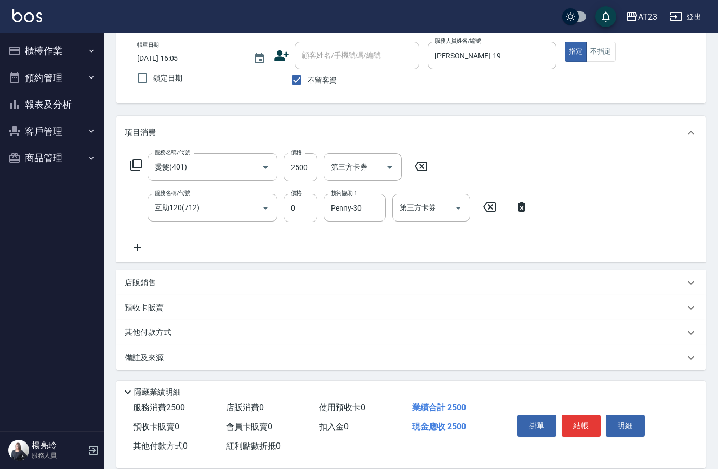
scroll to position [56, 0]
click at [155, 335] on p "其他付款方式" at bounding box center [151, 331] width 52 height 11
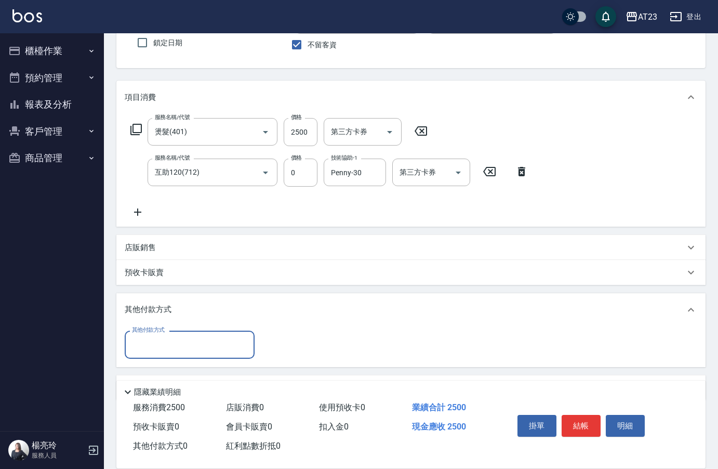
scroll to position [121, 0]
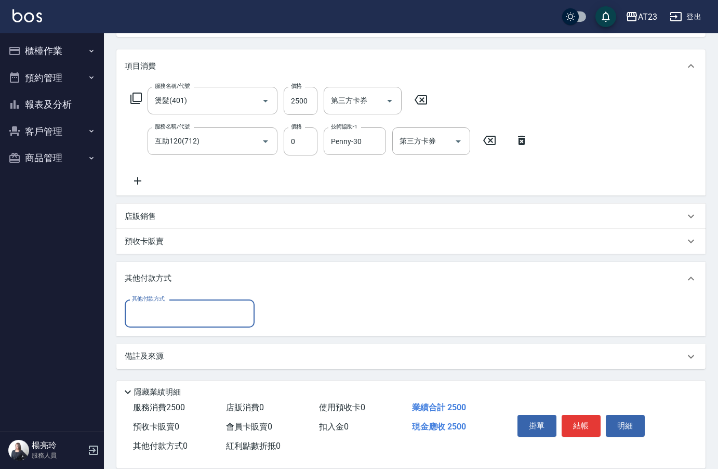
click at [149, 314] on input "其他付款方式" at bounding box center [189, 313] width 121 height 18
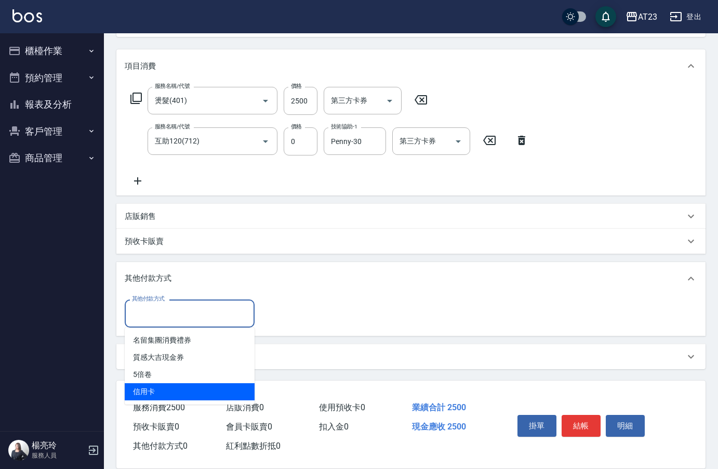
click at [164, 396] on span "信用卡" at bounding box center [190, 391] width 130 height 17
type input "信用卡"
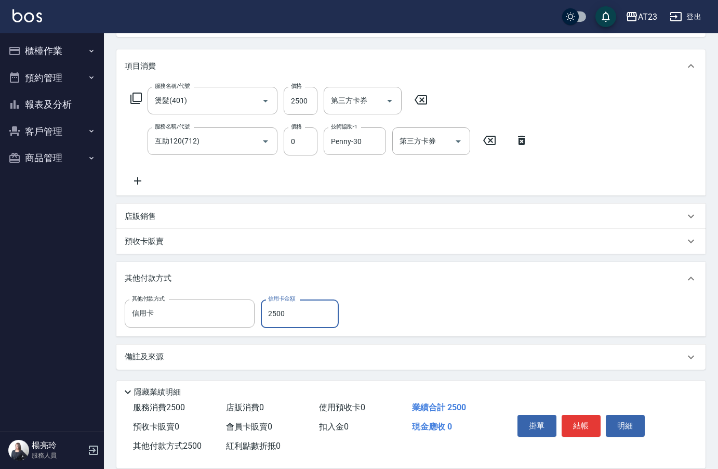
type input "2500"
click at [577, 422] on button "結帳" at bounding box center [581, 426] width 39 height 22
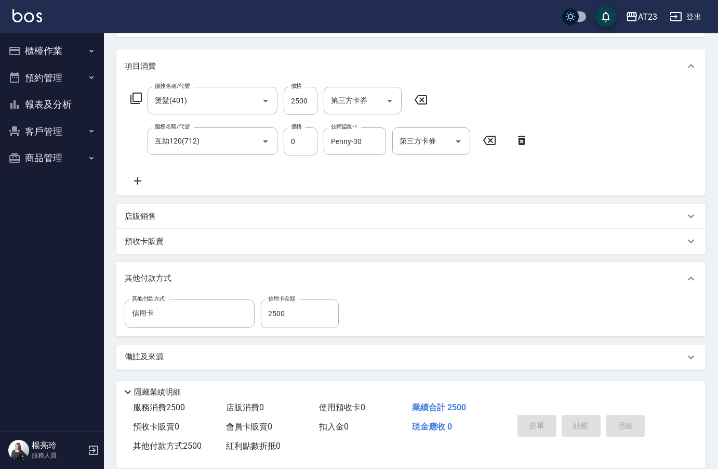
type input "[DATE] 16:07"
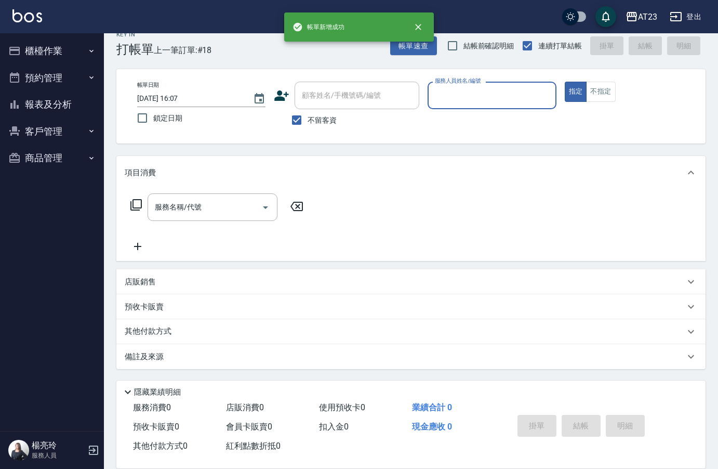
scroll to position [15, 0]
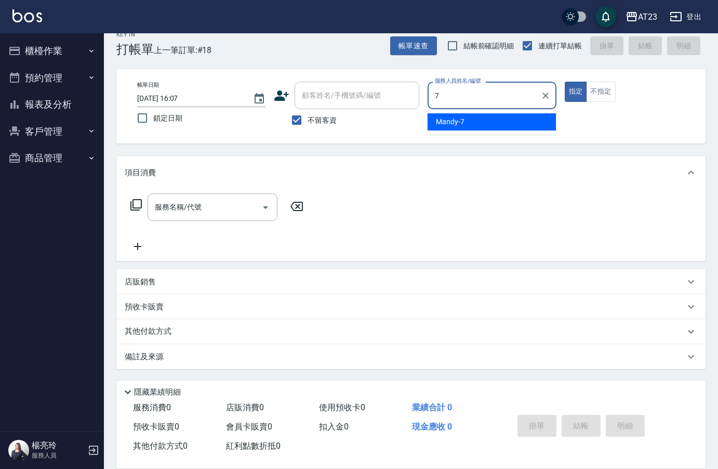
type input "Mandy-7"
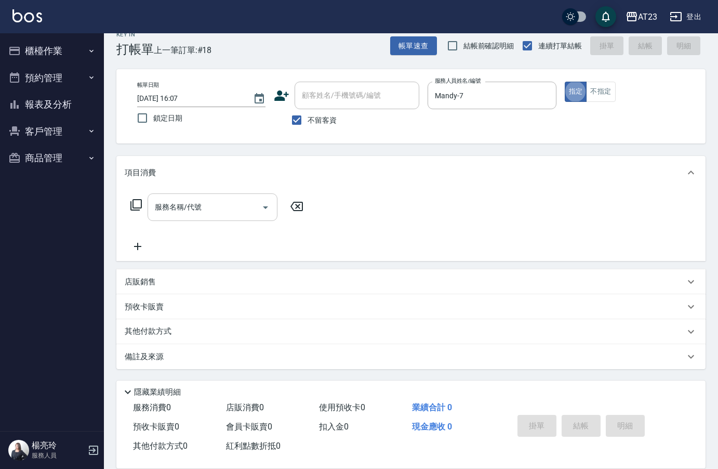
click at [240, 209] on input "服務名稱/代號" at bounding box center [204, 207] width 105 height 18
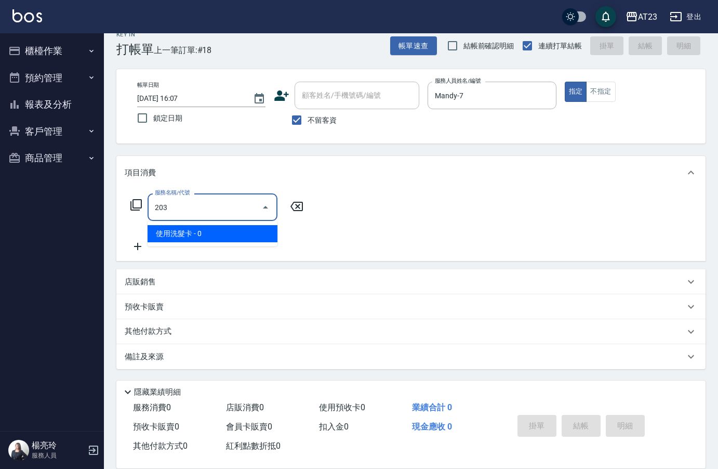
type input "使用洗髮卡(203)"
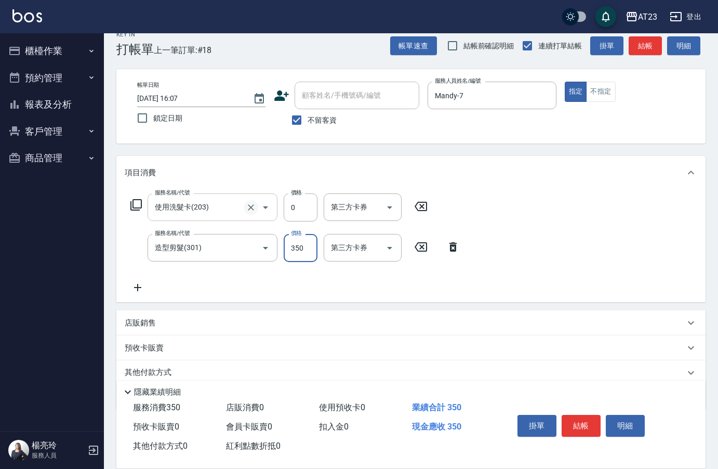
click at [231, 238] on div "造型剪髮(301) 服務名稱/代號" at bounding box center [213, 248] width 130 height 28
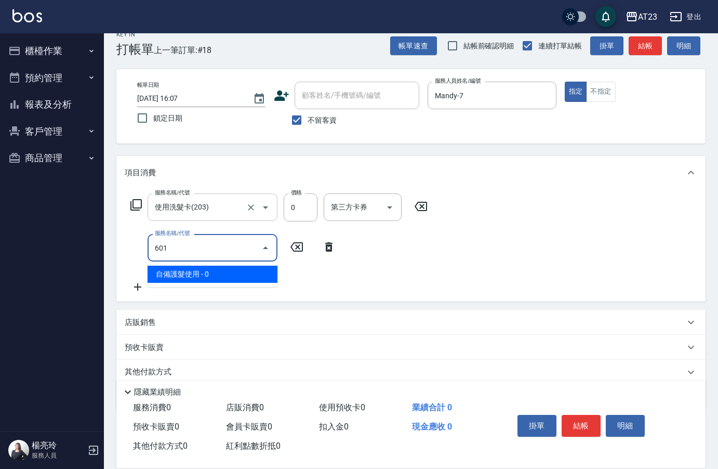
scroll to position [0, 0]
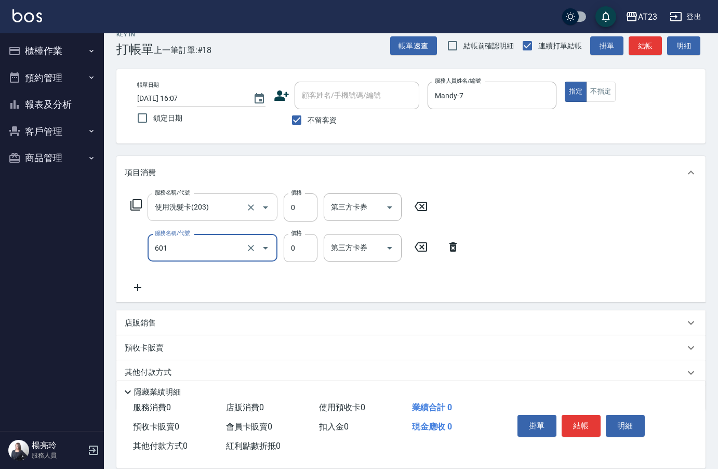
type input "自備護髮使用(601)"
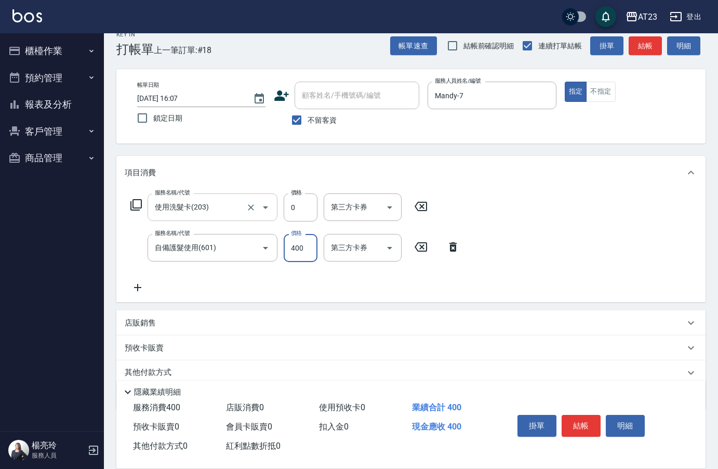
type input "400"
click at [581, 418] on button "結帳" at bounding box center [581, 426] width 39 height 22
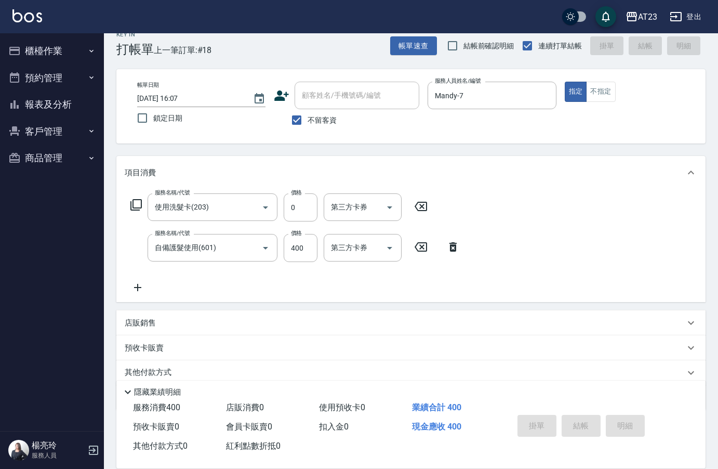
type input "[DATE] 16:09"
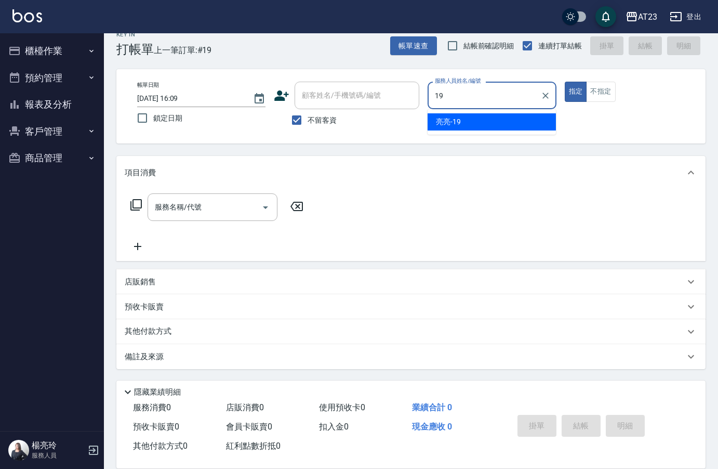
type input "[PERSON_NAME]-19"
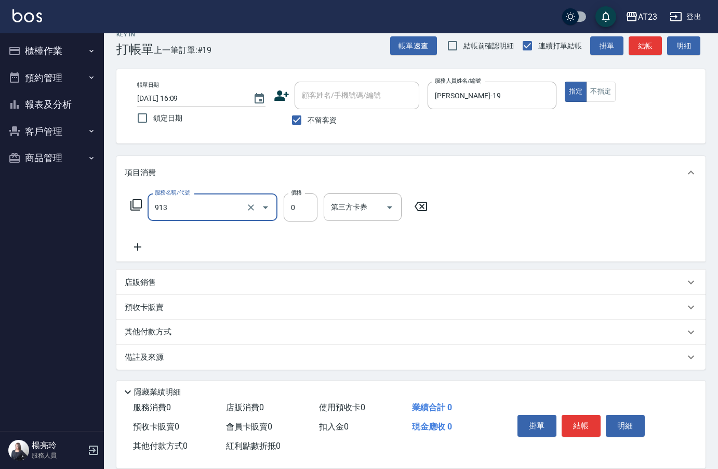
type input "蘆薈卡(913)"
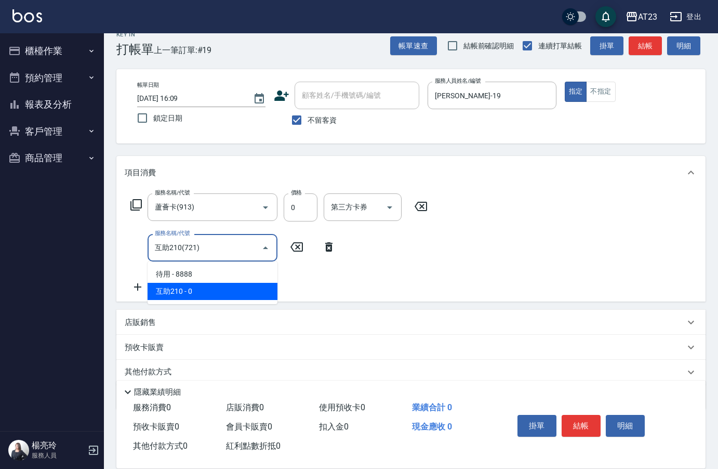
type input "互助210(721)"
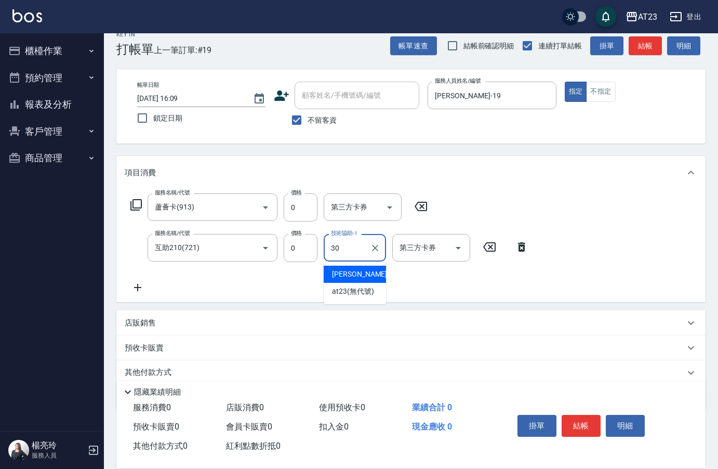
type input "Penny-30"
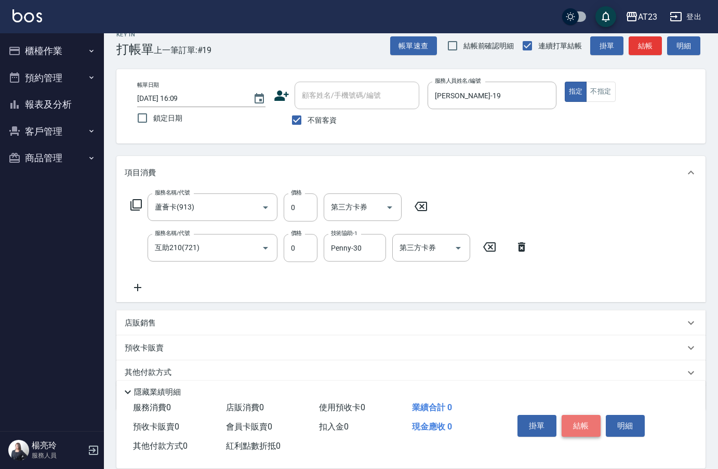
click at [572, 420] on button "結帳" at bounding box center [581, 426] width 39 height 22
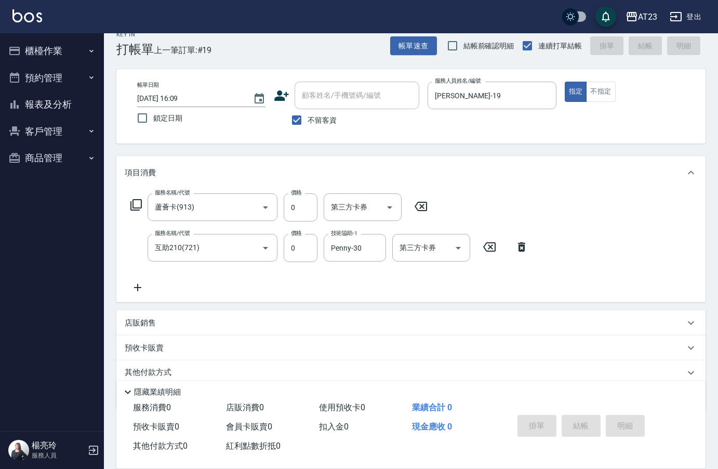
type input "[DATE] 16:11"
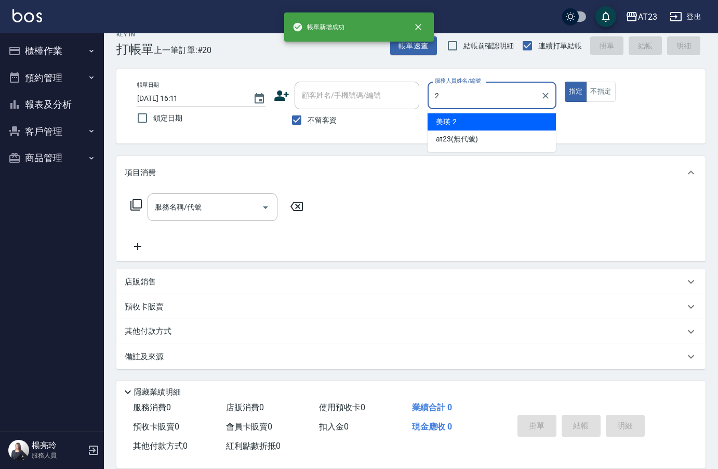
type input "美瑛-2"
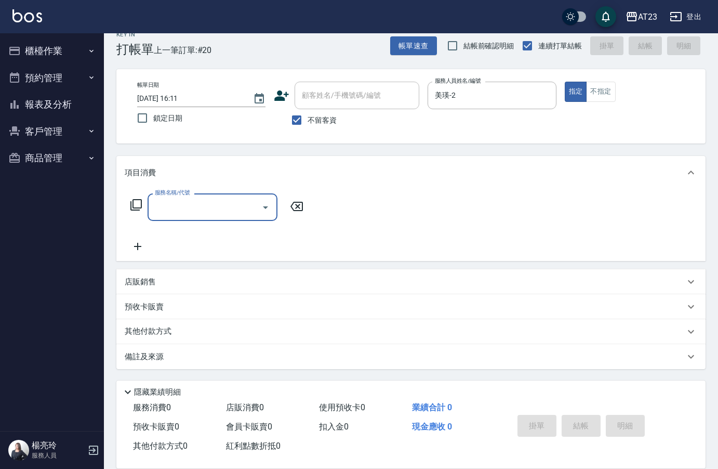
click at [133, 210] on icon at bounding box center [135, 204] width 11 height 11
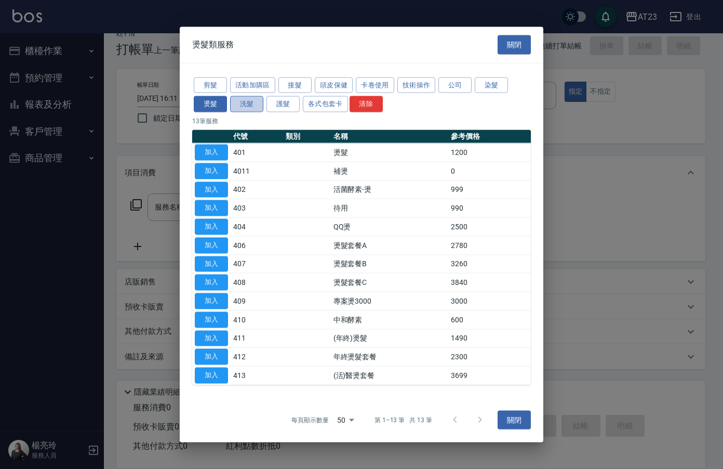
click at [246, 106] on button "洗髮" at bounding box center [246, 104] width 33 height 16
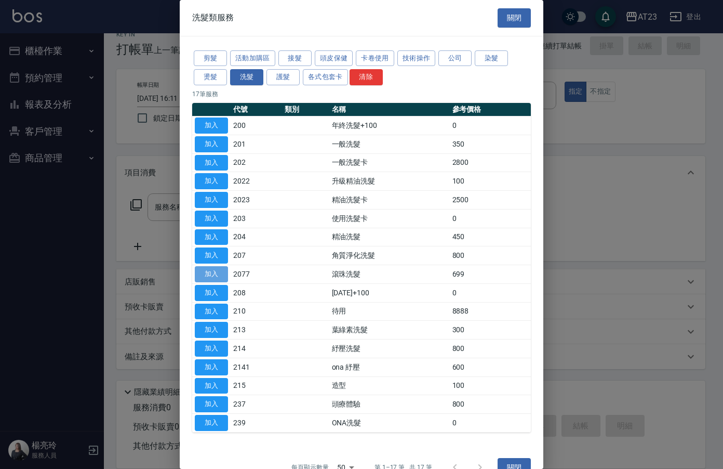
click at [213, 277] on button "加入" at bounding box center [211, 274] width 33 height 16
type input "滾珠洗髮(2077)"
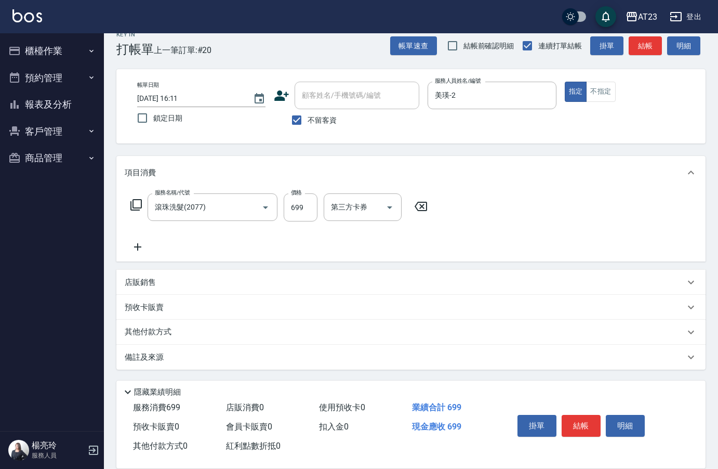
click at [144, 247] on icon at bounding box center [138, 247] width 26 height 12
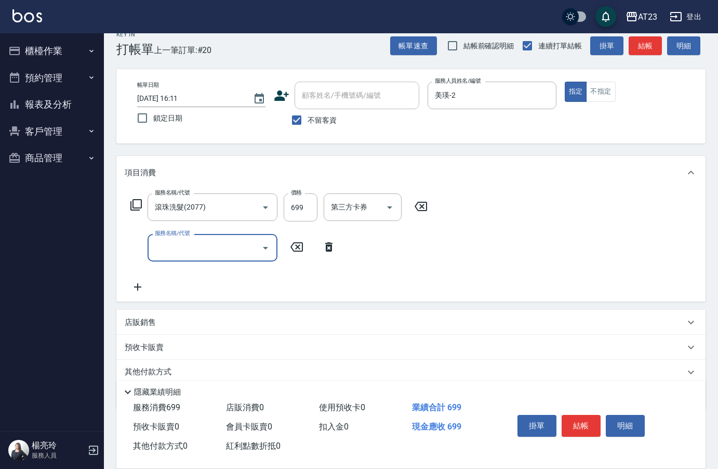
click at [193, 250] on input "服務名稱/代號" at bounding box center [204, 247] width 105 height 18
type input "互助90(709)"
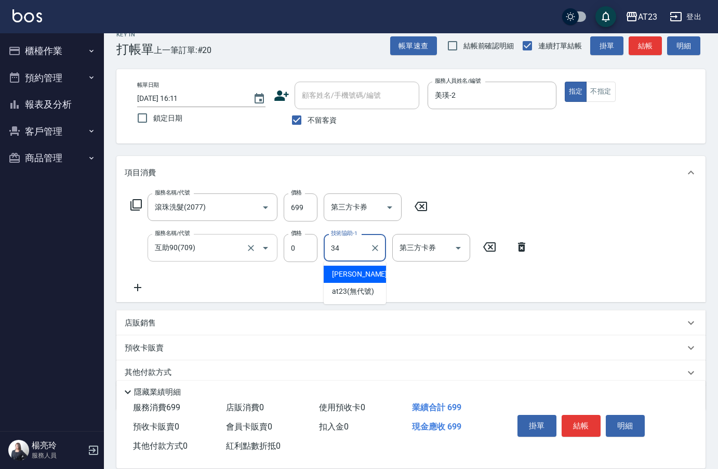
type input "[PERSON_NAME]-34"
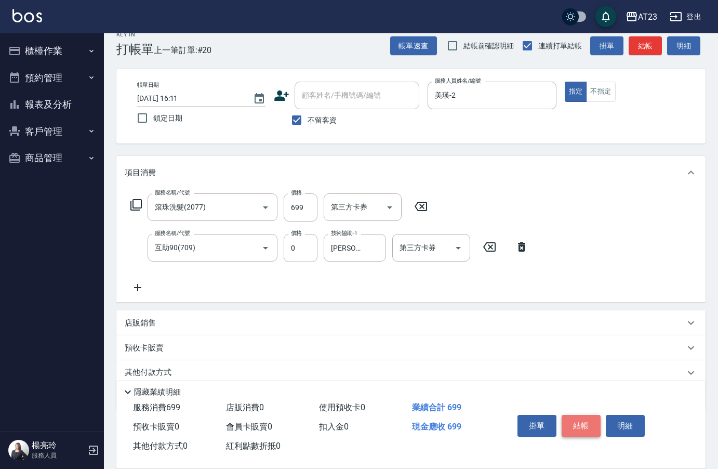
click at [590, 415] on button "結帳" at bounding box center [581, 426] width 39 height 22
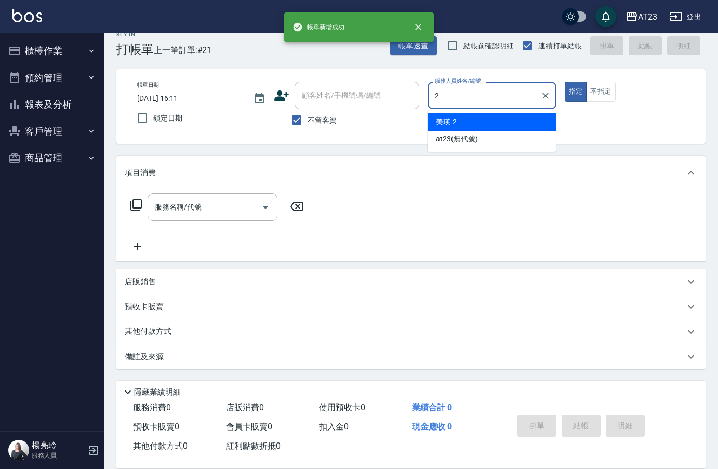
type input "美瑛-2"
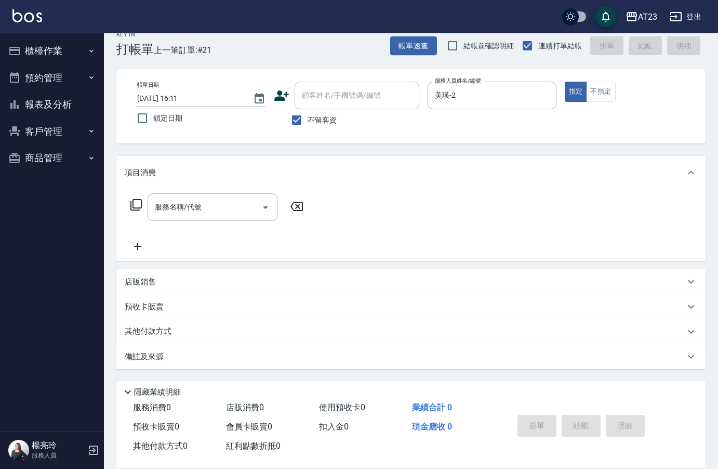
click at [134, 199] on icon at bounding box center [136, 204] width 12 height 12
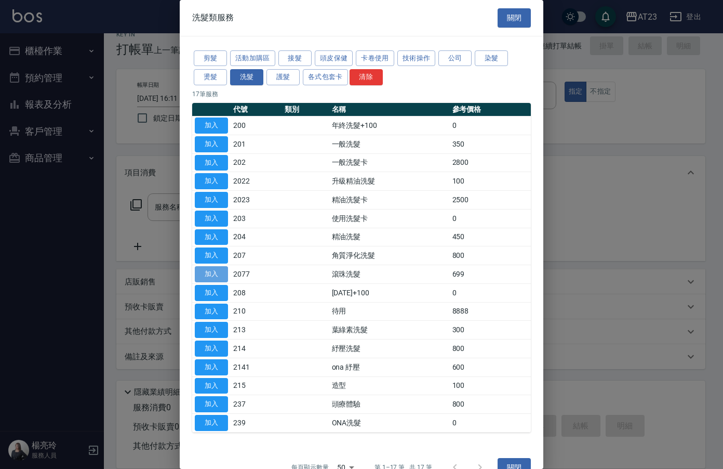
click at [214, 268] on button "加入" at bounding box center [211, 274] width 33 height 16
type input "滾珠洗髮(2077)"
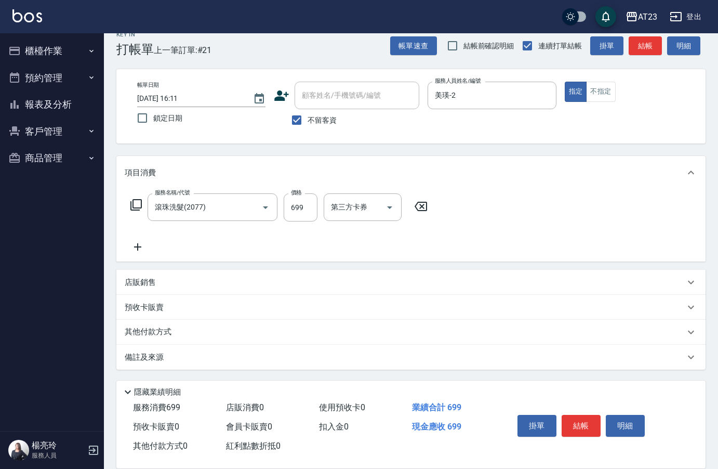
click at [134, 249] on icon at bounding box center [138, 247] width 26 height 12
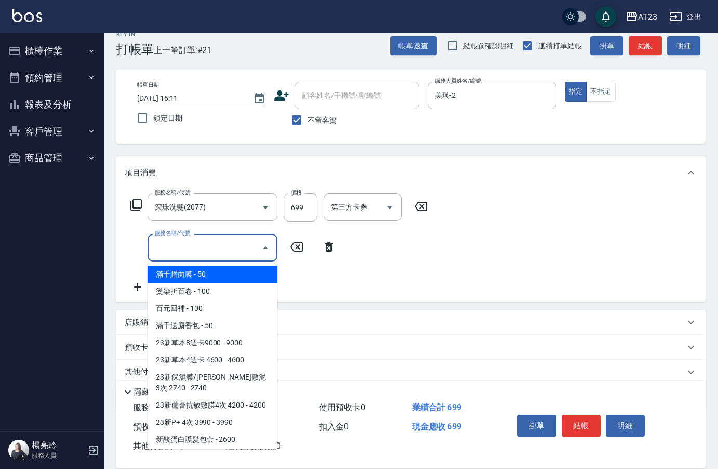
click at [186, 252] on input "服務名稱/代號" at bounding box center [204, 247] width 105 height 18
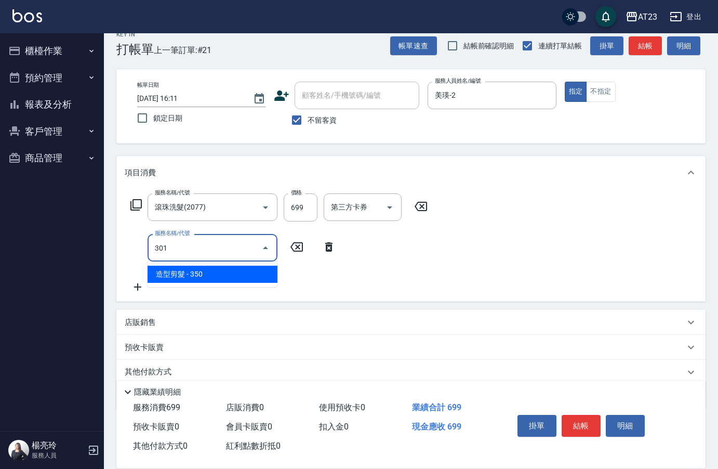
type input "造型剪髮(301)"
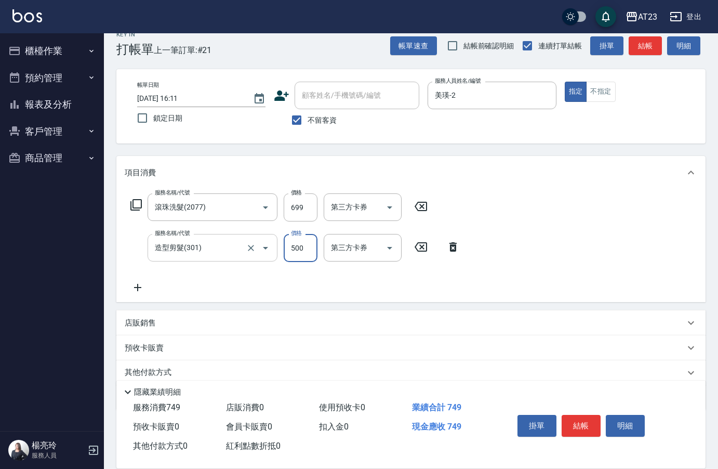
type input "500"
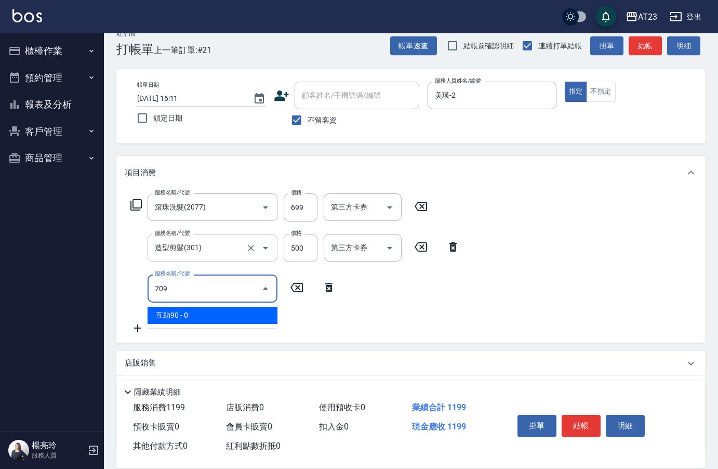
type input "互助90(709)"
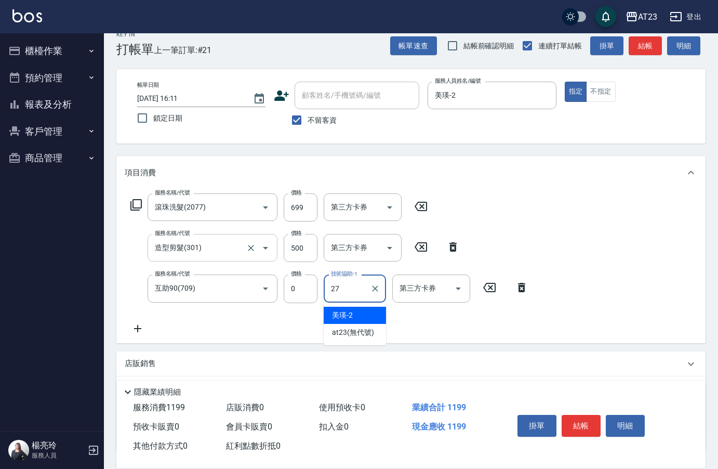
type input "LiLi-27"
click at [584, 424] on button "結帳" at bounding box center [581, 426] width 39 height 22
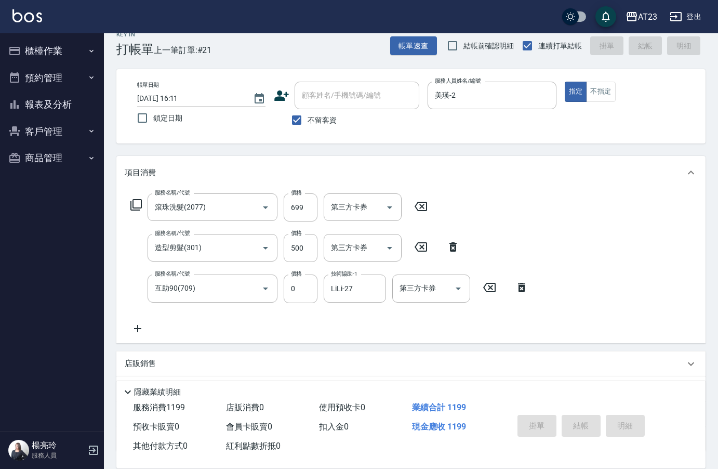
type input "[DATE] 16:13"
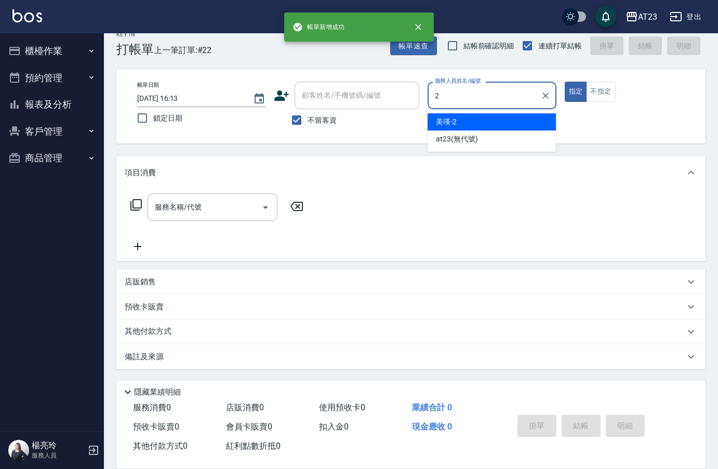
type input "美瑛-2"
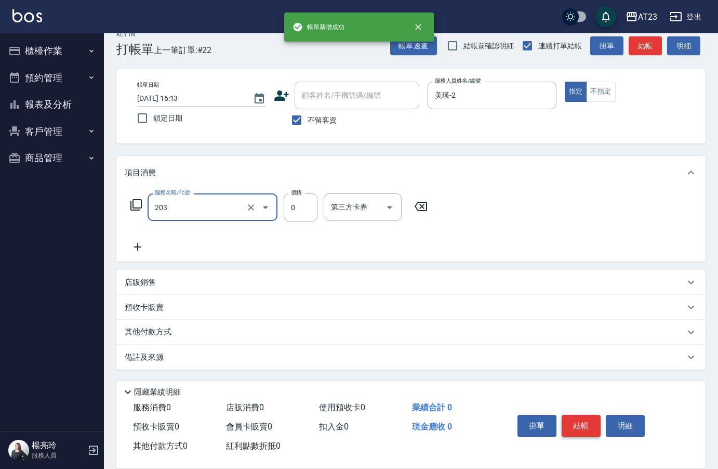
type input "使用洗髮卡(203)"
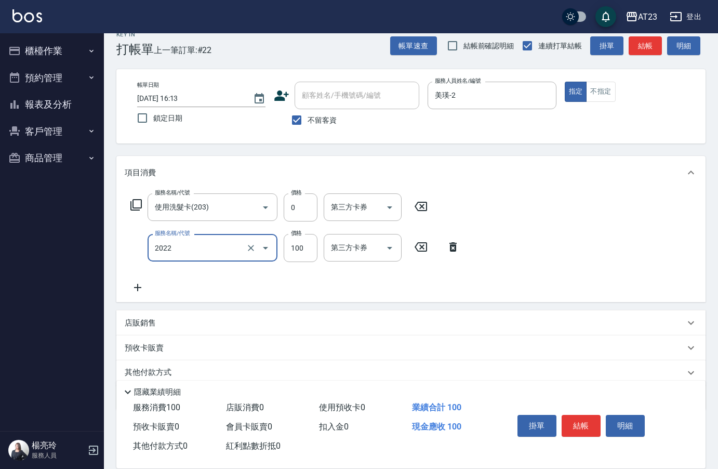
type input "升級精油洗髮(2022)"
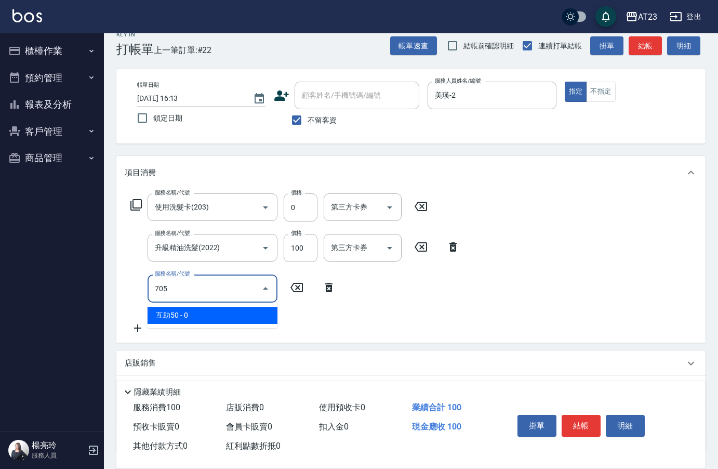
type input "互助50(705)"
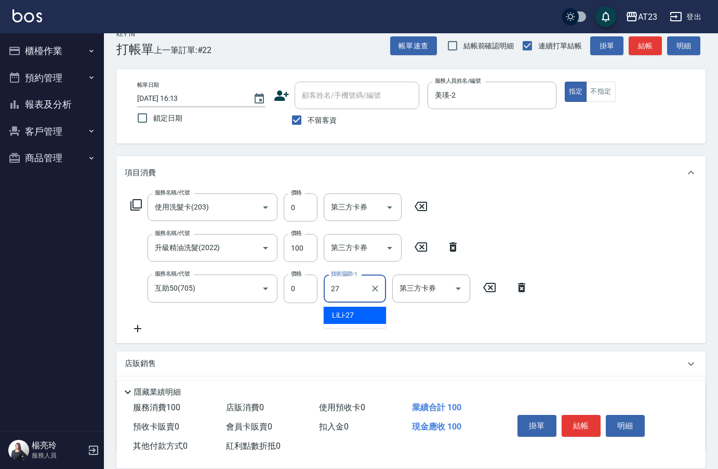
type input "LiLi-27"
click at [568, 416] on button "結帳" at bounding box center [581, 426] width 39 height 22
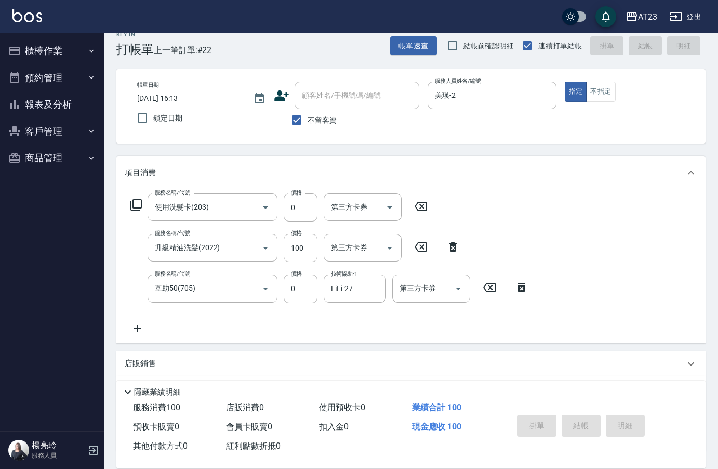
type input "[DATE] 16:14"
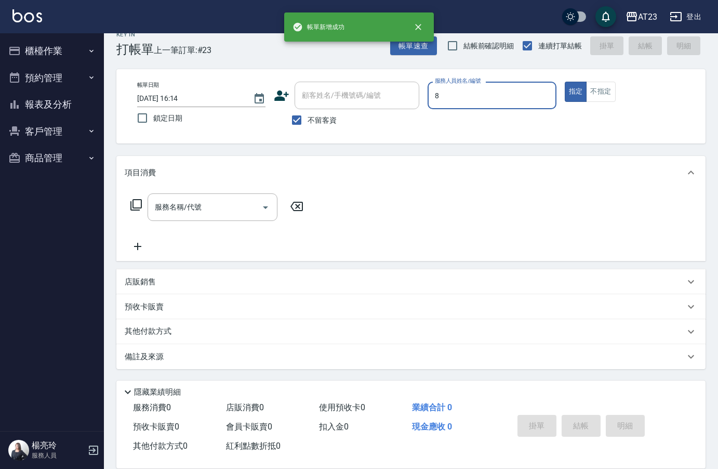
type input "ADA-8"
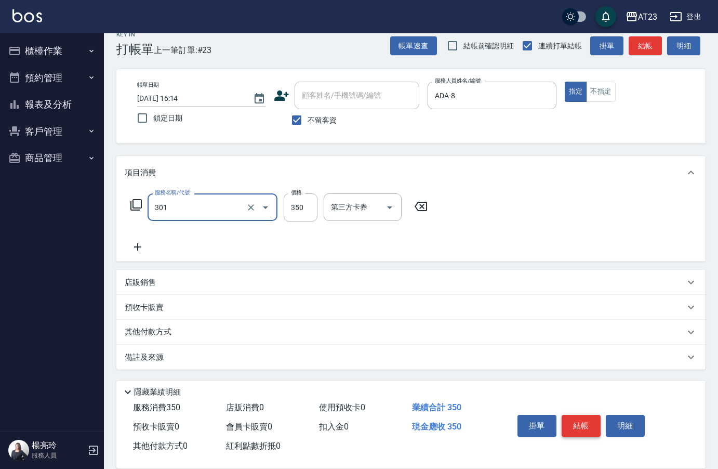
type input "造型剪髮(301)"
type input "270"
click at [590, 425] on button "結帳" at bounding box center [581, 426] width 39 height 22
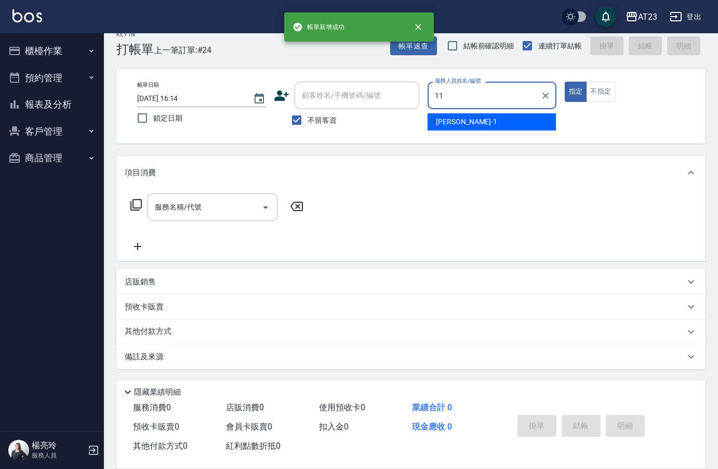
type input "JUN-11"
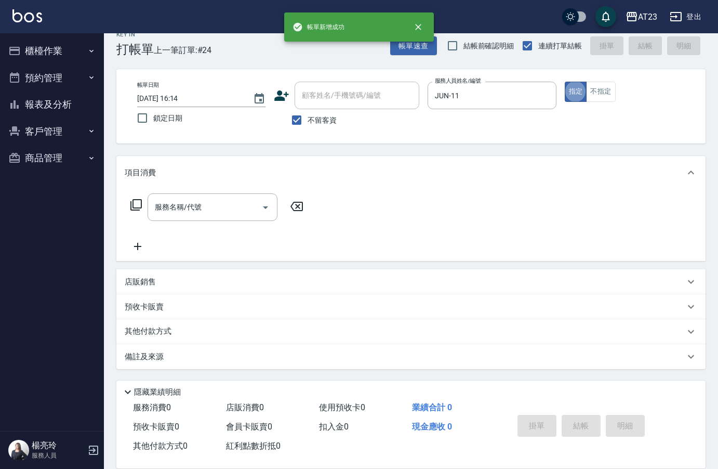
click at [126, 288] on div "店販銷售" at bounding box center [410, 281] width 589 height 25
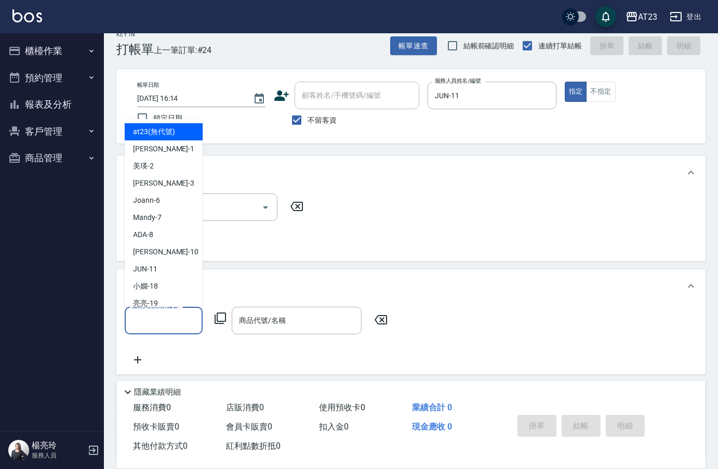
click at [158, 322] on input "服務人員姓名/編號" at bounding box center [163, 320] width 69 height 18
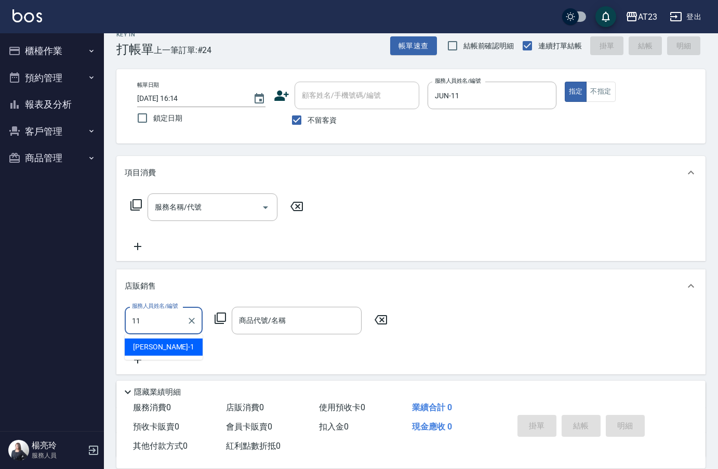
type input "JUN-11"
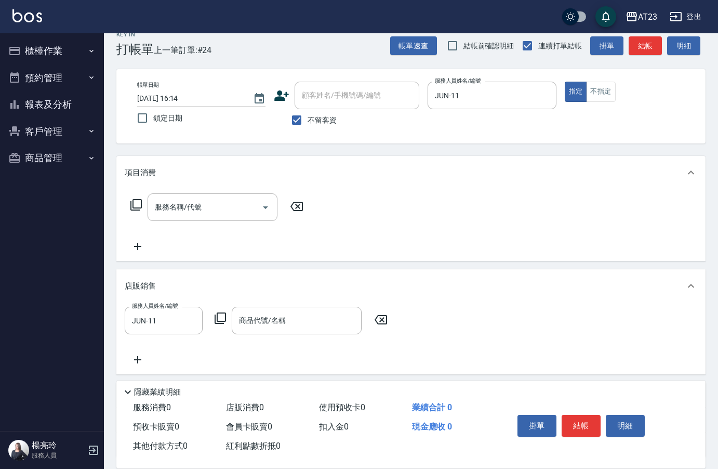
click at [216, 321] on icon at bounding box center [220, 317] width 11 height 11
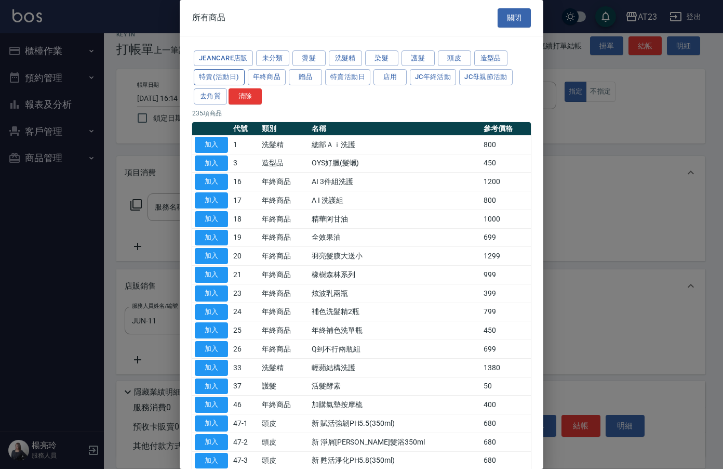
click at [212, 82] on button "特賣(活動日)" at bounding box center [219, 77] width 51 height 16
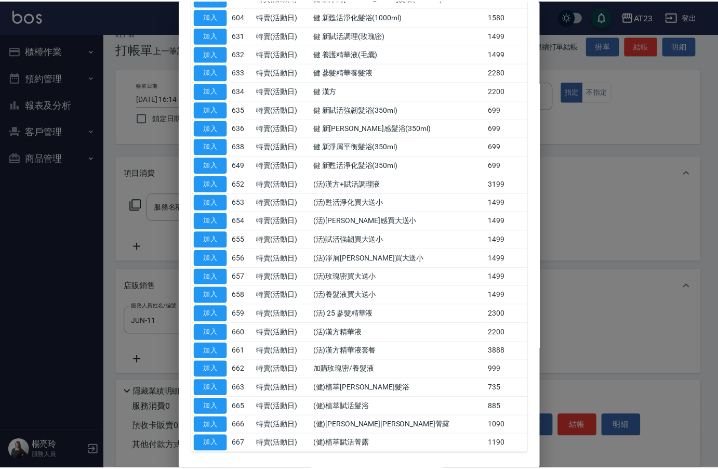
scroll to position [208, 0]
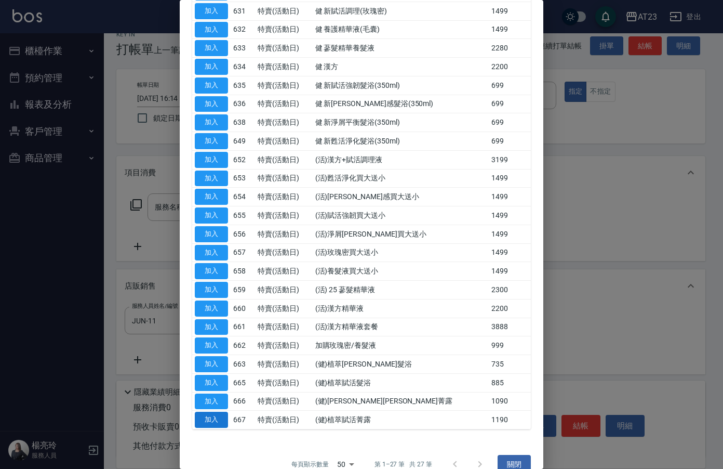
click at [220, 419] on button "加入" at bounding box center [211, 419] width 33 height 16
type input "(健)植萃賦活菁露"
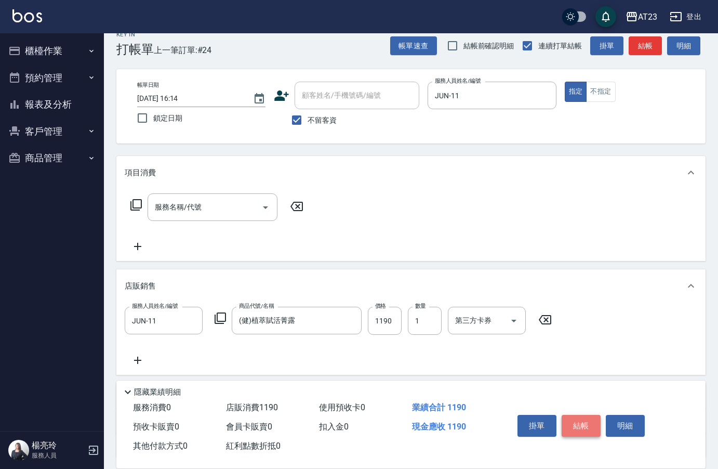
click at [589, 429] on button "結帳" at bounding box center [581, 426] width 39 height 22
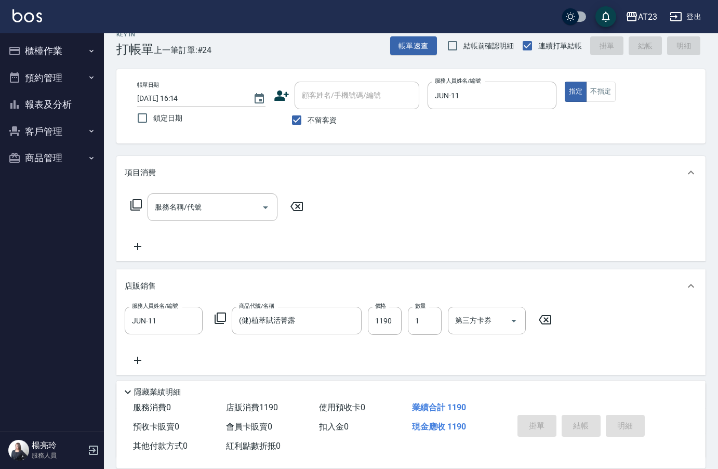
type input "[DATE] 16:15"
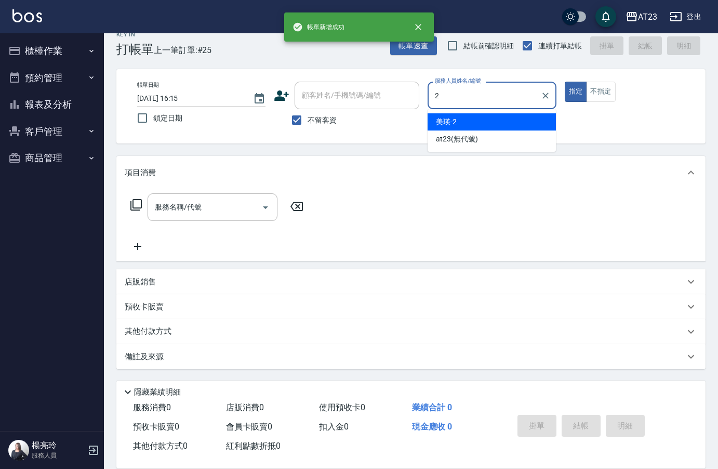
type input "美瑛-2"
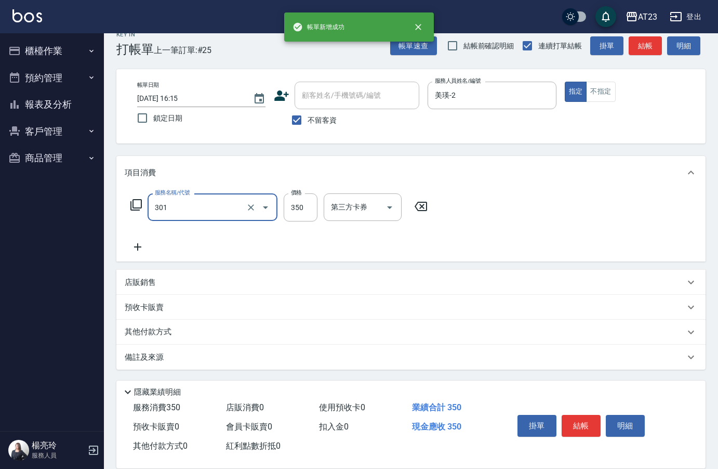
type input "造型剪髮(301)"
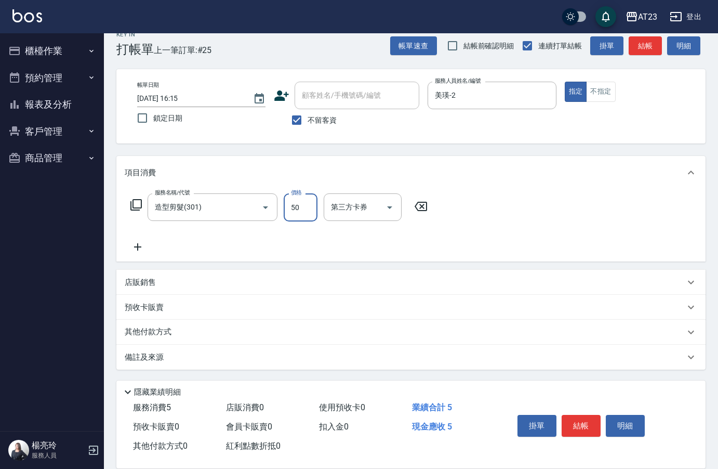
type input "500"
click at [587, 429] on button "結帳" at bounding box center [581, 426] width 39 height 22
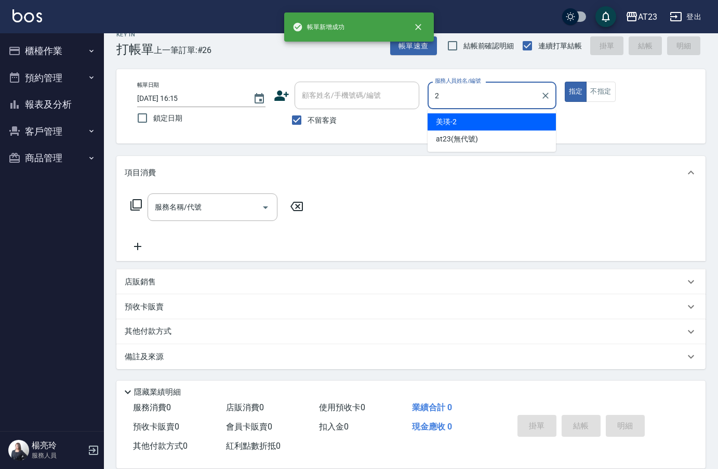
type input "美瑛-2"
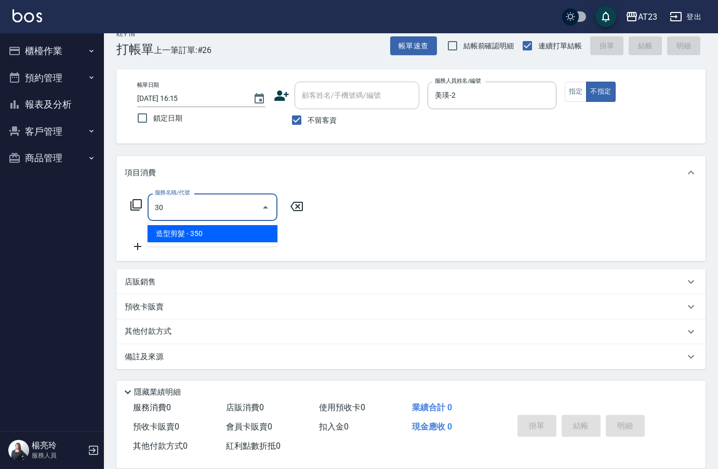
type input "3"
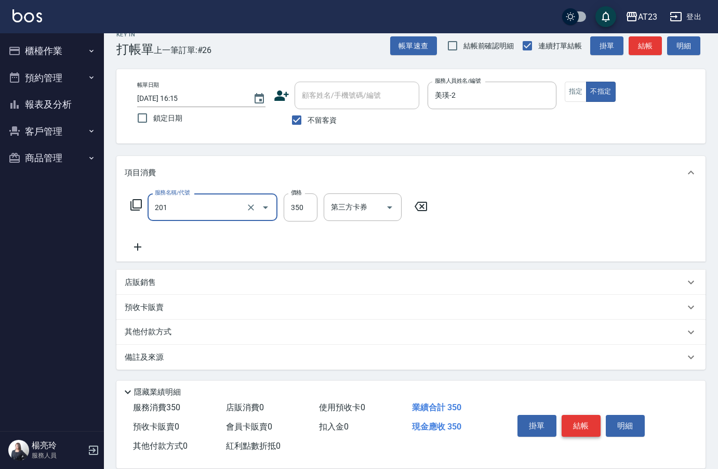
type input "一般洗髮(201)"
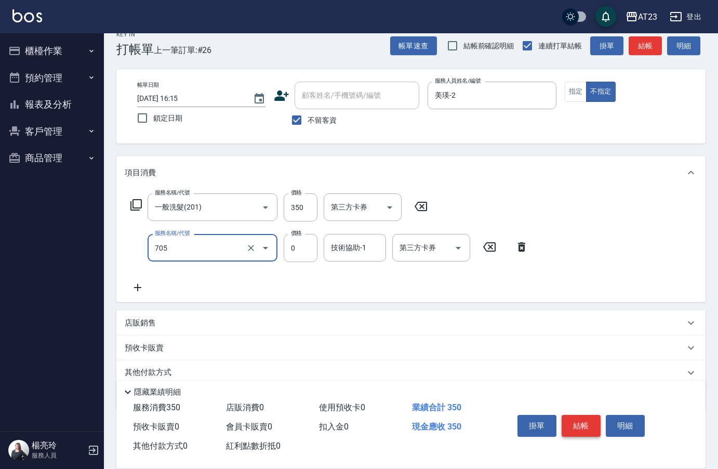
type input "互助50(705)"
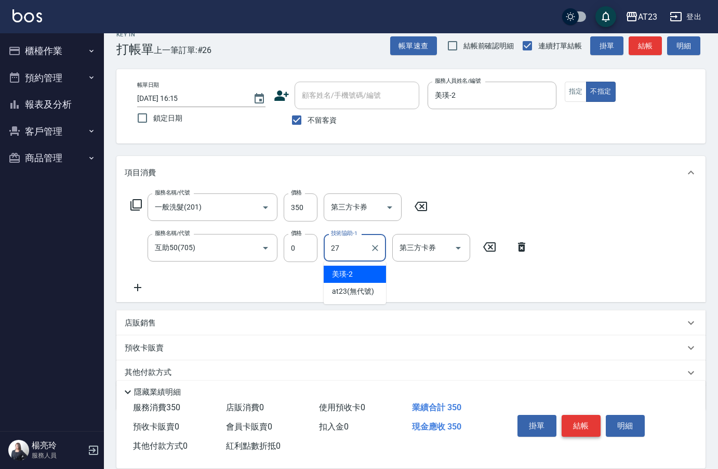
type input "LiLi-27"
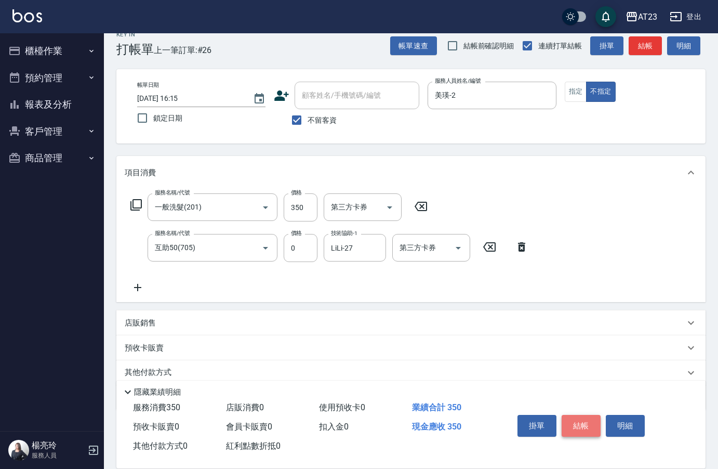
click at [587, 429] on button "結帳" at bounding box center [581, 426] width 39 height 22
